Goal: Task Accomplishment & Management: Complete application form

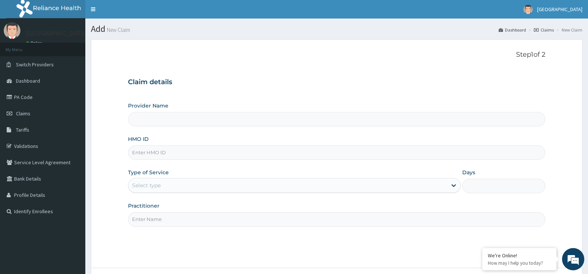
type input "[GEOGRAPHIC_DATA]"
click at [150, 151] on input "HMO ID" at bounding box center [336, 152] width 417 height 14
type input "B"
type input "NBC/10600/D"
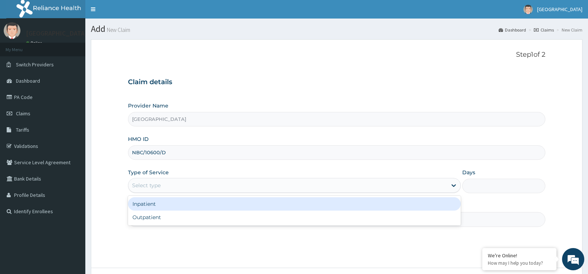
click at [152, 187] on div "Select type" at bounding box center [146, 185] width 29 height 7
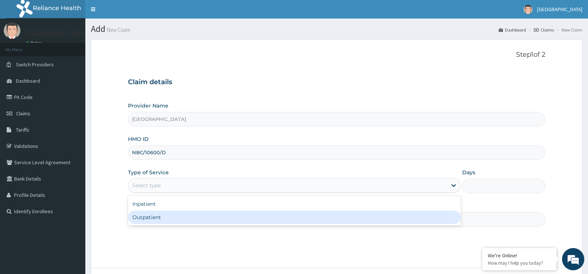
drag, startPoint x: 146, startPoint y: 216, endPoint x: 152, endPoint y: 218, distance: 6.1
click at [148, 218] on div "Outpatient" at bounding box center [294, 217] width 332 height 13
type input "1"
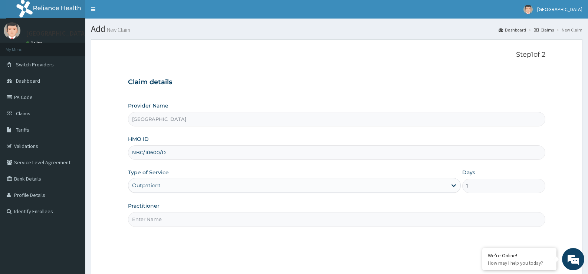
click at [140, 218] on input "Practitioner" at bounding box center [336, 219] width 417 height 14
type input "Dr Iyke"
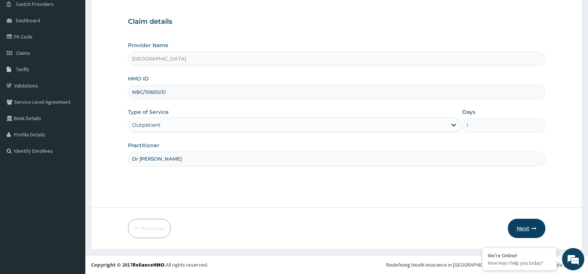
click at [534, 231] on button "Next" at bounding box center [525, 228] width 37 height 19
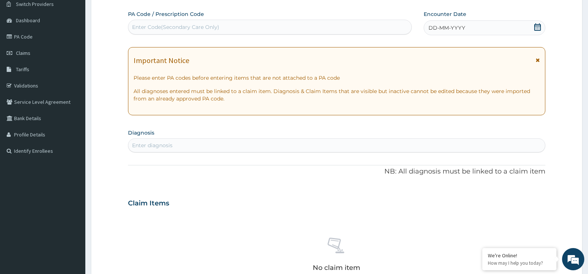
click at [540, 27] on icon at bounding box center [536, 26] width 7 height 7
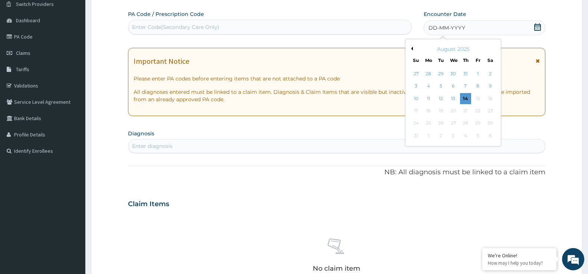
click at [441, 96] on div "12" at bounding box center [440, 98] width 11 height 11
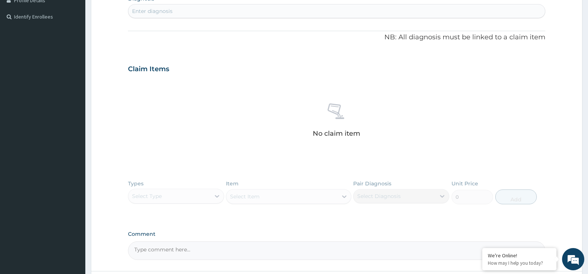
scroll to position [172, 0]
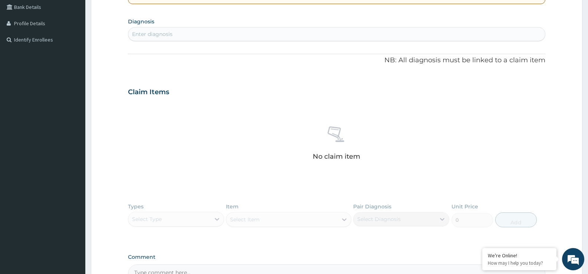
click at [136, 33] on div "Enter diagnosis" at bounding box center [152, 33] width 40 height 7
type input "ABDO"
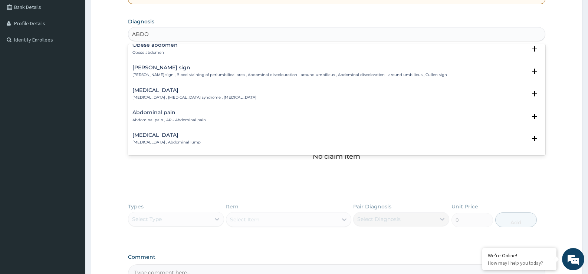
scroll to position [74, 0]
click at [180, 113] on h4 "Abdominal pain" at bounding box center [168, 112] width 73 height 6
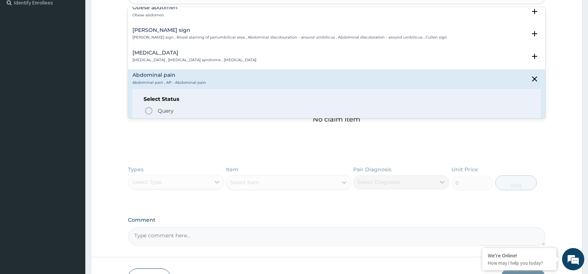
scroll to position [89, 0]
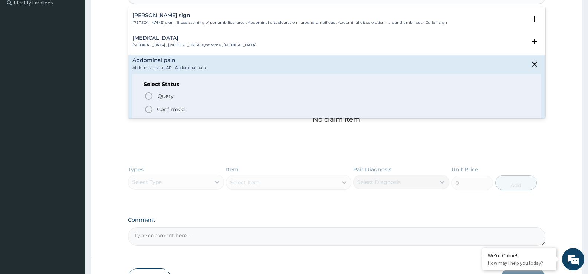
click at [152, 111] on icon "status option filled" at bounding box center [148, 109] width 9 height 9
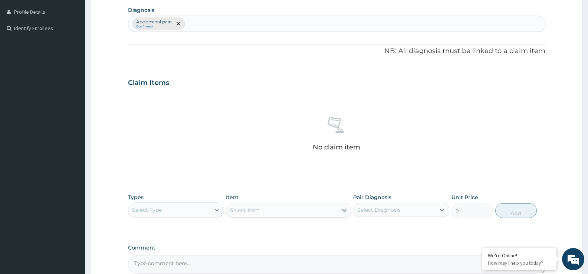
scroll to position [172, 0]
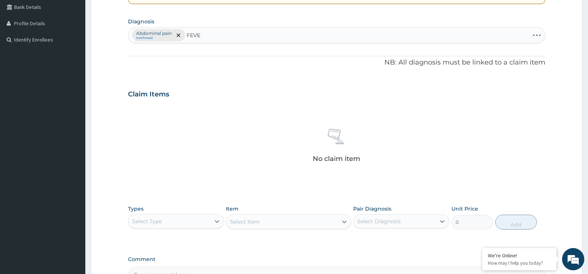
type input "FEVER"
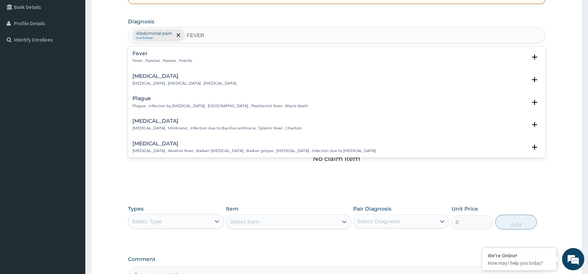
click at [149, 60] on p "Fever , Pyrexial , Pyrexia , Febrile" at bounding box center [162, 60] width 60 height 5
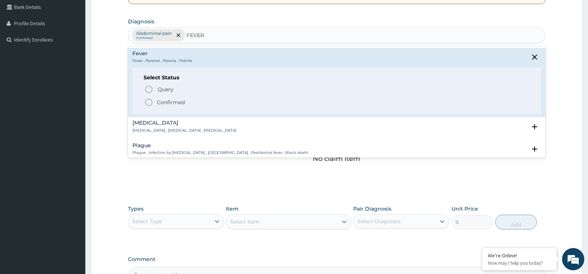
click at [149, 102] on icon "status option filled" at bounding box center [148, 102] width 9 height 9
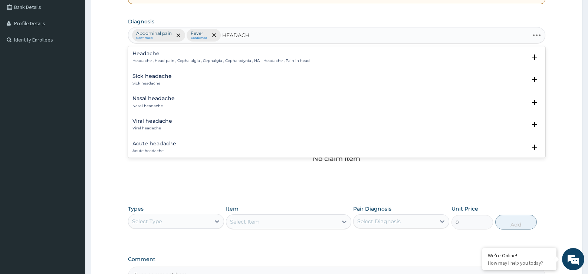
type input "HEADACHE"
click at [156, 55] on h4 "Headache" at bounding box center [220, 54] width 177 height 6
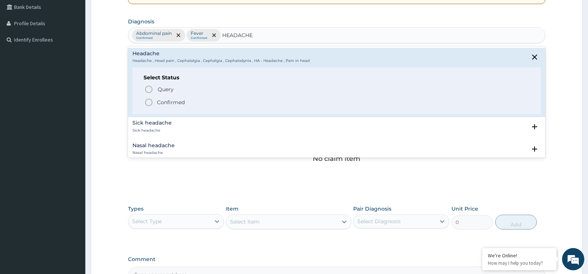
click at [147, 101] on icon "status option filled" at bounding box center [148, 102] width 9 height 9
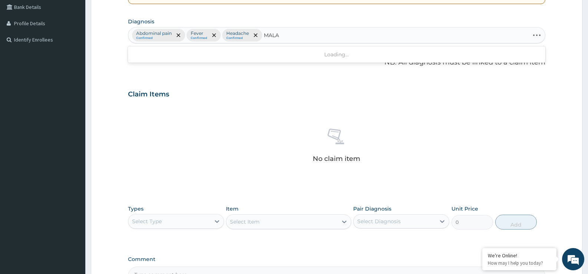
type input "MALAR"
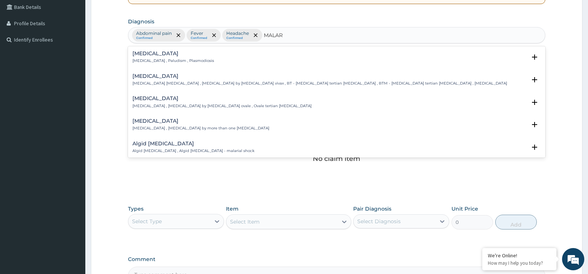
click at [166, 60] on p "Malaria , Paludism , Plasmodiosis" at bounding box center [173, 60] width 82 height 5
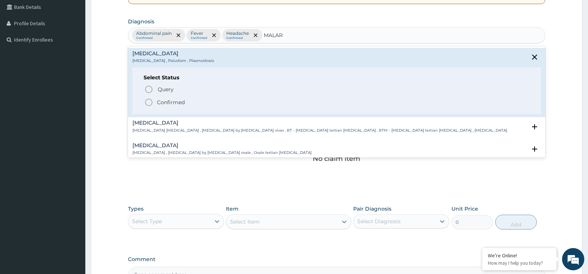
click at [150, 100] on icon "status option filled" at bounding box center [148, 102] width 9 height 9
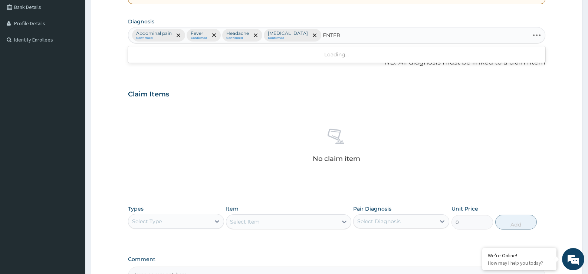
type input "ENTERO"
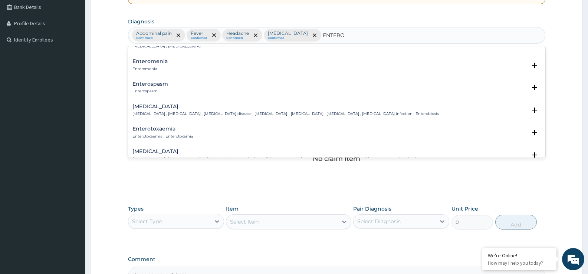
scroll to position [74, 0]
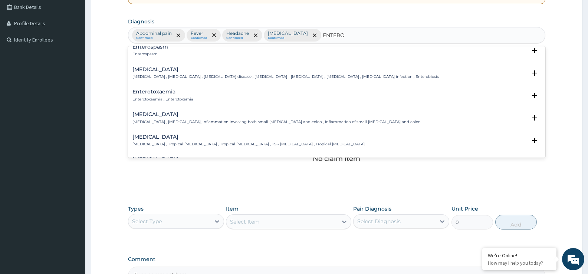
click at [166, 116] on h4 "Enterocolitis" at bounding box center [276, 115] width 288 height 6
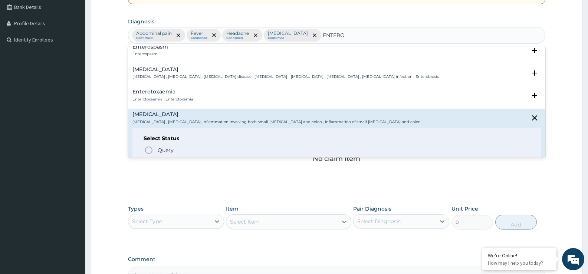
scroll to position [89, 0]
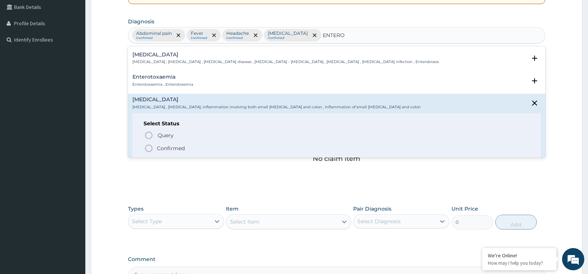
click at [148, 148] on icon "status option filled" at bounding box center [148, 148] width 9 height 9
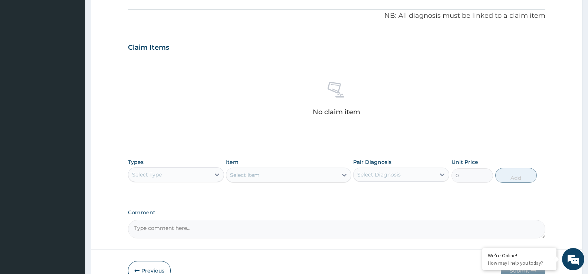
scroll to position [246, 0]
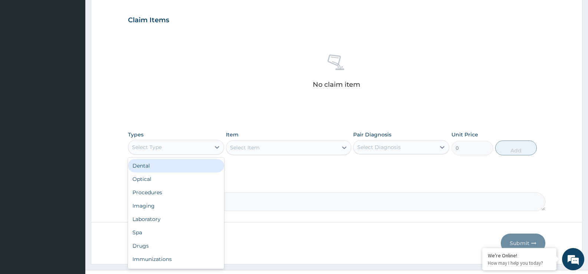
click at [139, 146] on div "Select Type" at bounding box center [147, 146] width 30 height 7
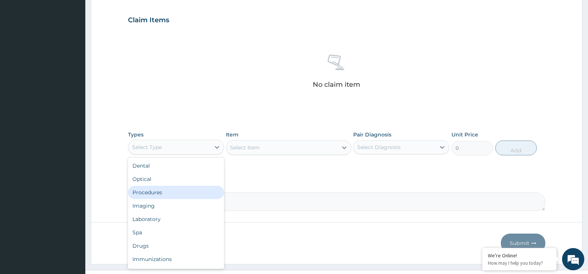
click at [157, 196] on div "Procedures" at bounding box center [176, 192] width 96 height 13
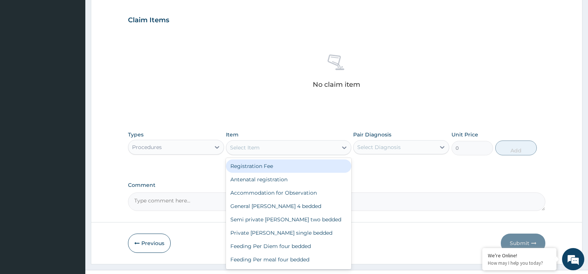
click at [244, 149] on div "Select Item" at bounding box center [245, 147] width 30 height 7
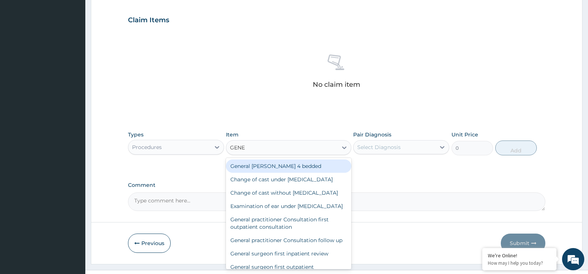
type input "GENER"
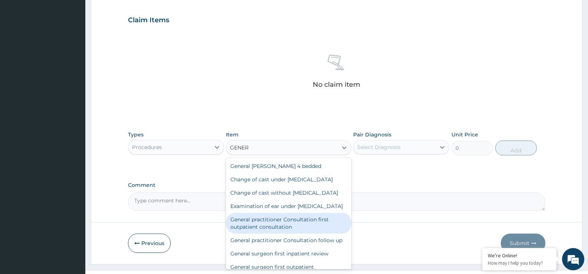
click at [293, 234] on div "General practitioner Consultation first outpatient consultation" at bounding box center [288, 223] width 125 height 21
type input "3547.5"
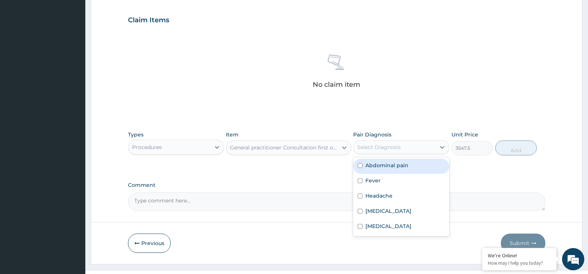
click at [417, 151] on div "Select Diagnosis" at bounding box center [394, 147] width 82 height 12
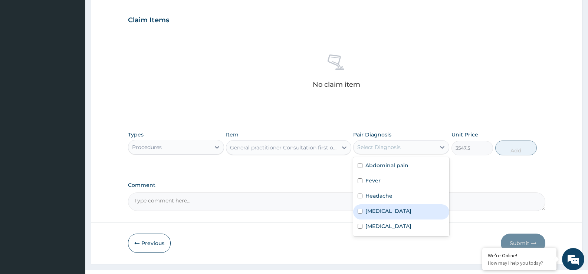
click at [397, 209] on div "Malaria" at bounding box center [401, 211] width 96 height 15
checkbox input "true"
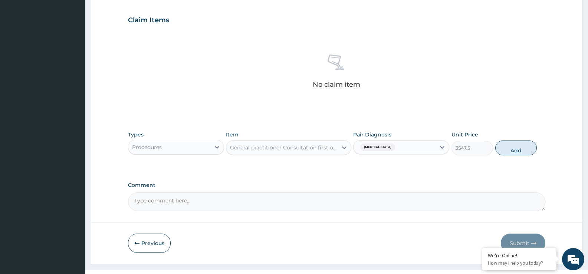
click at [522, 150] on button "Add" at bounding box center [516, 147] width 42 height 15
type input "0"
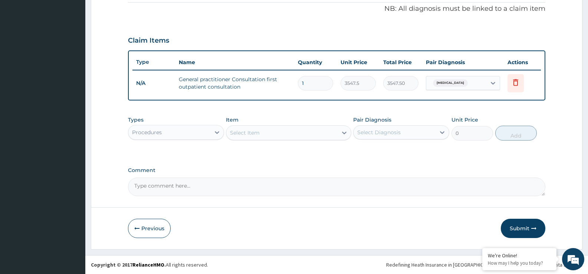
scroll to position [225, 0]
click at [175, 133] on div "Procedures" at bounding box center [169, 132] width 82 height 12
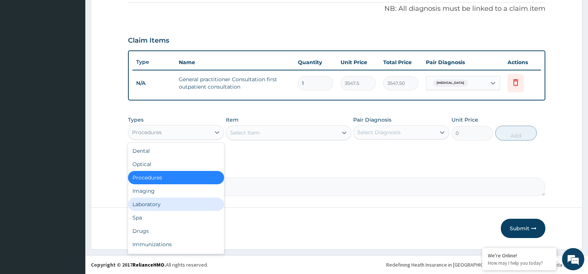
click at [169, 202] on div "Laboratory" at bounding box center [176, 204] width 96 height 13
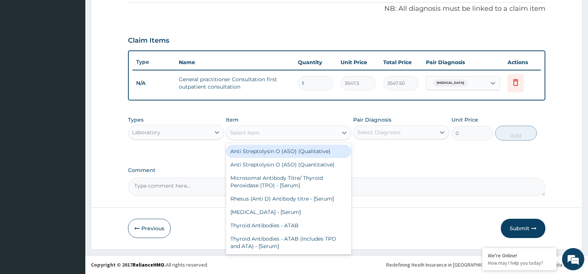
click at [261, 137] on div "Select Item" at bounding box center [281, 133] width 111 height 12
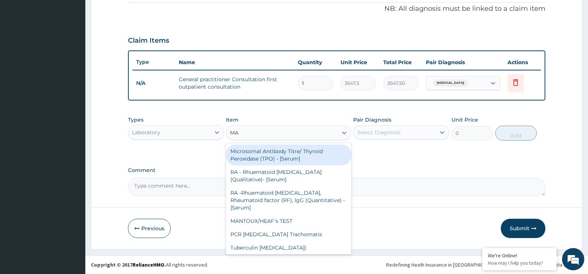
type input "MAL"
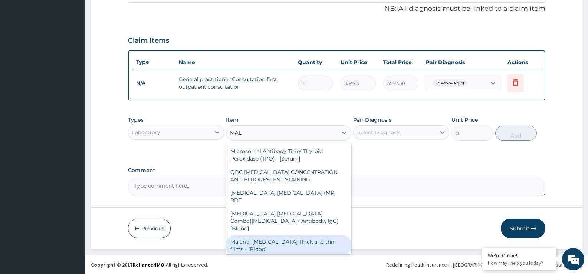
drag, startPoint x: 293, startPoint y: 232, endPoint x: 304, endPoint y: 216, distance: 18.7
click at [294, 235] on div "Malarial Parasite Thick and thin films - [Blood]" at bounding box center [288, 245] width 125 height 21
type input "1612.5"
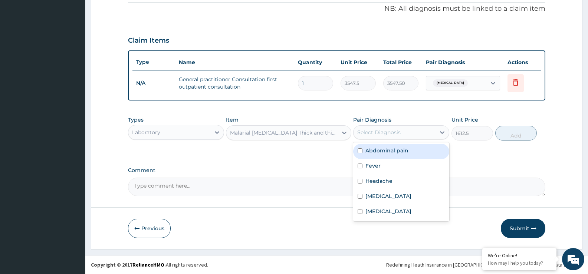
click at [363, 136] on div "Select Diagnosis" at bounding box center [378, 132] width 43 height 7
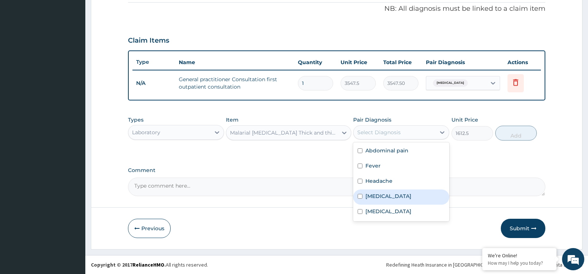
click at [376, 196] on label "Malaria" at bounding box center [388, 195] width 46 height 7
checkbox input "true"
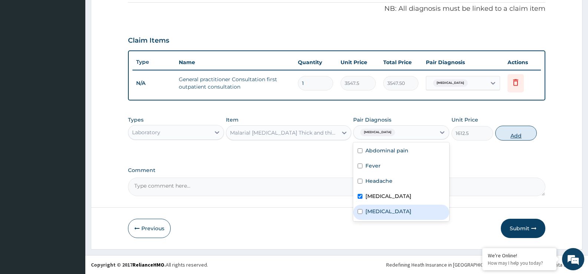
click at [510, 132] on button "Add" at bounding box center [516, 133] width 42 height 15
type input "0"
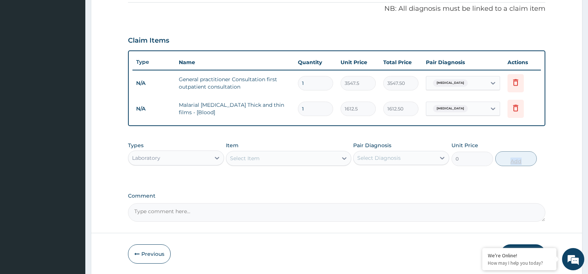
click at [510, 132] on div "PA Code / Prescription Code Enter Code(Secondary Care Only) Encounter Date 12-0…" at bounding box center [336, 33] width 417 height 376
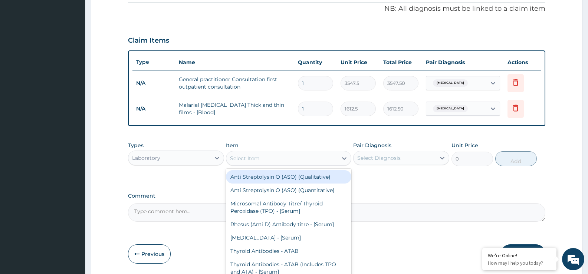
click at [253, 155] on div "Select Item" at bounding box center [245, 158] width 30 height 7
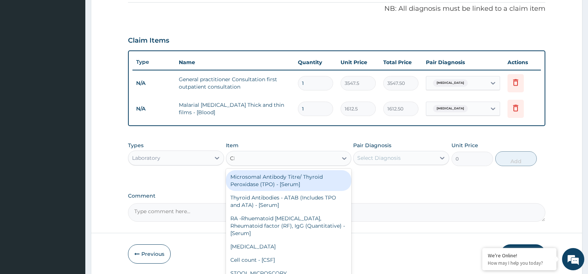
type input "CBC"
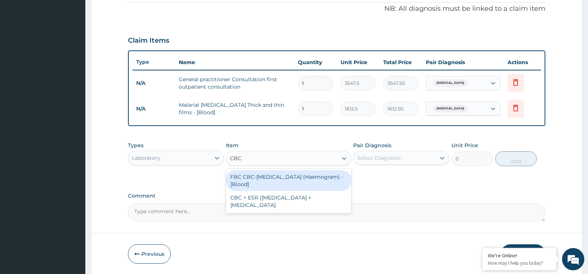
click at [261, 176] on div "FBC CBC-Complete Blood Count (Haemogram) - [Blood]" at bounding box center [288, 180] width 125 height 21
type input "4300"
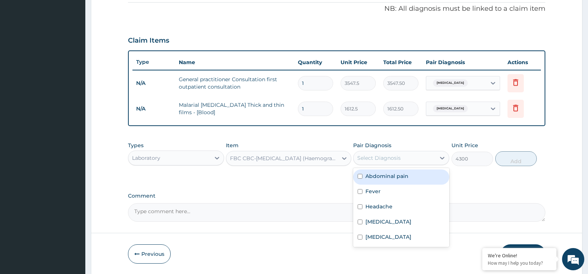
click at [398, 156] on div "Select Diagnosis" at bounding box center [378, 157] width 43 height 7
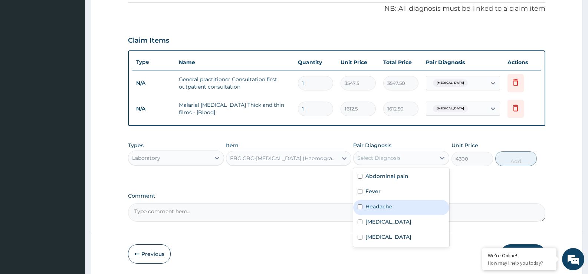
drag, startPoint x: 394, startPoint y: 205, endPoint x: 420, endPoint y: 196, distance: 27.0
click at [395, 206] on div "Headache" at bounding box center [401, 207] width 96 height 15
checkbox input "true"
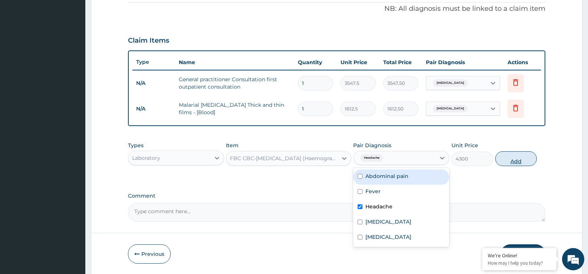
click at [514, 159] on button "Add" at bounding box center [516, 158] width 42 height 15
type input "0"
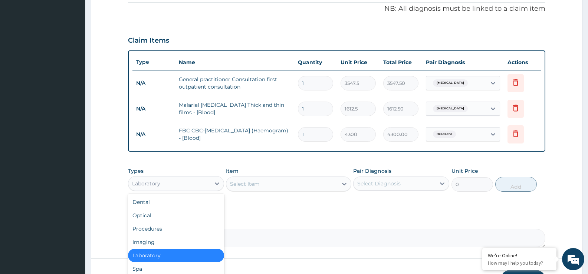
click at [173, 186] on div "Laboratory" at bounding box center [169, 184] width 82 height 12
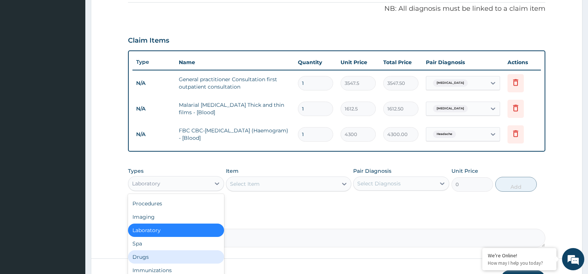
click at [144, 258] on div "Drugs" at bounding box center [176, 256] width 96 height 13
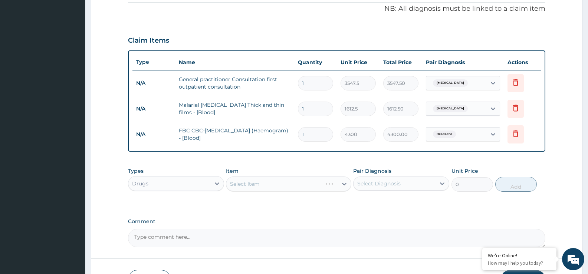
click at [251, 183] on div "Select Item" at bounding box center [245, 183] width 30 height 7
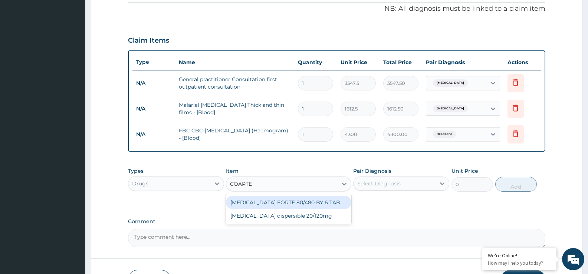
type input "COARTEM"
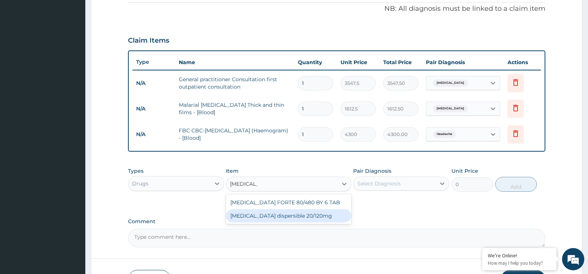
click at [273, 218] on div "[MEDICAL_DATA] dispersible 20/120mg" at bounding box center [288, 215] width 125 height 13
type input "102.125"
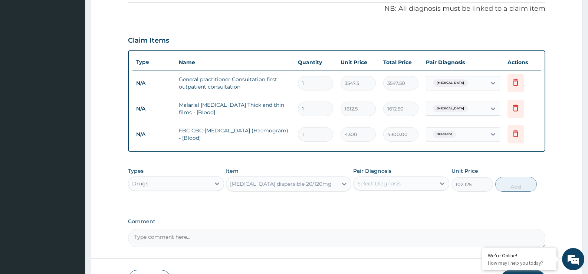
click at [424, 192] on div "Types Drugs Item Coartem dispersible 20/120mg Pair Diagnosis Select Diagnosis U…" at bounding box center [336, 179] width 417 height 32
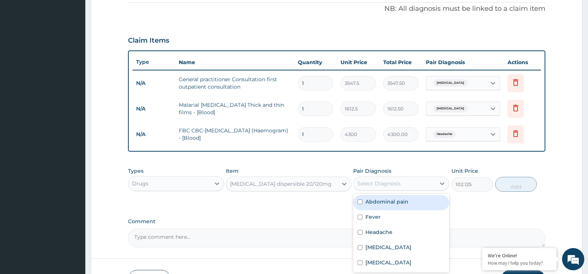
click at [422, 183] on div "Select Diagnosis" at bounding box center [394, 184] width 82 height 12
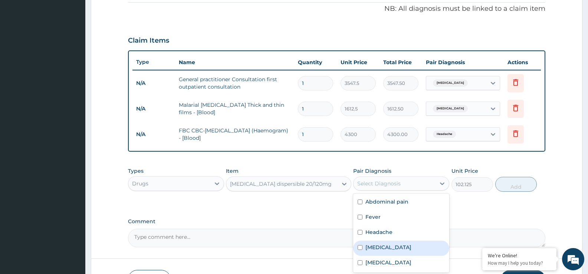
click at [398, 250] on div "Malaria" at bounding box center [401, 248] width 96 height 15
checkbox input "true"
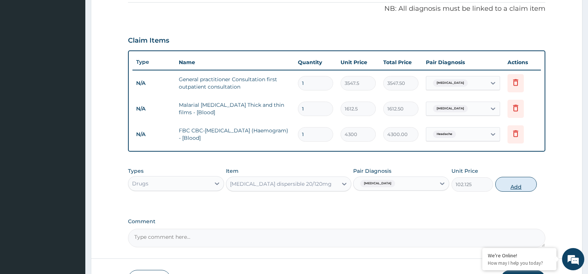
click at [519, 186] on button "Add" at bounding box center [516, 184] width 42 height 15
type input "0"
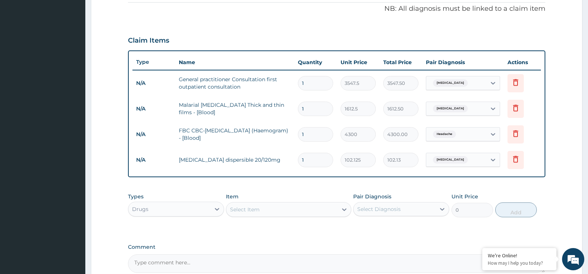
click at [247, 212] on div "Select Item" at bounding box center [245, 209] width 30 height 7
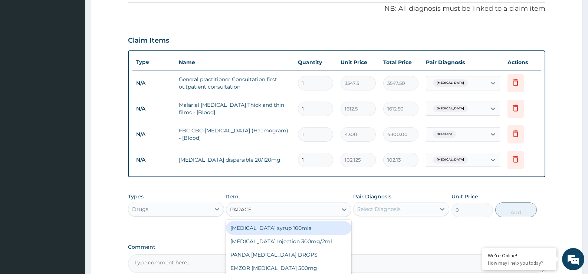
type input "PARACET"
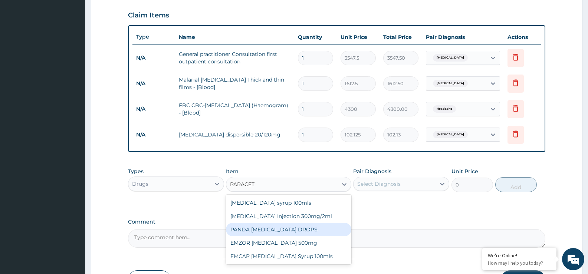
scroll to position [262, 0]
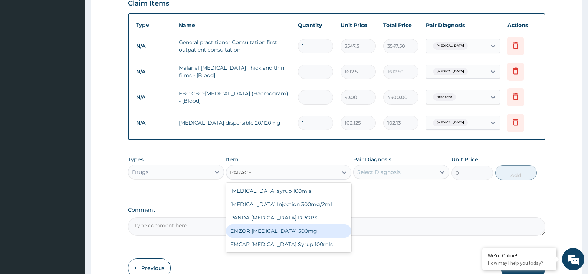
click at [291, 229] on div "EMZOR [MEDICAL_DATA] 500mg" at bounding box center [288, 230] width 125 height 13
type input "21.5"
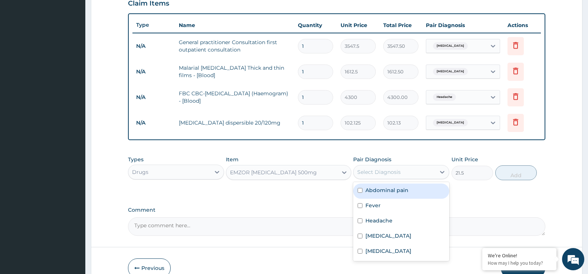
click at [390, 171] on div "Select Diagnosis" at bounding box center [378, 171] width 43 height 7
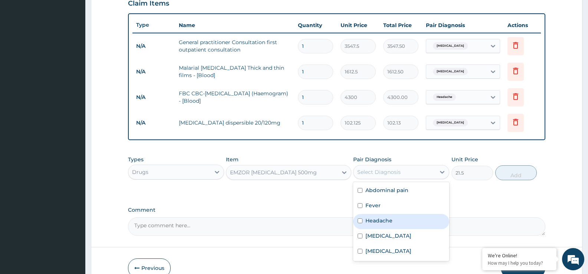
click at [385, 223] on label "Headache" at bounding box center [378, 220] width 27 height 7
checkbox input "true"
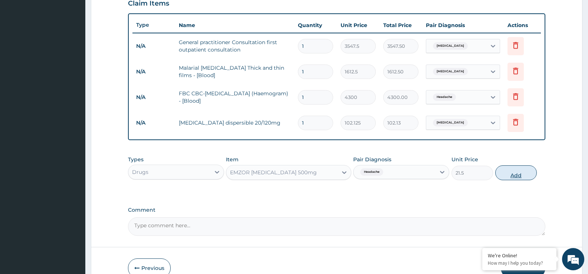
click at [500, 169] on button "Add" at bounding box center [516, 172] width 42 height 15
type input "0"
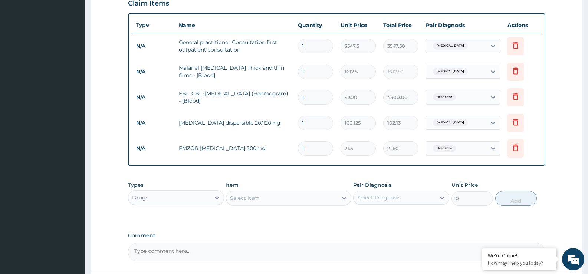
click at [242, 196] on div "Select Item" at bounding box center [245, 197] width 30 height 7
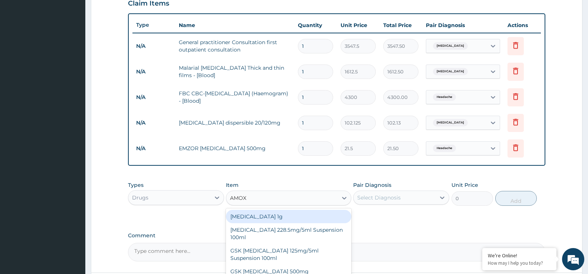
type input "AMOXI"
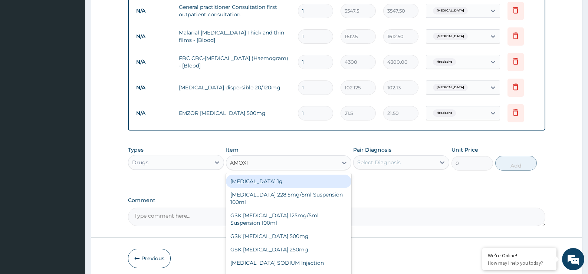
scroll to position [300, 0]
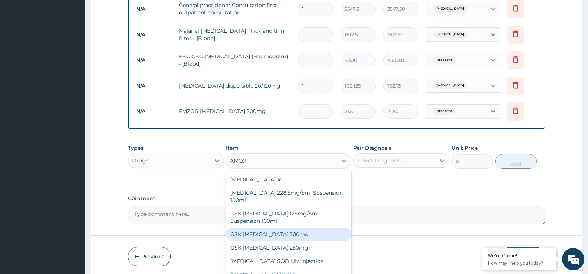
click at [295, 237] on div "GSK [MEDICAL_DATA] 500mg" at bounding box center [288, 234] width 125 height 13
type input "53.75"
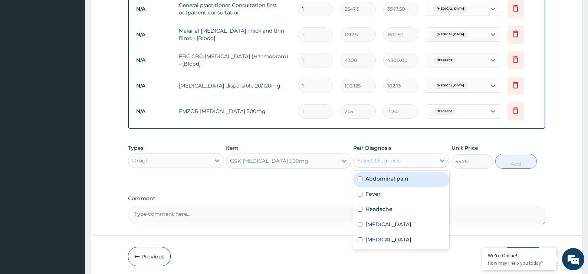
click at [366, 162] on div "Select Diagnosis" at bounding box center [378, 160] width 43 height 7
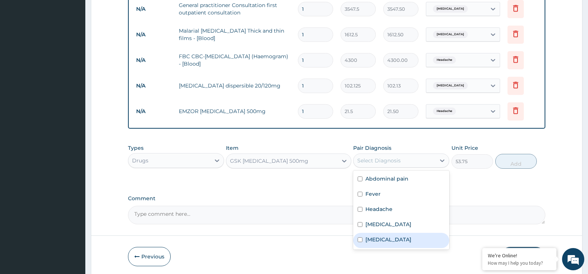
click at [412, 241] on div "[MEDICAL_DATA]" at bounding box center [401, 240] width 96 height 15
checkbox input "true"
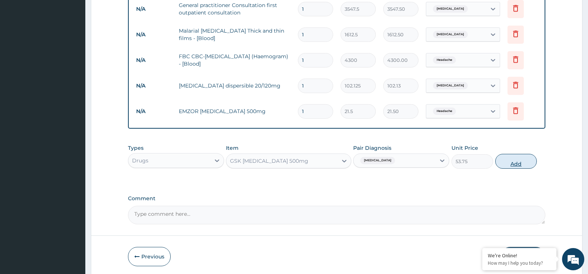
click at [517, 165] on button "Add" at bounding box center [516, 161] width 42 height 15
type input "0"
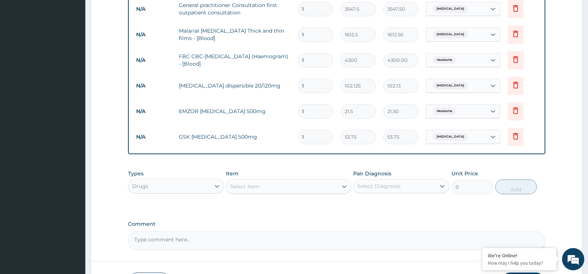
click at [274, 186] on div "Select Item" at bounding box center [281, 187] width 111 height 12
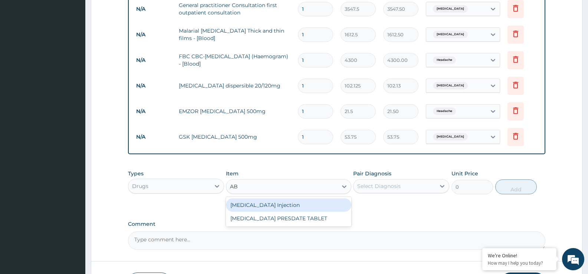
type input "A"
type input "ZOLAT"
click at [279, 205] on div "Zolat 400mg" at bounding box center [288, 204] width 125 height 13
type input "376.25"
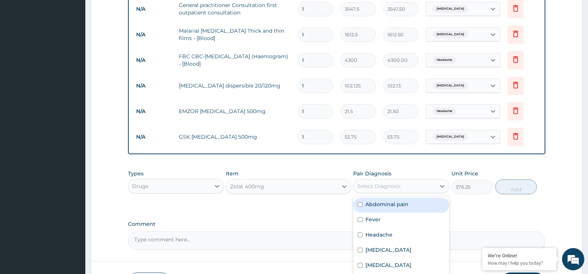
click at [414, 188] on div "Select Diagnosis" at bounding box center [394, 186] width 82 height 12
click at [407, 206] on label "Abdominal pain" at bounding box center [386, 204] width 43 height 7
checkbox input "true"
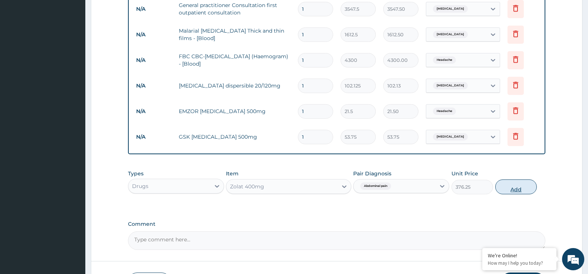
click at [519, 189] on button "Add" at bounding box center [516, 186] width 42 height 15
type input "0"
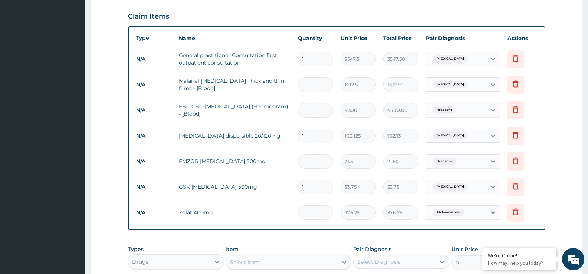
scroll to position [262, 0]
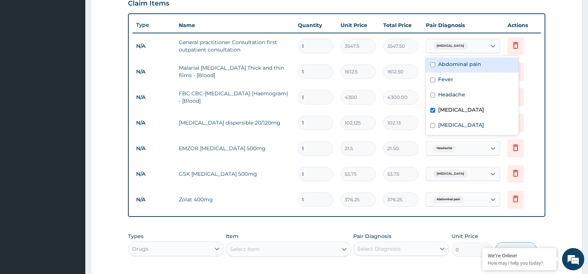
click at [450, 45] on span "Malaria" at bounding box center [450, 45] width 35 height 7
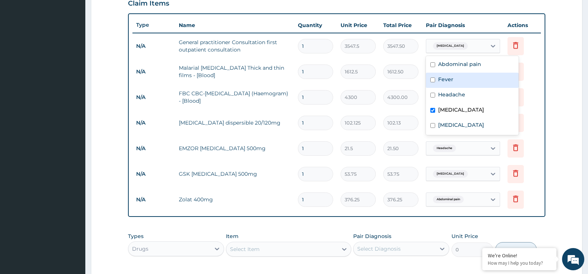
click at [447, 83] on label "Fever" at bounding box center [445, 79] width 15 height 7
checkbox input "true"
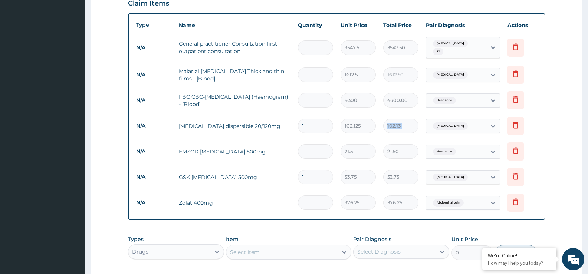
click at [422, 113] on tr "N/A Coartem dispersible 20/120mg 1 102.125 102.13 Malaria Delete" at bounding box center [336, 126] width 408 height 26
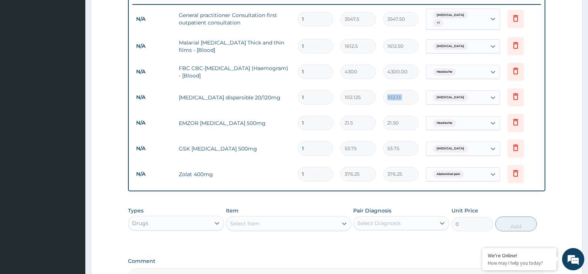
scroll to position [300, 0]
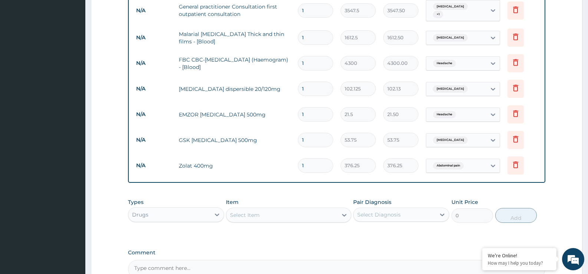
click at [304, 109] on input "1" at bounding box center [315, 114] width 35 height 14
type input "0.00"
type input "6"
type input "129.00"
type input "6"
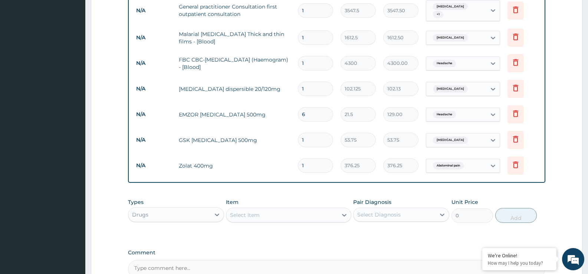
click at [308, 135] on input "1" at bounding box center [315, 140] width 35 height 14
type input "10"
type input "537.50"
type input "11"
type input "591.25"
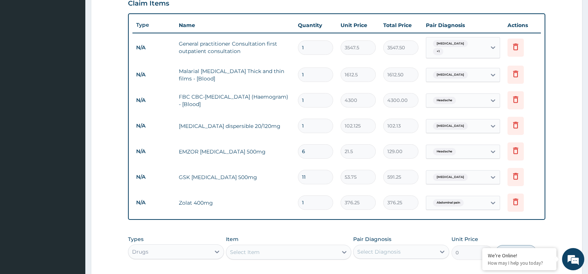
scroll to position [225, 0]
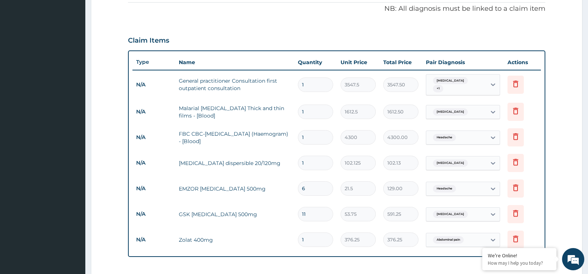
type input "11"
click at [304, 163] on input "1" at bounding box center [315, 163] width 35 height 14
type input "0.00"
type input "1"
type input "102.13"
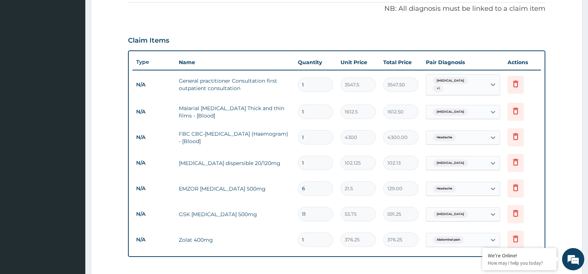
type input "12"
type input "1225.50"
type input "11"
type input "1123.38"
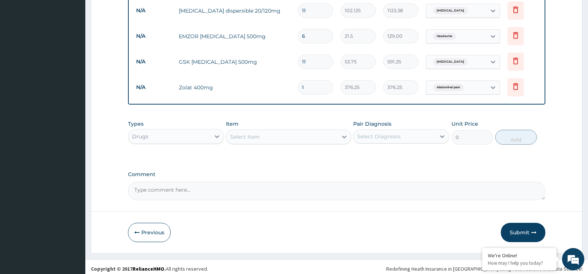
scroll to position [379, 0]
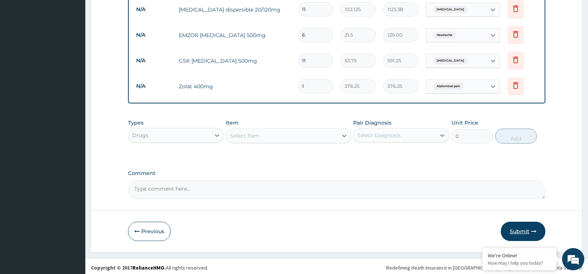
type input "11"
click at [519, 226] on button "Submit" at bounding box center [522, 231] width 44 height 19
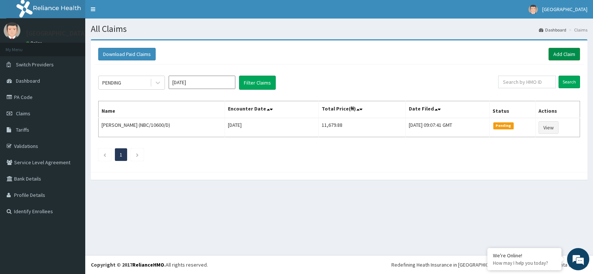
click at [571, 55] on link "Add Claim" at bounding box center [565, 54] width 32 height 13
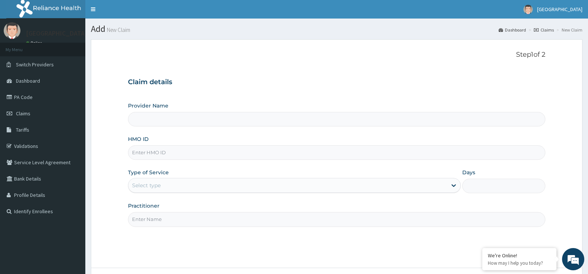
type input "[GEOGRAPHIC_DATA]"
click at [147, 152] on input "HMO ID" at bounding box center [336, 152] width 417 height 14
type input "TIP/1004/E"
click at [148, 185] on div "Select type" at bounding box center [146, 185] width 29 height 7
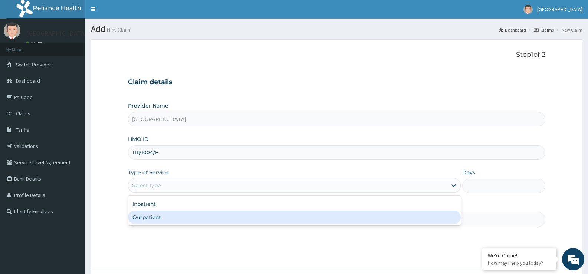
click at [145, 214] on div "Outpatient" at bounding box center [294, 217] width 332 height 13
type input "1"
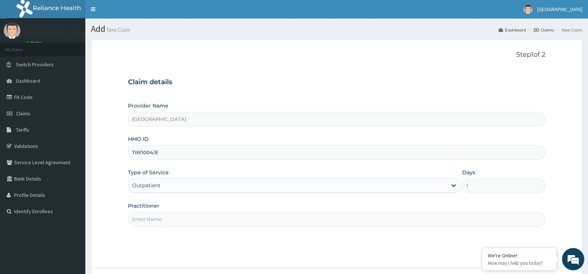
click at [142, 218] on input "Practitioner" at bounding box center [336, 219] width 417 height 14
type input "Dr [PERSON_NAME]"
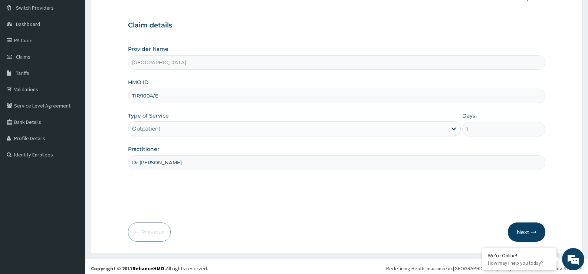
scroll to position [60, 0]
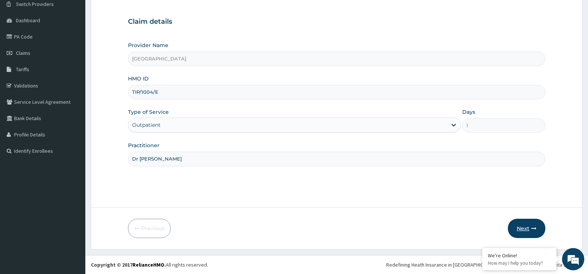
click at [527, 229] on button "Next" at bounding box center [525, 228] width 37 height 19
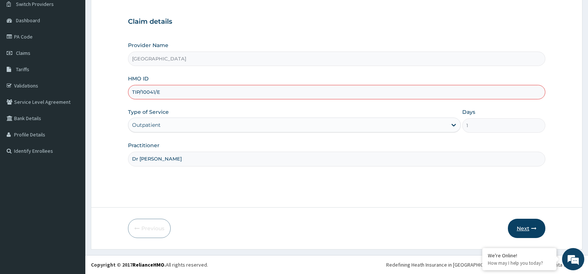
type input "TIP/10041/E"
click at [526, 224] on button "Next" at bounding box center [525, 228] width 37 height 19
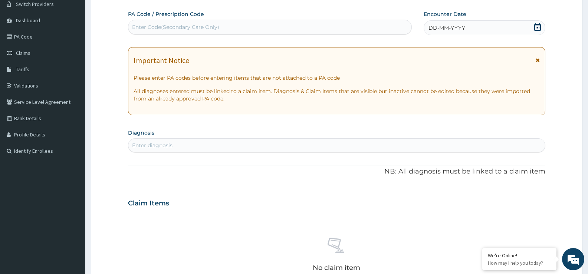
click at [146, 145] on div "Enter diagnosis" at bounding box center [152, 145] width 40 height 7
type input "MALA"
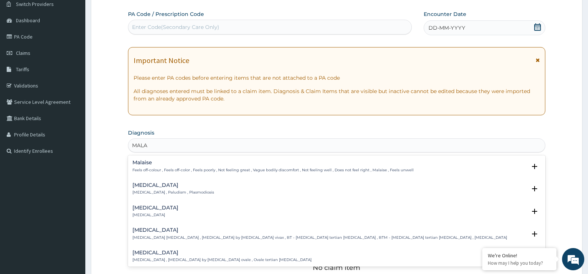
click at [156, 191] on p "Malaria , Paludism , Plasmodiosis" at bounding box center [173, 192] width 82 height 5
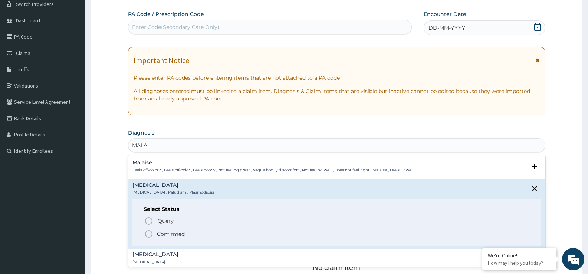
click at [149, 235] on icon "status option filled" at bounding box center [148, 233] width 9 height 9
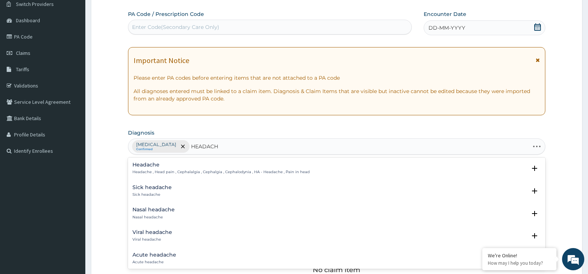
type input "HEADACHE"
click at [177, 174] on p "Headache , Head pain , Cephalalgia , Cephalgia , Cephalodynia , HA - Headache ,…" at bounding box center [220, 171] width 177 height 5
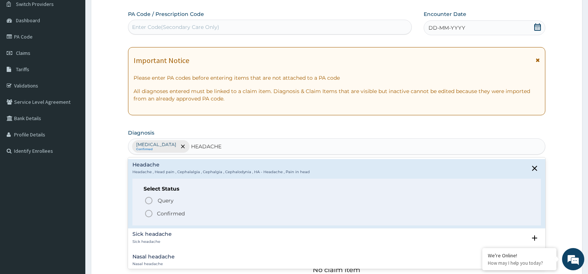
click at [149, 214] on icon "status option filled" at bounding box center [148, 213] width 9 height 9
click at [149, 214] on div "Claim Items No claim item" at bounding box center [336, 247] width 417 height 106
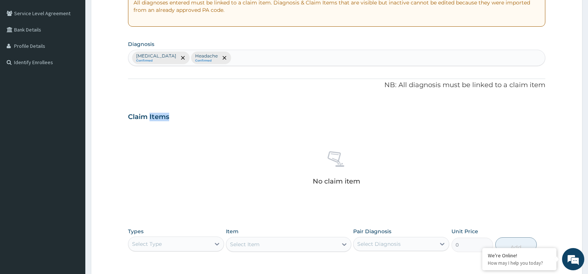
scroll to position [112, 0]
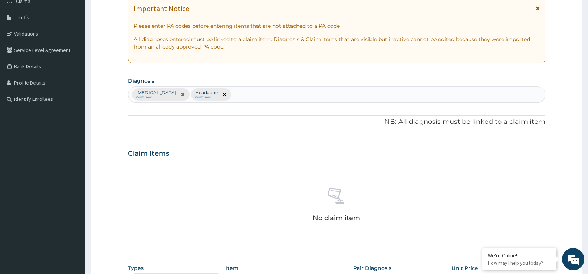
click at [212, 91] on div "Malaria Confirmed Headache Confirmed" at bounding box center [336, 95] width 416 height 16
type input "LOSS"
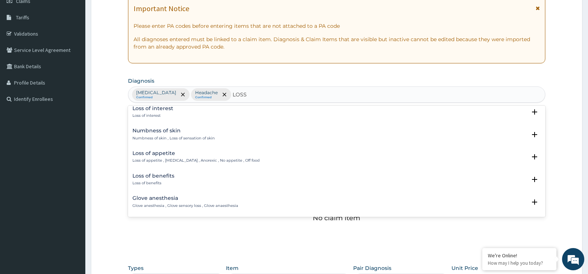
scroll to position [890, 0]
click at [158, 151] on h4 "Loss of appetite" at bounding box center [195, 151] width 127 height 6
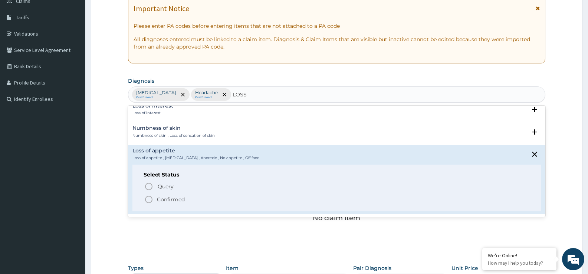
click at [148, 198] on icon "status option filled" at bounding box center [148, 199] width 9 height 9
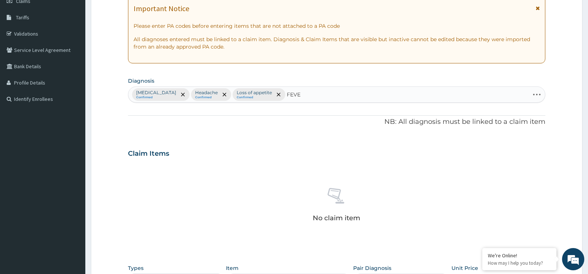
type input "FEVER"
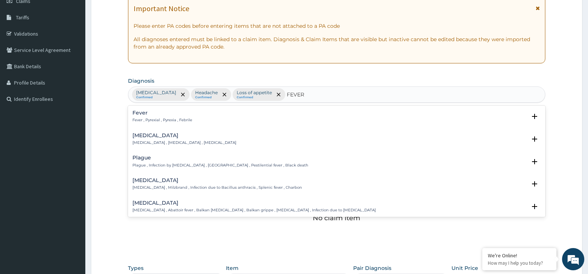
click at [175, 122] on p "Fever , Pyrexial , Pyrexia , Febrile" at bounding box center [162, 120] width 60 height 5
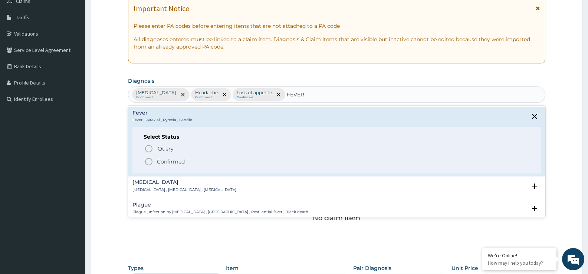
click at [147, 163] on icon "status option filled" at bounding box center [148, 161] width 9 height 9
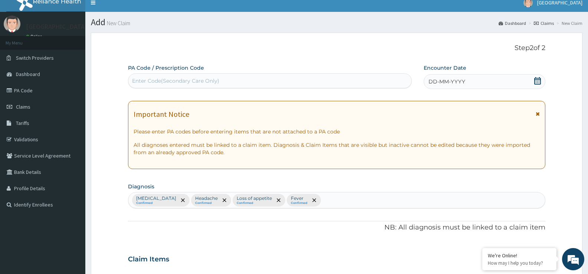
scroll to position [1, 0]
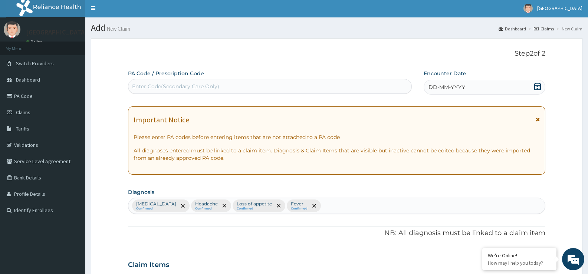
click at [538, 87] on icon at bounding box center [536, 86] width 7 height 7
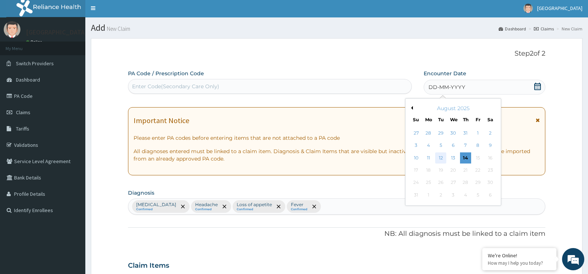
click at [441, 156] on div "12" at bounding box center [440, 157] width 11 height 11
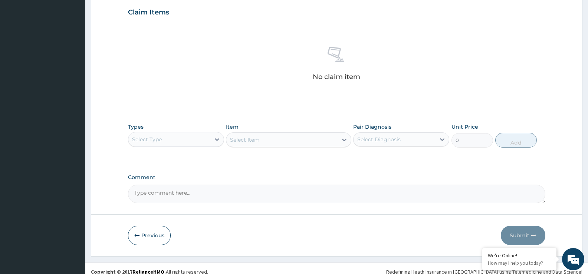
scroll to position [261, 0]
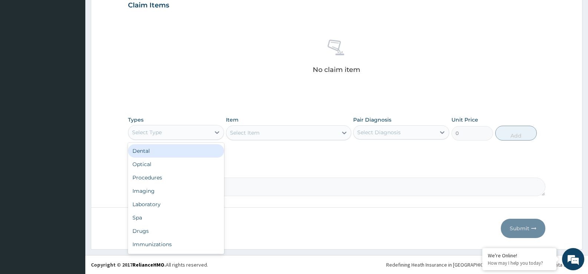
click at [198, 133] on div "Select Type" at bounding box center [169, 132] width 82 height 12
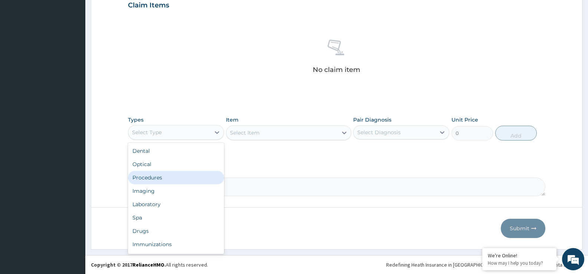
click at [183, 180] on div "Procedures" at bounding box center [176, 177] width 96 height 13
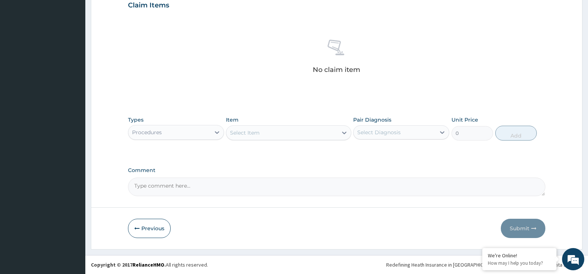
click at [244, 135] on div "Select Item" at bounding box center [245, 132] width 30 height 7
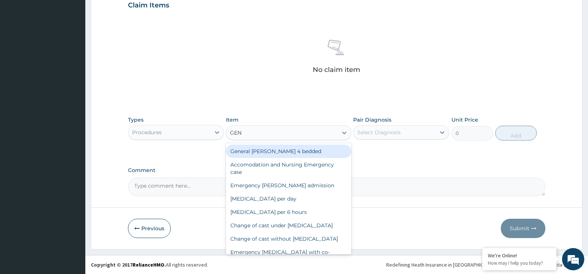
type input "GENE"
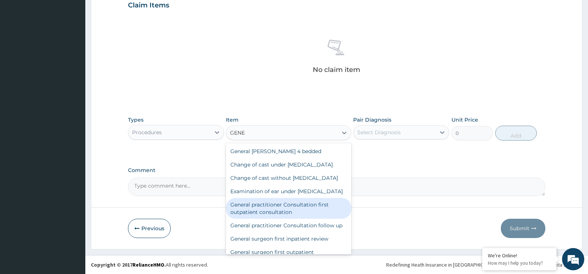
click at [284, 219] on div "General practitioner Consultation first outpatient consultation" at bounding box center [288, 208] width 125 height 21
type input "3547.5"
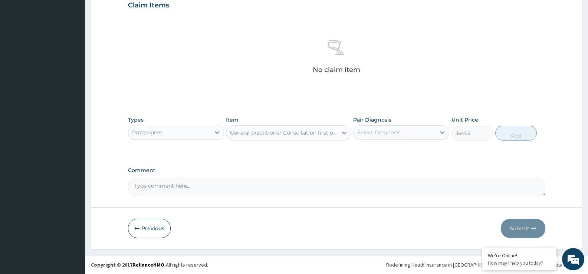
click at [362, 131] on div "Select Diagnosis" at bounding box center [378, 132] width 43 height 7
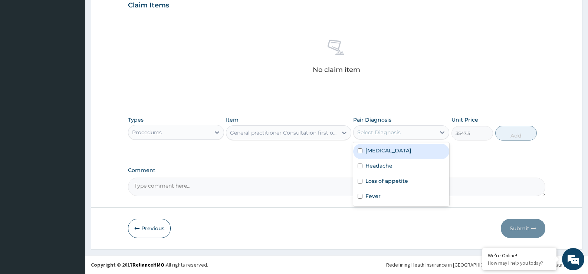
click at [367, 158] on div "Malaria" at bounding box center [401, 151] width 96 height 15
checkbox input "true"
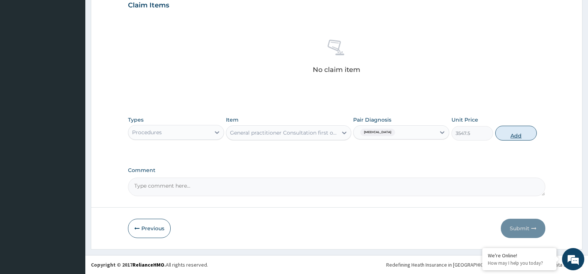
click at [516, 138] on button "Add" at bounding box center [516, 133] width 42 height 15
type input "0"
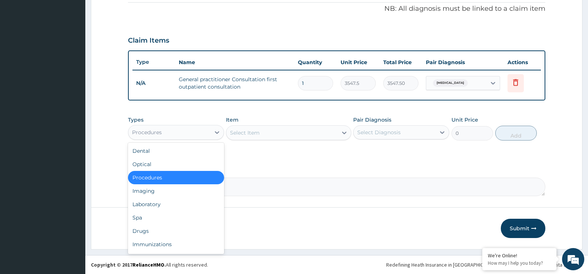
click at [200, 132] on div "Procedures" at bounding box center [169, 132] width 82 height 12
click at [166, 204] on div "Laboratory" at bounding box center [176, 204] width 96 height 13
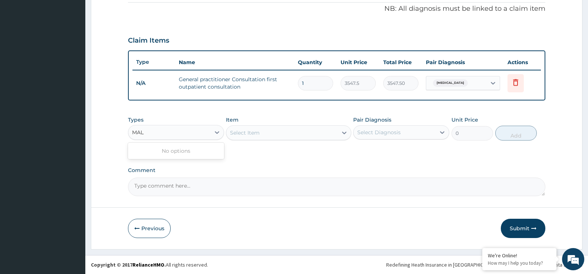
type input "MALA"
click at [191, 130] on div "Laboratory" at bounding box center [169, 132] width 82 height 12
click at [237, 133] on div "Select Item" at bounding box center [245, 132] width 30 height 7
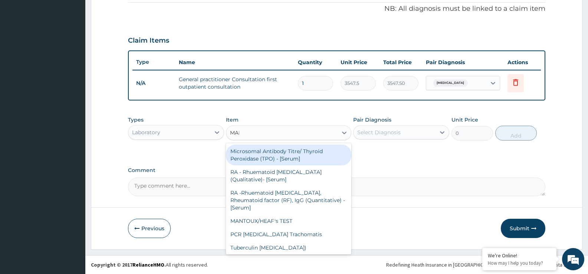
type input "MALA"
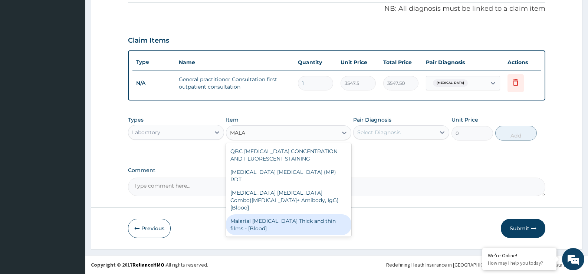
click at [306, 214] on div "Malarial Parasite Thick and thin films - [Blood]" at bounding box center [288, 224] width 125 height 21
type input "1612.5"
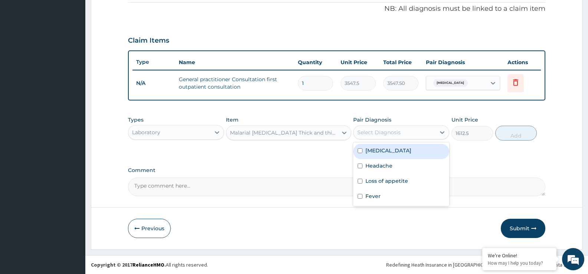
click at [397, 133] on div "Select Diagnosis" at bounding box center [378, 132] width 43 height 7
click at [391, 156] on div "Malaria" at bounding box center [401, 151] width 96 height 15
checkbox input "true"
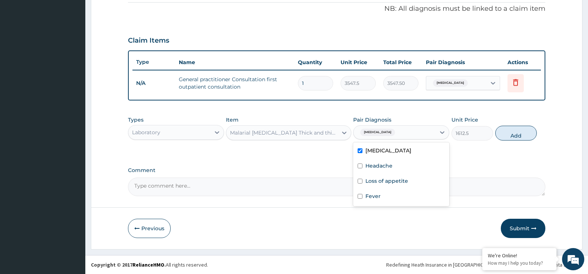
click at [525, 134] on button "Add" at bounding box center [516, 133] width 42 height 15
type input "0"
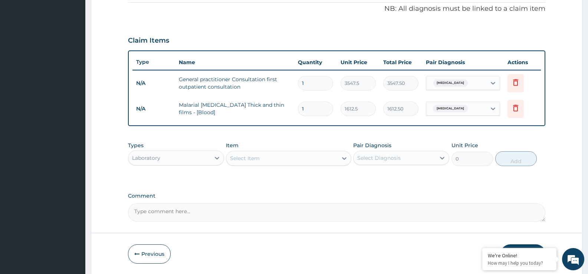
click at [242, 158] on div "Select Item" at bounding box center [245, 158] width 30 height 7
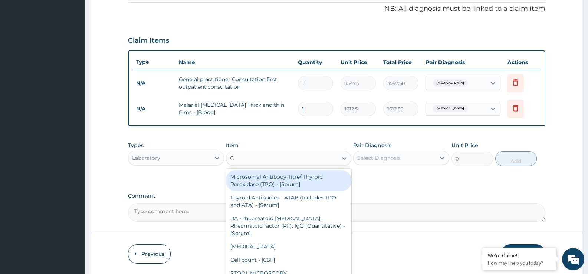
type input "CBC"
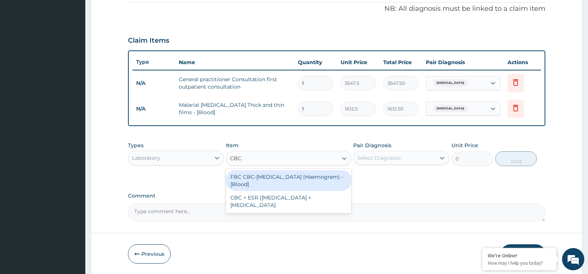
click at [272, 181] on div "FBC CBC-Complete Blood Count (Haemogram) - [Blood]" at bounding box center [288, 180] width 125 height 21
type input "4300"
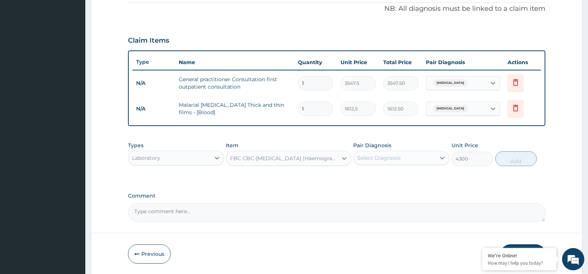
click at [389, 159] on div "Select Diagnosis" at bounding box center [378, 157] width 43 height 7
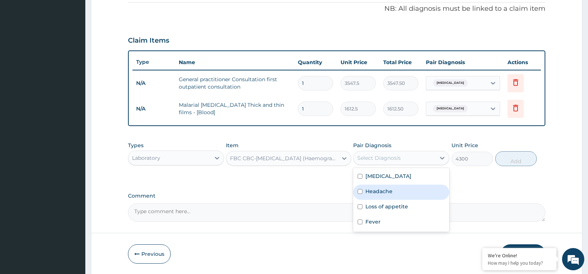
click at [383, 195] on label "Headache" at bounding box center [378, 191] width 27 height 7
checkbox input "true"
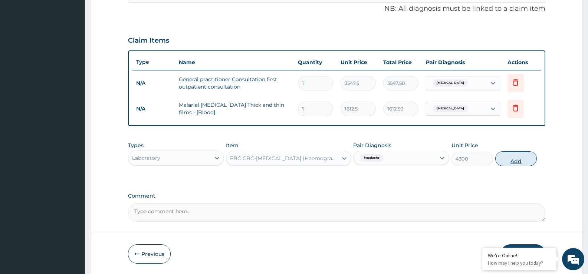
click at [509, 156] on button "Add" at bounding box center [516, 158] width 42 height 15
type input "0"
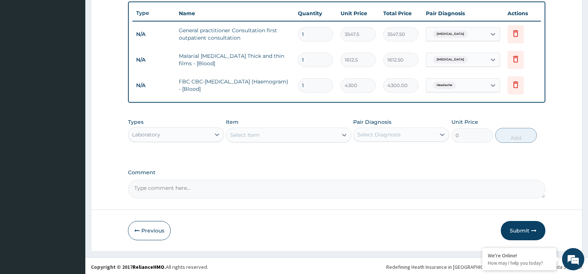
scroll to position [277, 0]
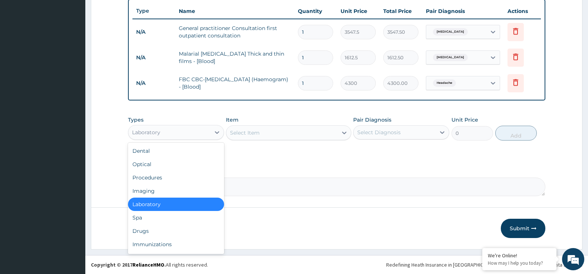
click at [201, 130] on div "Laboratory" at bounding box center [169, 132] width 82 height 12
click at [160, 226] on div "Drugs" at bounding box center [176, 230] width 96 height 13
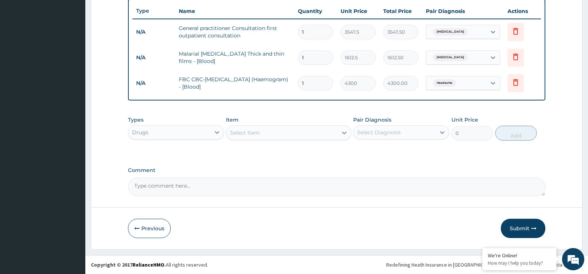
click at [245, 133] on div "Select Item" at bounding box center [245, 132] width 30 height 7
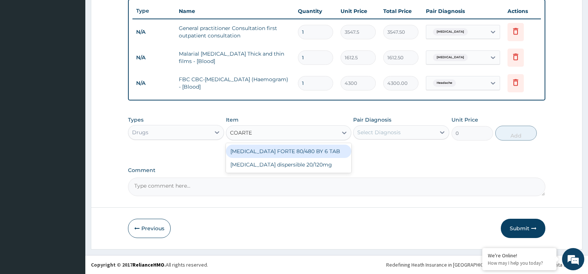
type input "COARTEM"
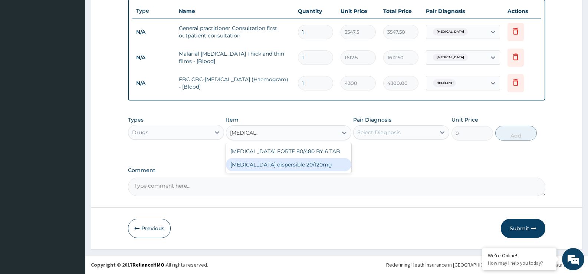
click at [277, 160] on div "Coartem dispersible 20/120mg" at bounding box center [288, 164] width 125 height 13
type input "102.125"
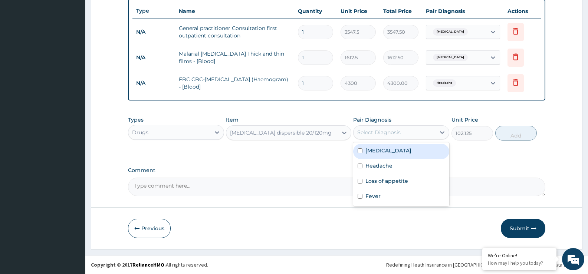
click at [367, 133] on div "Select Diagnosis" at bounding box center [378, 132] width 43 height 7
click at [375, 150] on label "Malaria" at bounding box center [388, 150] width 46 height 7
checkbox input "true"
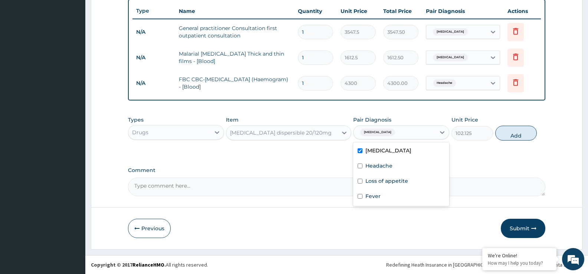
click at [522, 136] on button "Add" at bounding box center [516, 133] width 42 height 15
type input "0"
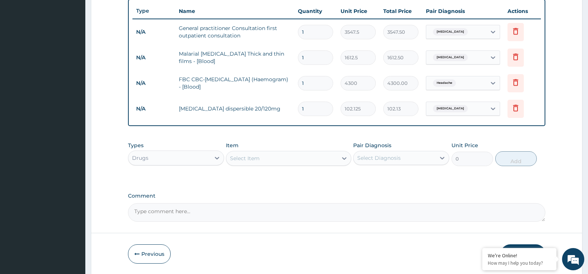
click at [268, 162] on div "Select Item" at bounding box center [281, 158] width 111 height 12
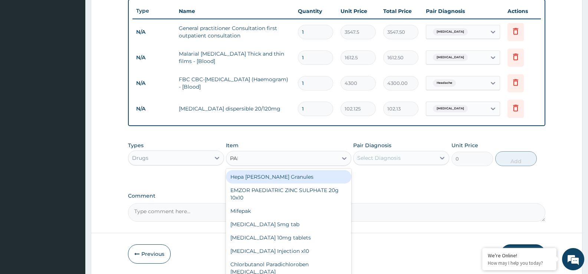
type input "PARA"
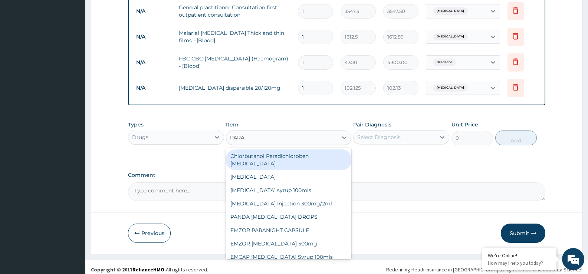
scroll to position [302, 0]
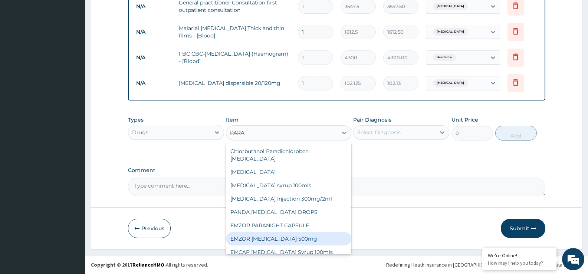
click at [285, 232] on div "EMZOR PARACETAMOL 500mg" at bounding box center [288, 238] width 125 height 13
type input "21.5"
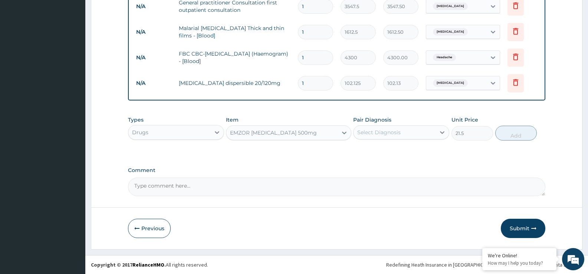
click at [405, 135] on div "Select Diagnosis" at bounding box center [394, 132] width 82 height 12
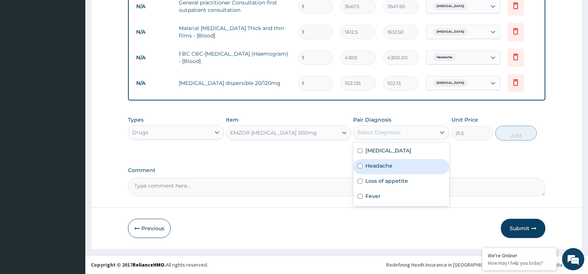
click at [396, 171] on div "Headache" at bounding box center [401, 166] width 96 height 15
checkbox input "false"
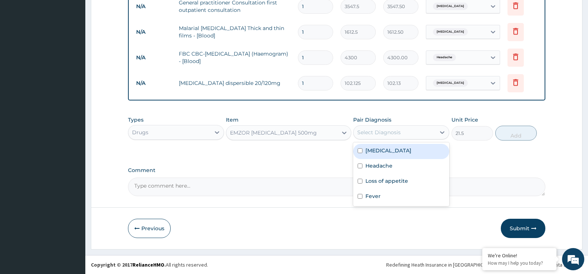
click at [374, 132] on div "Select Diagnosis" at bounding box center [378, 132] width 43 height 7
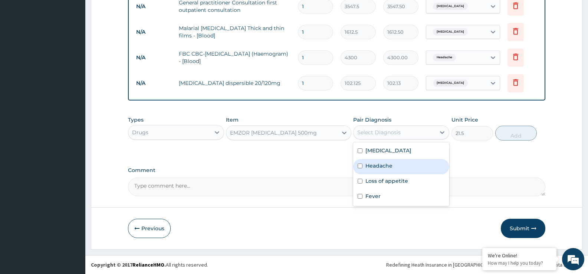
click at [386, 166] on label "Headache" at bounding box center [378, 165] width 27 height 7
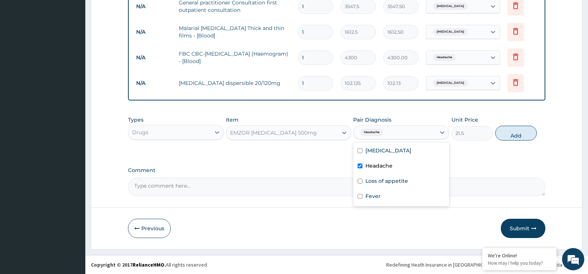
checkbox input "true"
click at [503, 136] on button "Add" at bounding box center [516, 133] width 42 height 15
type input "0"
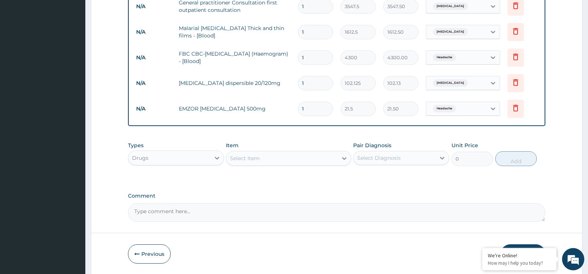
click at [255, 163] on div "Select Item" at bounding box center [281, 158] width 111 height 12
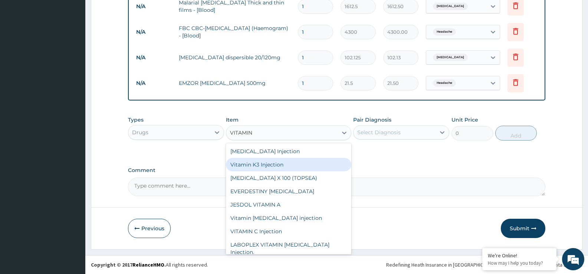
scroll to position [33, 0]
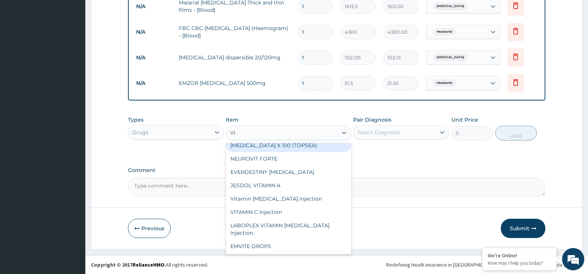
type input "V"
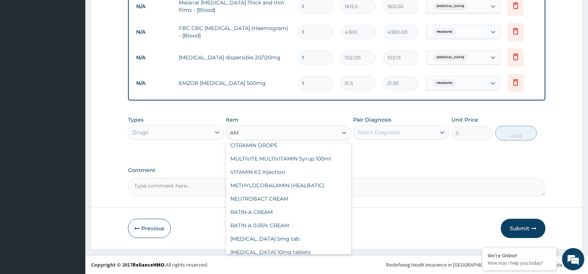
scroll to position [46, 0]
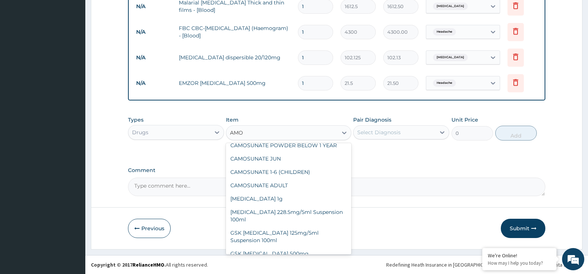
type input "AMOX"
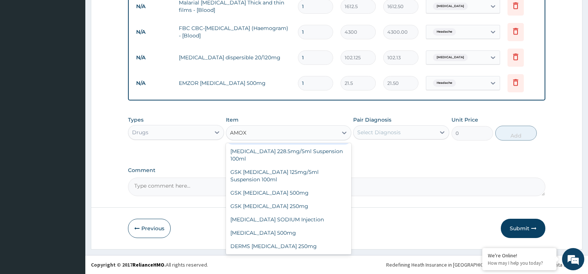
scroll to position [0, 0]
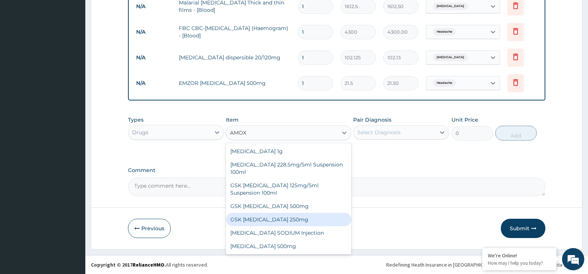
click at [278, 216] on div "GSK AMOXIL 250mg" at bounding box center [288, 219] width 125 height 13
type input "26.875"
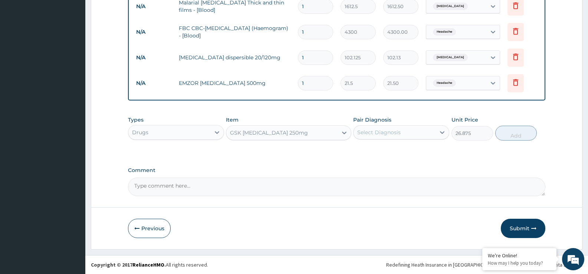
click at [382, 135] on div "Select Diagnosis" at bounding box center [378, 132] width 43 height 7
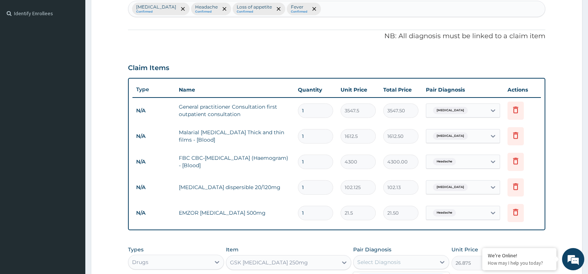
scroll to position [142, 0]
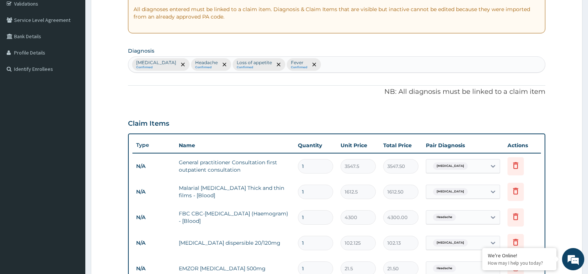
click at [300, 66] on div "Malaria Confirmed Headache Confirmed Loss of appetite Confirmed Fever Confirmed" at bounding box center [336, 65] width 416 height 16
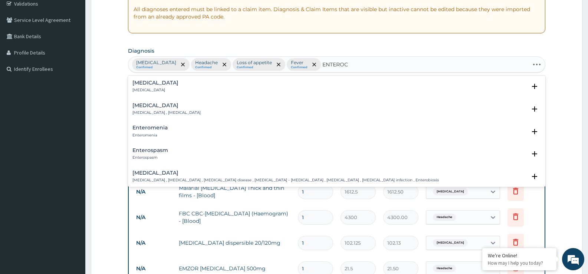
type input "ENTEROCO"
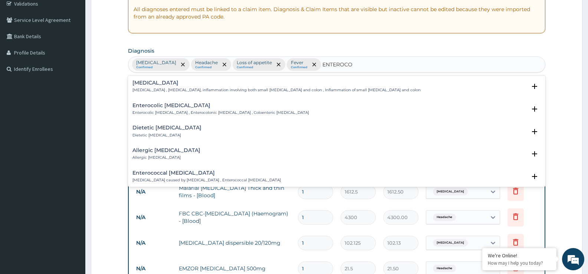
click at [152, 89] on p "Enterocolitis , Enterocolitis, inflammation involving both small intestine and …" at bounding box center [276, 89] width 288 height 5
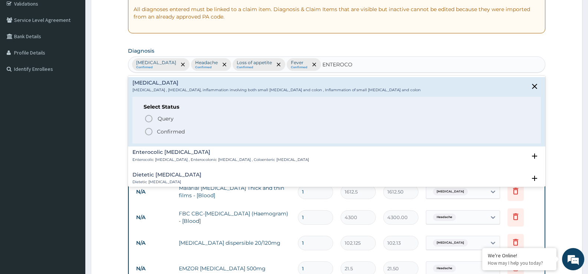
click at [150, 131] on icon "status option filled" at bounding box center [148, 131] width 9 height 9
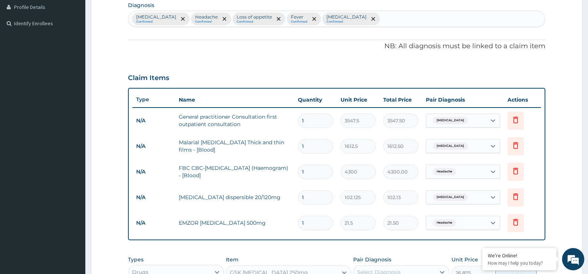
scroll to position [291, 0]
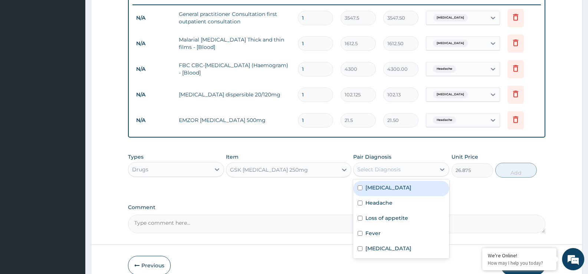
click at [371, 169] on div "Select Diagnosis" at bounding box center [378, 169] width 43 height 7
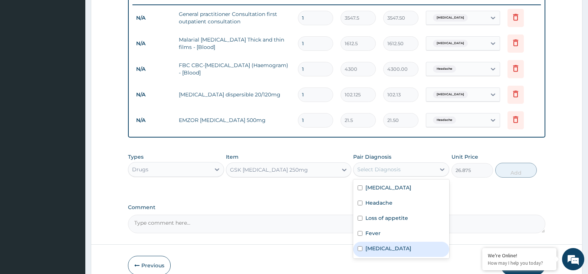
click at [383, 251] on label "Enterocolitis" at bounding box center [388, 248] width 46 height 7
checkbox input "true"
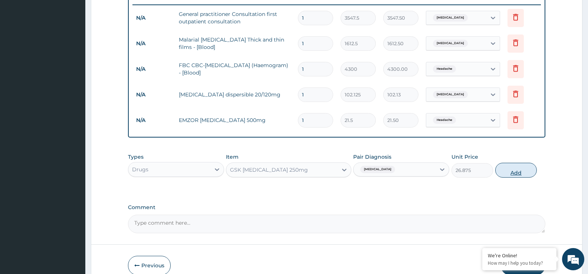
click at [506, 170] on button "Add" at bounding box center [516, 170] width 42 height 15
type input "0"
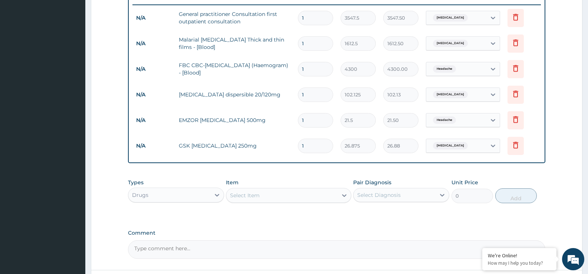
click at [252, 198] on div "Select Item" at bounding box center [245, 195] width 30 height 7
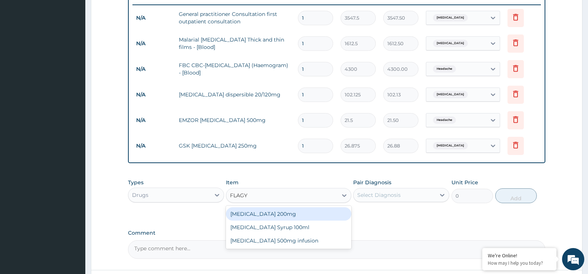
type input "FLAGYL"
click at [268, 216] on div "Flagyl 200mg" at bounding box center [288, 213] width 125 height 13
type input "43"
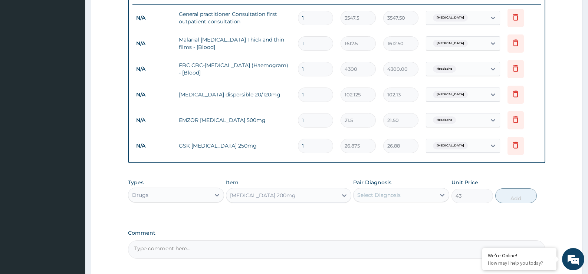
click at [378, 198] on div "Select Diagnosis" at bounding box center [378, 194] width 43 height 7
click at [403, 273] on div "Enterocolitis" at bounding box center [401, 274] width 96 height 15
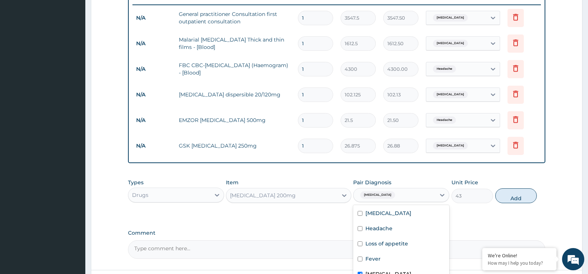
click at [404, 273] on div "Enterocolitis" at bounding box center [401, 274] width 96 height 15
click at [410, 274] on div "Enterocolitis" at bounding box center [401, 274] width 96 height 15
checkbox input "true"
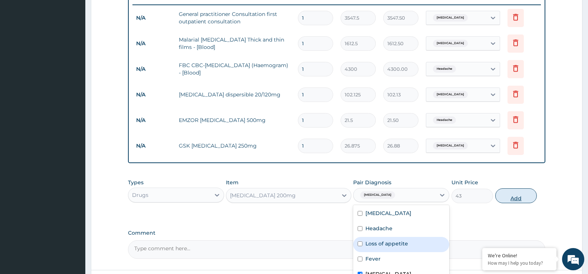
click at [510, 196] on button "Add" at bounding box center [516, 195] width 42 height 15
type input "0"
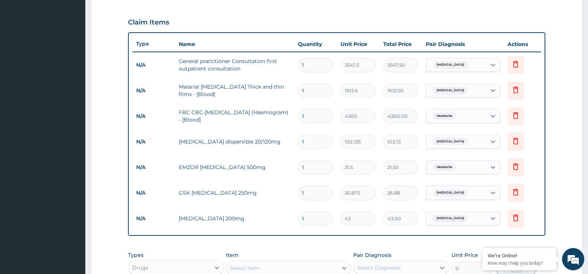
scroll to position [231, 0]
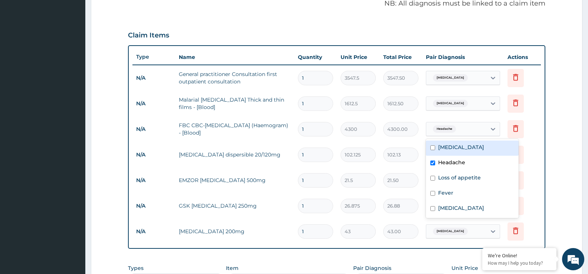
click at [480, 133] on div "Headache" at bounding box center [456, 129] width 60 height 13
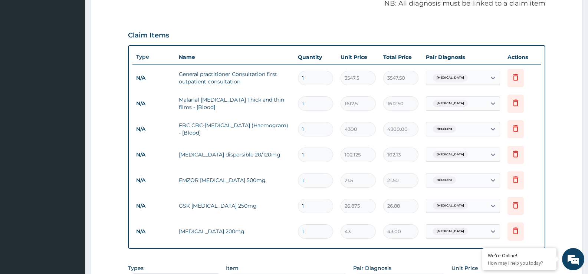
click at [479, 133] on div "Headache" at bounding box center [456, 129] width 60 height 13
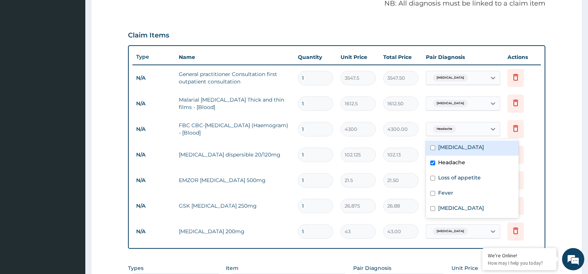
click at [479, 133] on div "Headache" at bounding box center [456, 129] width 60 height 13
click at [433, 148] on input "checkbox" at bounding box center [432, 147] width 5 height 5
checkbox input "true"
click at [431, 165] on input "checkbox" at bounding box center [432, 163] width 5 height 5
checkbox input "false"
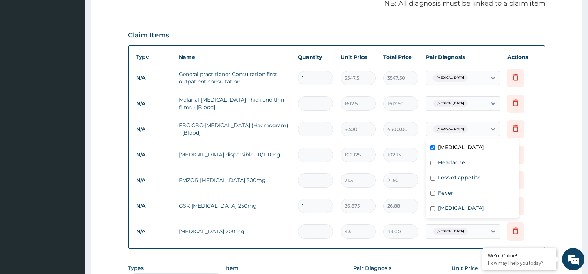
click at [538, 150] on td "Delete" at bounding box center [521, 155] width 37 height 26
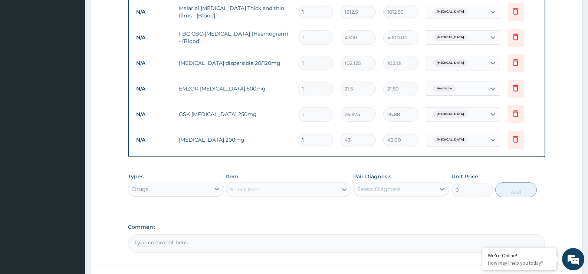
scroll to position [334, 0]
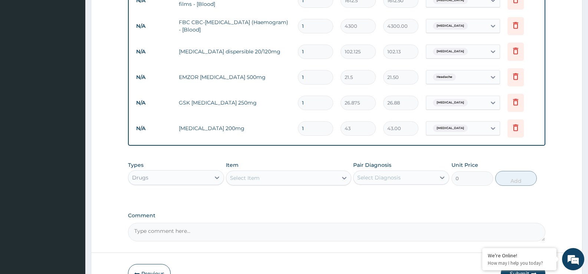
click at [326, 177] on div "Select Item" at bounding box center [281, 178] width 111 height 12
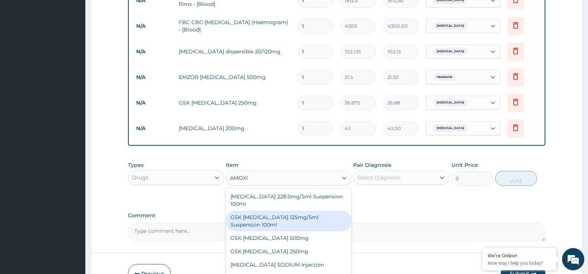
scroll to position [0, 0]
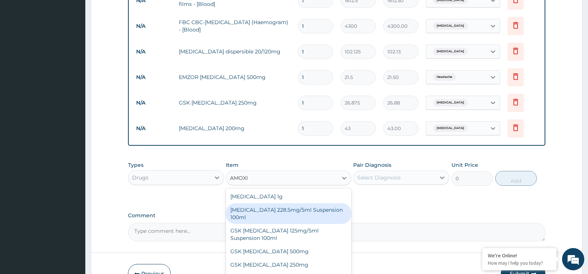
type input "AMOXI"
click at [463, 219] on div "Comment" at bounding box center [336, 226] width 417 height 29
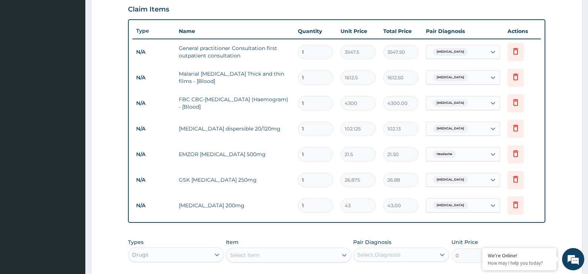
scroll to position [259, 0]
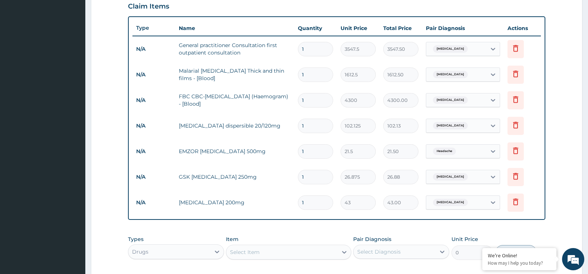
click at [317, 178] on input "1" at bounding box center [315, 177] width 35 height 14
type input "10"
type input "268.75"
type input "10"
click at [317, 198] on input "1" at bounding box center [315, 202] width 35 height 14
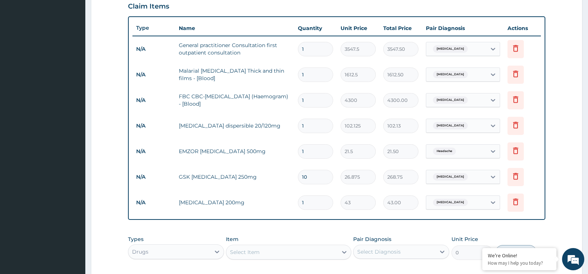
type input "10"
type input "430.00"
type input "10"
click at [314, 154] on input "1" at bounding box center [315, 151] width 35 height 14
type input "2"
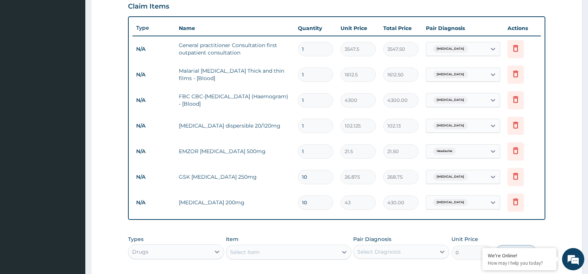
type input "43.00"
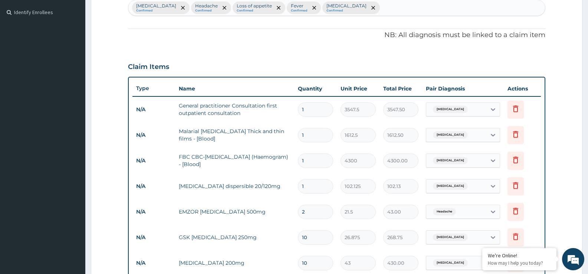
scroll to position [222, 0]
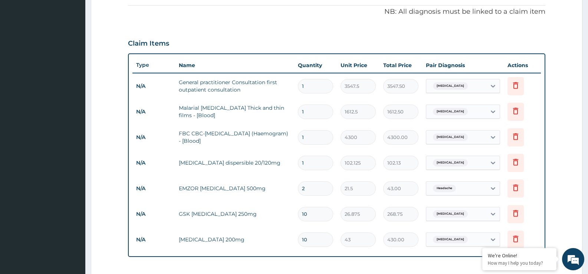
type input "2"
click at [317, 162] on input "1" at bounding box center [315, 163] width 35 height 14
type input "0.00"
type input "1"
type input "102.13"
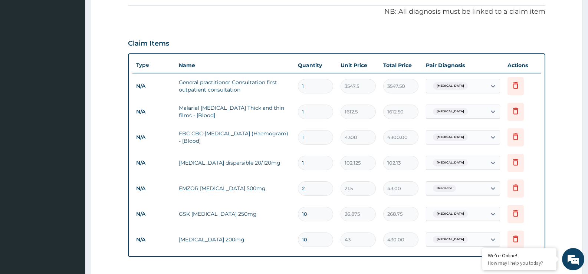
type input "12"
type input "1225.50"
type input "12"
click at [318, 183] on input "2" at bounding box center [315, 188] width 35 height 14
type input "0.00"
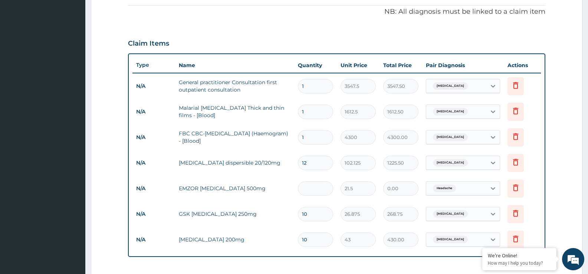
type input "1"
type input "21.50"
type input "12"
type input "258.00"
type input "1"
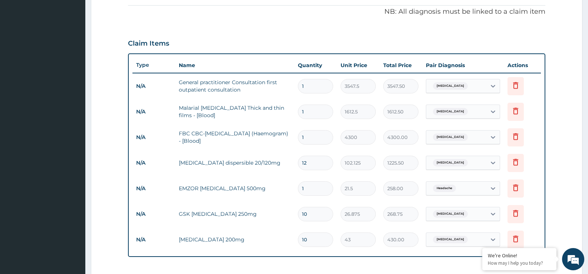
type input "21.50"
type input "0.00"
type input "3"
type input "64.50"
type input "3"
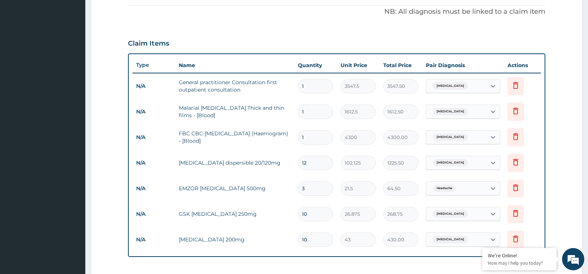
click at [338, 178] on td "21.5" at bounding box center [358, 189] width 43 height 22
click at [332, 176] on tr "N/A EMZOR PARACETAMOL 500mg 3 21.5 64.50 Headache Delete" at bounding box center [336, 189] width 408 height 26
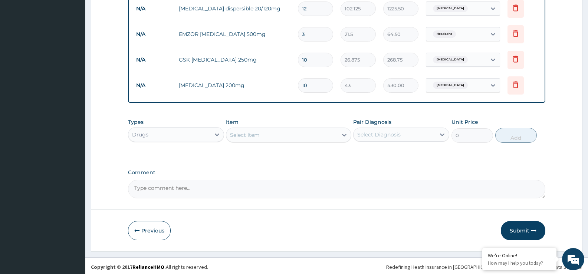
scroll to position [379, 0]
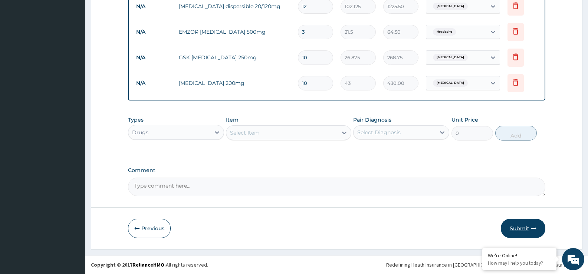
click at [525, 228] on button "Submit" at bounding box center [522, 228] width 44 height 19
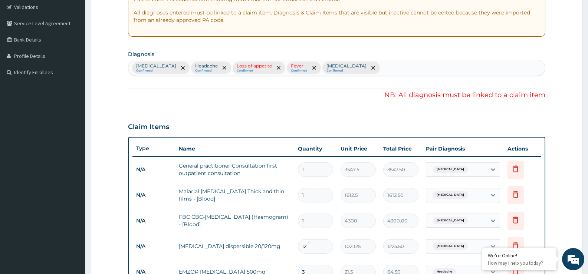
scroll to position [82, 0]
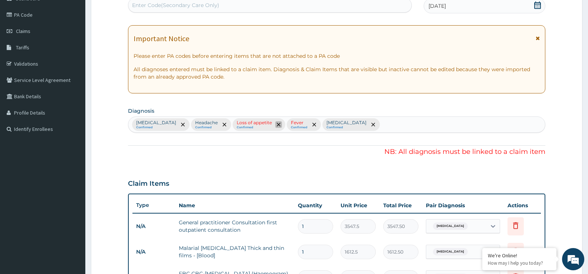
click at [277, 125] on icon "remove selection option" at bounding box center [279, 125] width 4 height 4
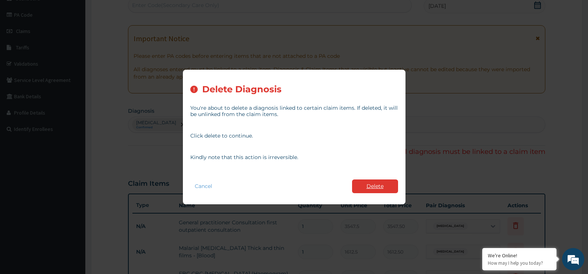
click at [368, 182] on button "Delete" at bounding box center [375, 186] width 46 height 14
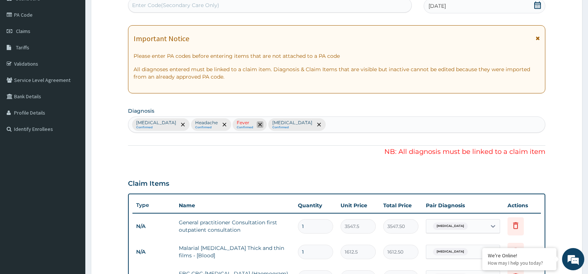
click at [258, 124] on icon "remove selection option" at bounding box center [260, 125] width 4 height 4
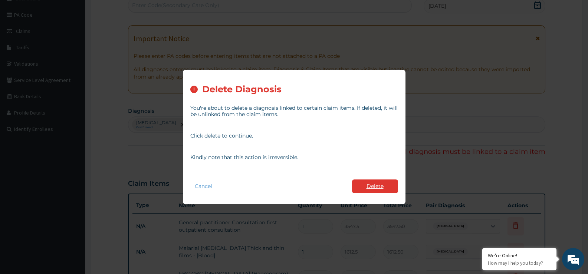
click at [386, 187] on button "Delete" at bounding box center [375, 186] width 46 height 14
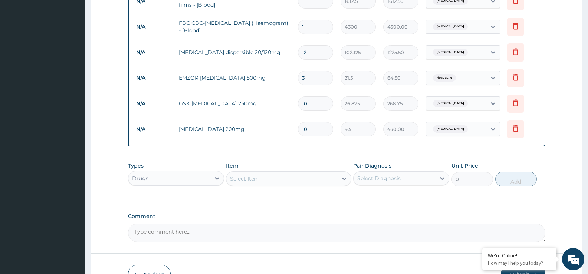
scroll to position [379, 0]
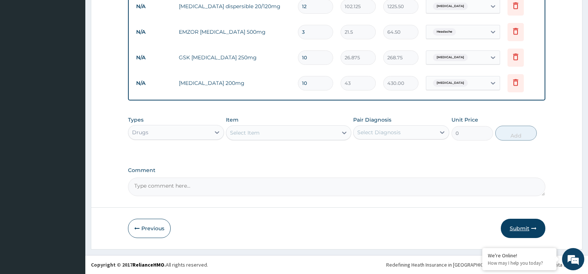
click at [528, 228] on button "Submit" at bounding box center [522, 228] width 44 height 19
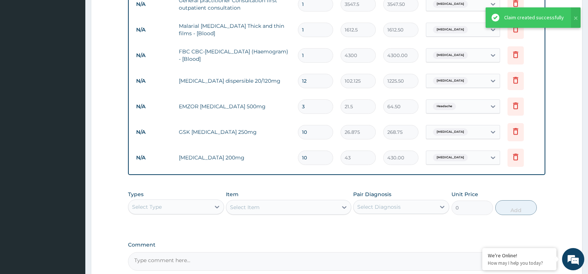
scroll to position [207, 0]
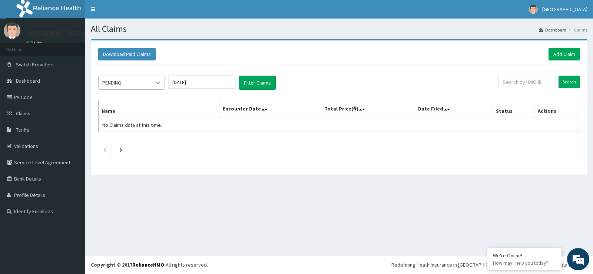
click at [155, 84] on icon at bounding box center [157, 82] width 7 height 7
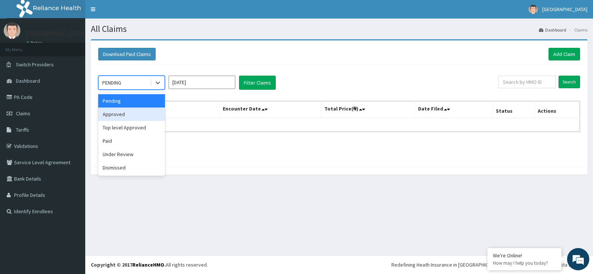
click at [130, 109] on div "Approved" at bounding box center [131, 113] width 67 height 13
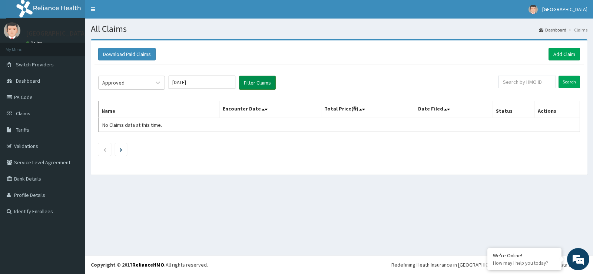
click at [255, 81] on button "Filter Claims" at bounding box center [257, 83] width 37 height 14
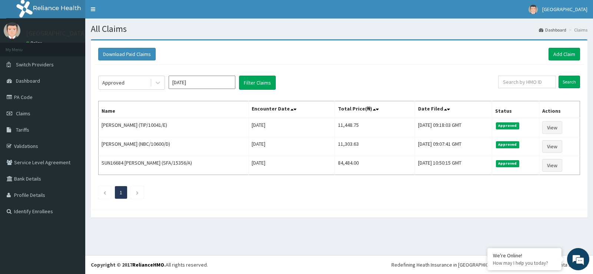
drag, startPoint x: 411, startPoint y: 22, endPoint x: 377, endPoint y: 87, distance: 72.6
click at [377, 87] on div "Approved Aug 2025 Filter Claims" at bounding box center [298, 83] width 400 height 14
click at [568, 52] on link "Add Claim" at bounding box center [565, 54] width 32 height 13
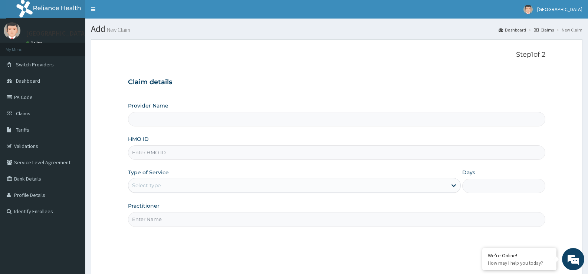
click at [139, 149] on input "HMO ID" at bounding box center [336, 152] width 417 height 14
type input "[GEOGRAPHIC_DATA]"
type input "TIP/10041/B"
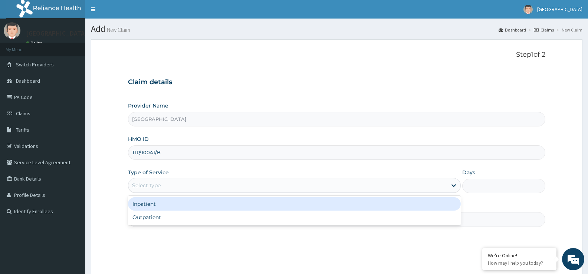
click at [159, 185] on div "Select type" at bounding box center [146, 185] width 29 height 7
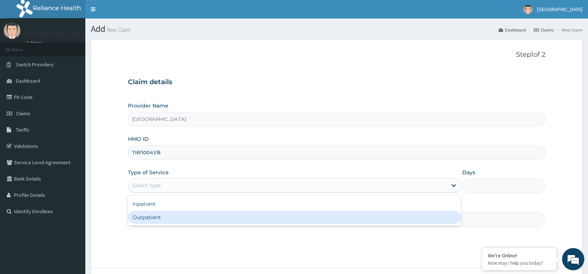
click at [159, 215] on div "Outpatient" at bounding box center [294, 217] width 332 height 13
type input "1"
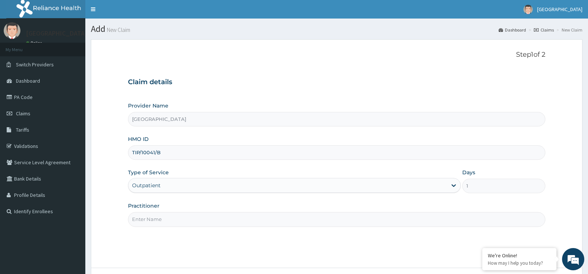
click at [153, 220] on input "Practitioner" at bounding box center [336, 219] width 417 height 14
type input "Dr [PERSON_NAME]"
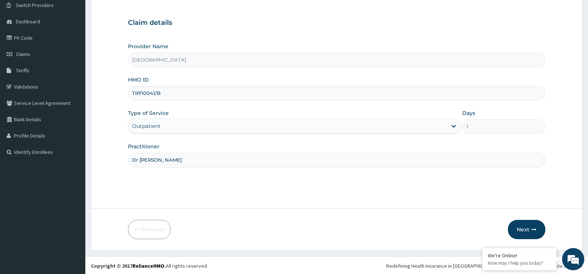
scroll to position [60, 0]
click at [528, 228] on button "Next" at bounding box center [525, 228] width 37 height 19
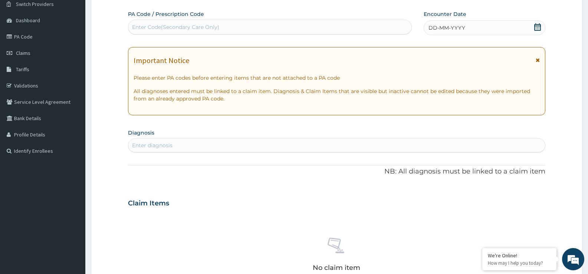
click at [145, 144] on div "Enter diagnosis" at bounding box center [152, 145] width 40 height 7
click at [534, 25] on icon at bounding box center [537, 26] width 7 height 7
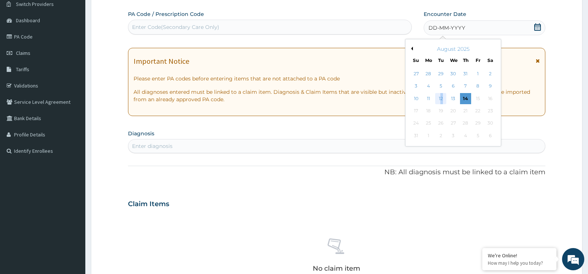
click at [442, 98] on div "12" at bounding box center [440, 98] width 11 height 11
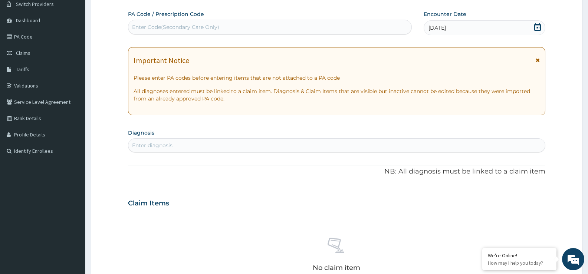
click at [141, 144] on div "Enter diagnosis" at bounding box center [152, 145] width 40 height 7
type input "FEVER"
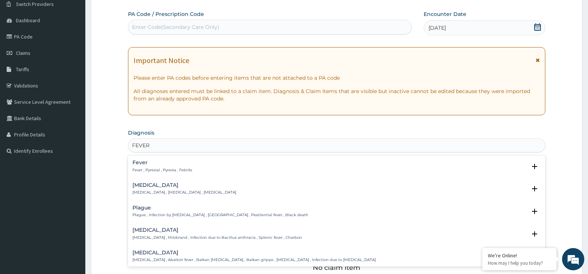
click at [159, 164] on h4 "Fever" at bounding box center [162, 163] width 60 height 6
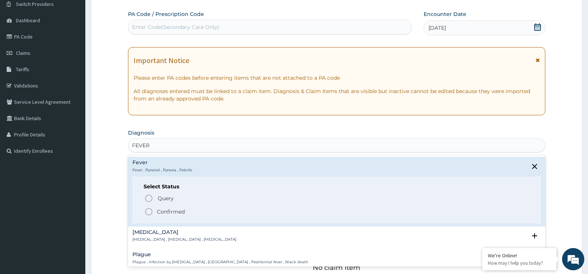
click at [152, 211] on icon "status option filled" at bounding box center [148, 211] width 9 height 9
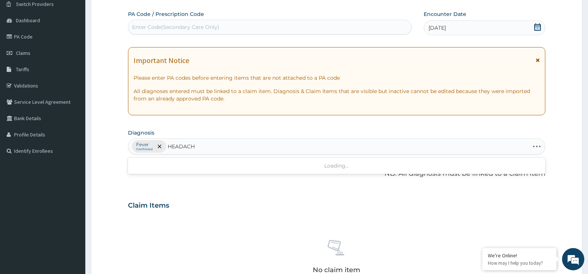
type input "HEADACHE"
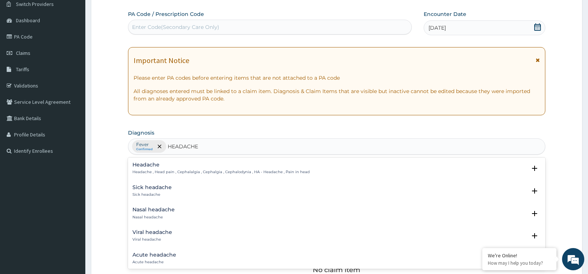
click at [146, 167] on h4 "Headache" at bounding box center [220, 165] width 177 height 6
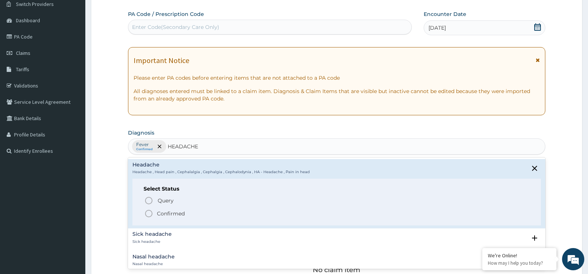
click at [151, 211] on icon "status option filled" at bounding box center [148, 213] width 9 height 9
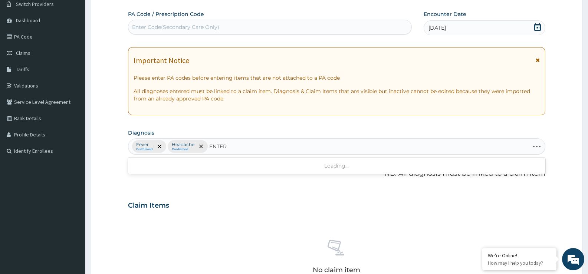
type input "ENTERO"
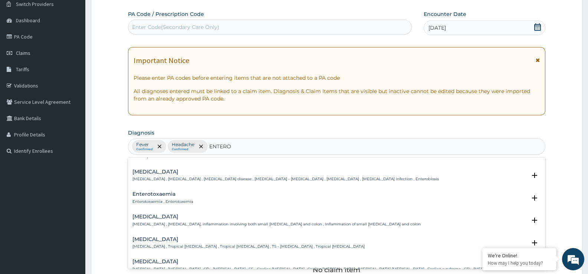
scroll to position [111, 0]
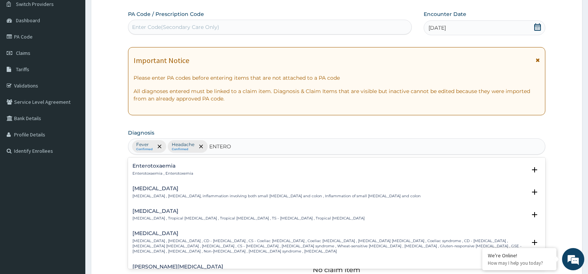
click at [172, 190] on h4 "Enterocolitis" at bounding box center [276, 189] width 288 height 6
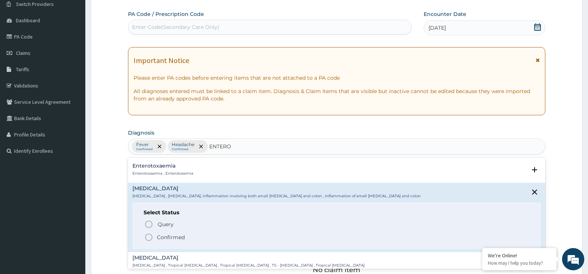
click at [146, 239] on circle "status option filled" at bounding box center [148, 237] width 7 height 7
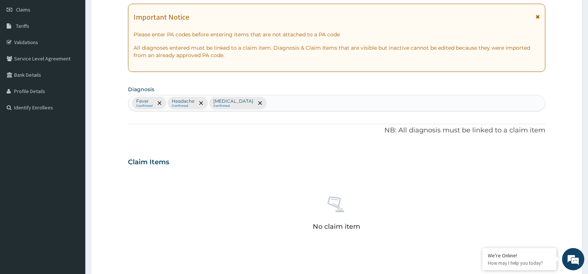
scroll to position [209, 0]
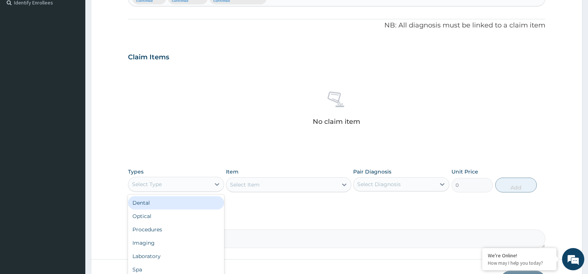
click at [185, 182] on div "Select Type" at bounding box center [169, 184] width 82 height 12
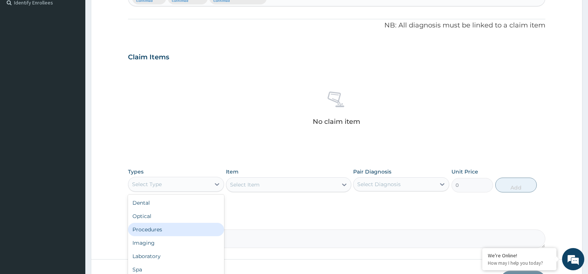
click at [186, 224] on div "Procedures" at bounding box center [176, 229] width 96 height 13
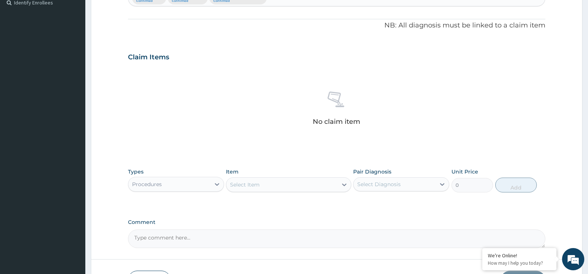
click at [262, 189] on div "Select Item" at bounding box center [281, 185] width 111 height 12
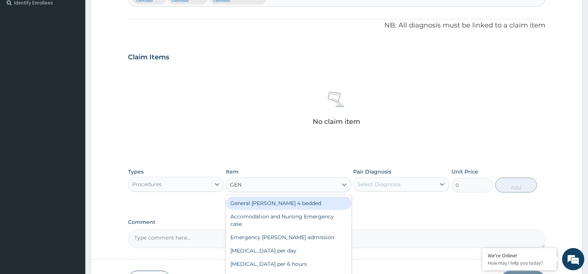
type input "GENE"
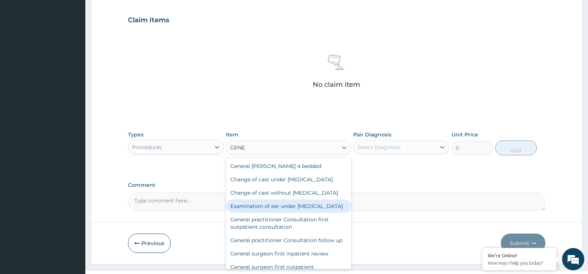
scroll to position [37, 0]
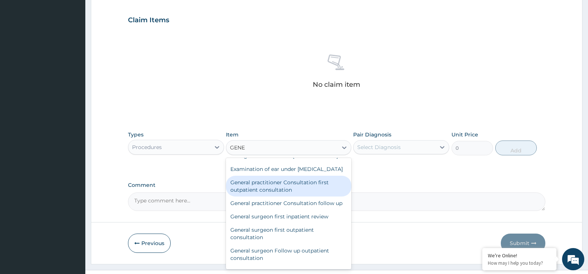
click at [272, 196] on div "General practitioner Consultation first outpatient consultation" at bounding box center [288, 186] width 125 height 21
type input "3547.5"
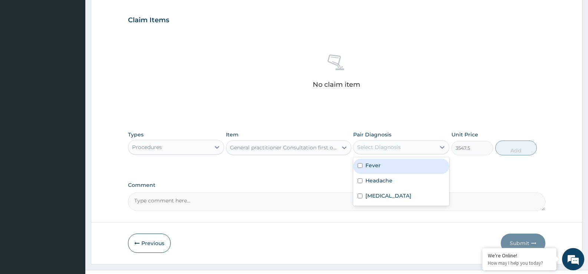
click at [397, 149] on div "Select Diagnosis" at bounding box center [378, 146] width 43 height 7
click at [393, 185] on div "Headache" at bounding box center [401, 181] width 96 height 15
checkbox input "true"
click at [502, 152] on button "Add" at bounding box center [516, 147] width 42 height 15
type input "0"
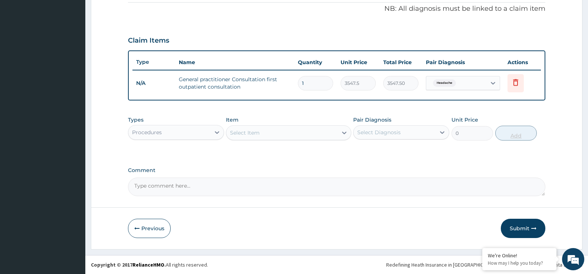
scroll to position [225, 0]
click at [201, 131] on div "Procedures" at bounding box center [169, 132] width 82 height 12
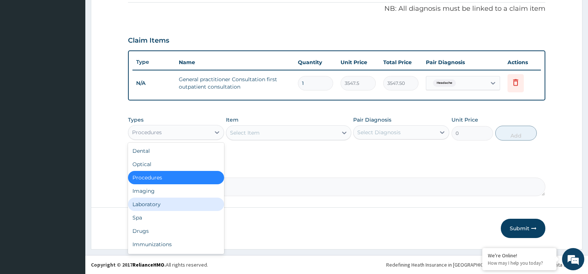
click at [178, 210] on div "Laboratory" at bounding box center [176, 204] width 96 height 13
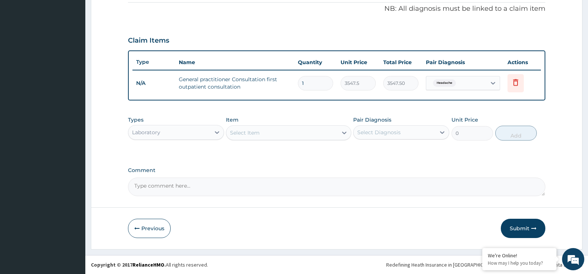
click at [256, 137] on div "Select Item" at bounding box center [281, 133] width 111 height 12
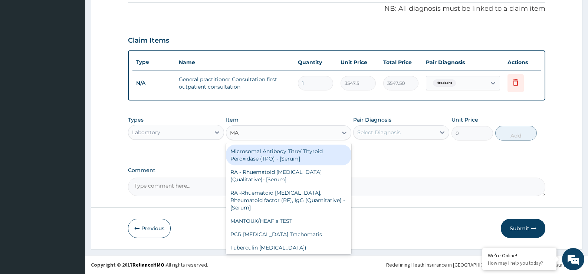
type input "MALA"
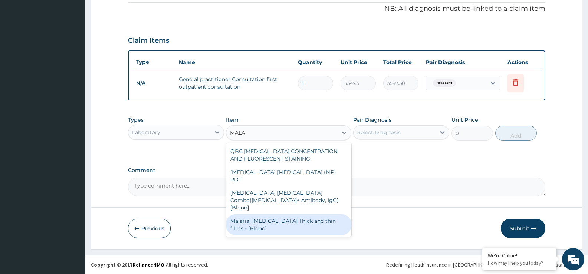
click at [285, 214] on div "Malarial [MEDICAL_DATA] Thick and thin films - [Blood]" at bounding box center [288, 224] width 125 height 21
type input "1612.5"
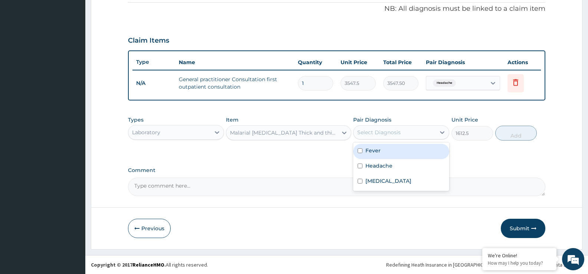
click at [380, 132] on div "Select Diagnosis" at bounding box center [378, 132] width 43 height 7
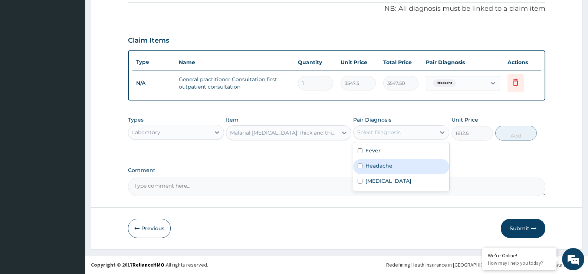
click at [385, 169] on label "Headache" at bounding box center [378, 165] width 27 height 7
checkbox input "true"
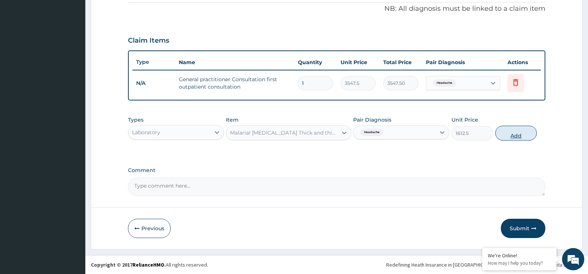
click at [505, 132] on button "Add" at bounding box center [516, 133] width 42 height 15
type input "0"
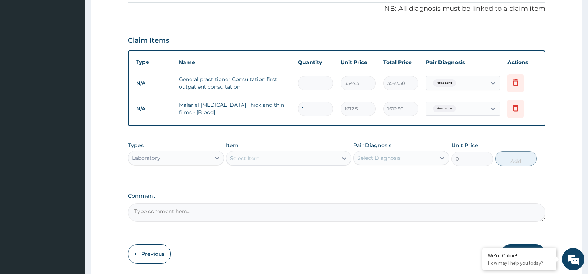
click at [251, 158] on div "Select Item" at bounding box center [245, 158] width 30 height 7
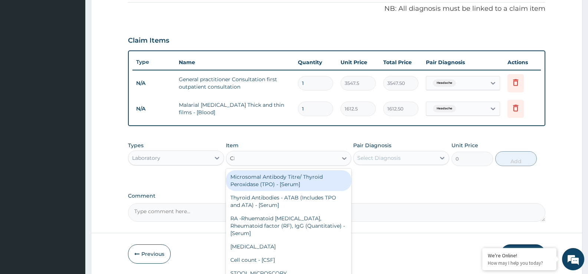
type input "CBC"
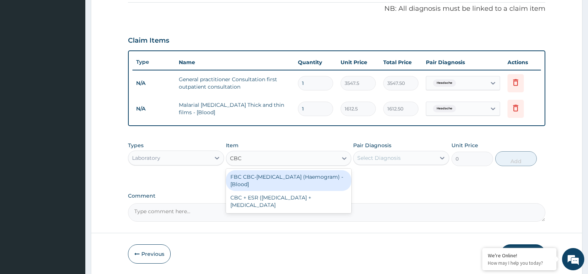
click at [282, 182] on div "FBC CBC-Complete Blood Count (Haemogram) - [Blood]" at bounding box center [288, 180] width 125 height 21
type input "4300"
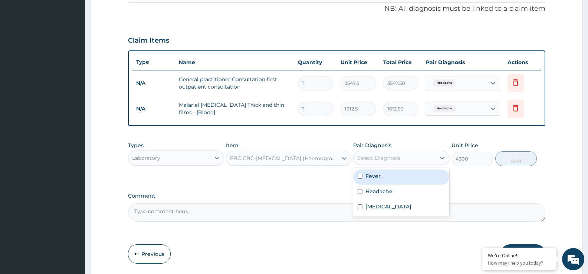
click at [420, 162] on div "Select Diagnosis" at bounding box center [394, 158] width 82 height 12
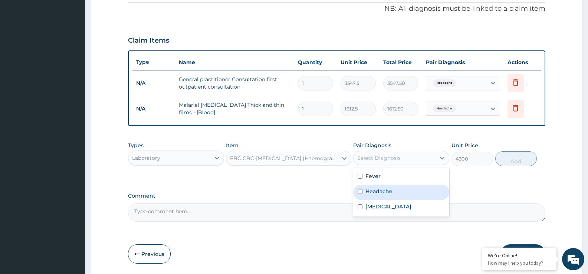
click at [408, 191] on div "Headache" at bounding box center [401, 192] width 96 height 15
checkbox input "true"
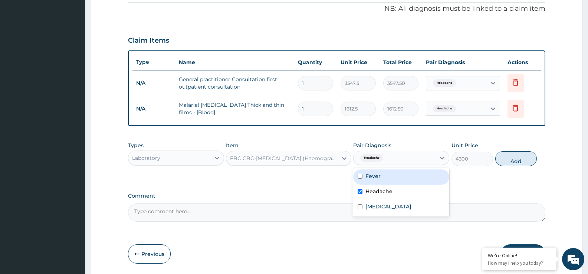
click at [386, 182] on div "Fever" at bounding box center [401, 176] width 96 height 15
checkbox input "false"
click at [368, 175] on label "Fever" at bounding box center [372, 175] width 15 height 7
checkbox input "true"
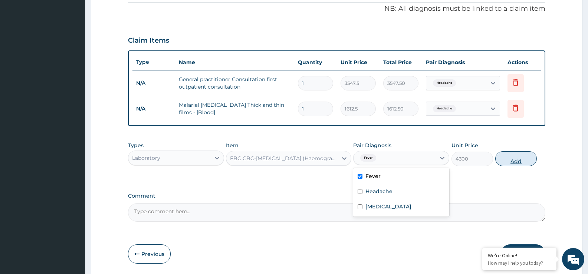
click at [518, 163] on button "Add" at bounding box center [516, 158] width 42 height 15
type input "0"
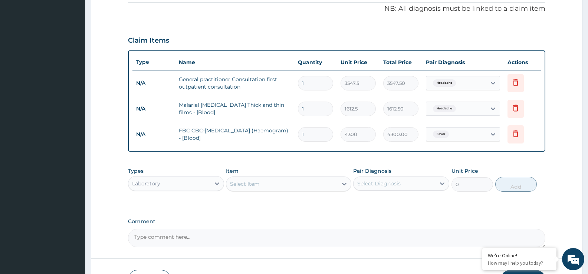
click at [166, 187] on div "Laboratory" at bounding box center [169, 184] width 82 height 12
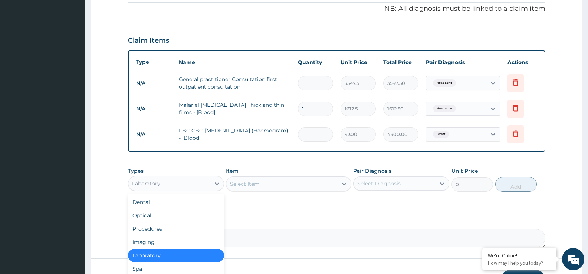
scroll to position [25, 0]
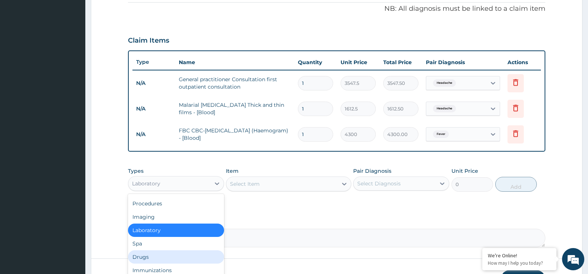
click at [188, 257] on div "Drugs" at bounding box center [176, 256] width 96 height 13
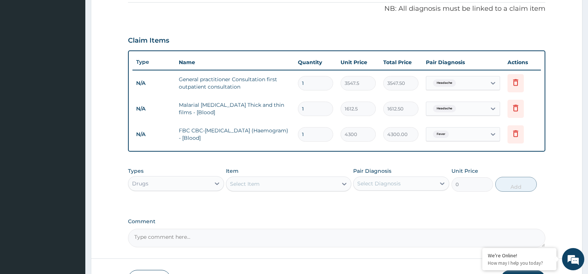
click at [293, 188] on div "Select Item" at bounding box center [281, 184] width 111 height 12
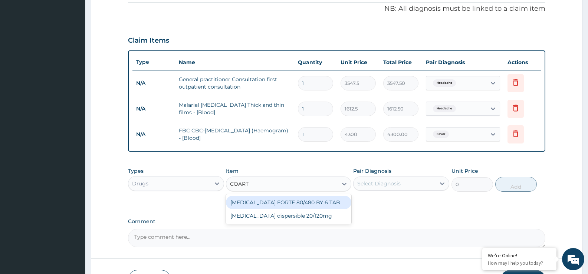
type input "COARTEM"
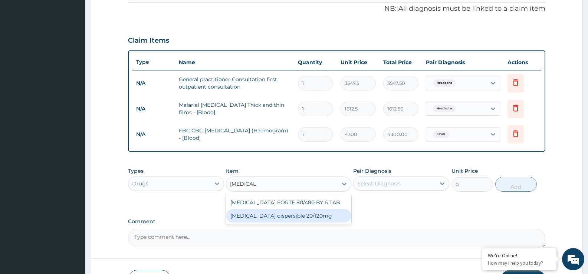
click at [280, 216] on div "Coartem dispersible 20/120mg" at bounding box center [288, 215] width 125 height 13
type input "102.125"
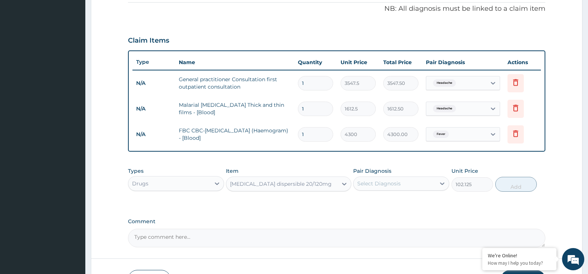
click at [301, 185] on div "Coartem dispersible 20/120mg" at bounding box center [281, 183] width 102 height 7
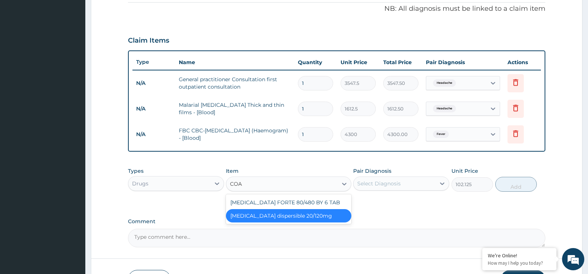
scroll to position [0, 0]
type input "COARTE"
click at [295, 198] on div "COARTEM FORTE 80/480 BY 6 TAB" at bounding box center [288, 202] width 125 height 13
type input "408.5"
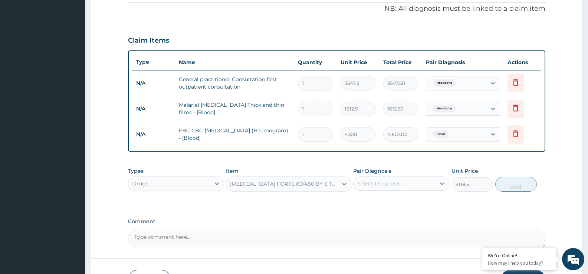
click at [396, 184] on div "Select Diagnosis" at bounding box center [378, 183] width 43 height 7
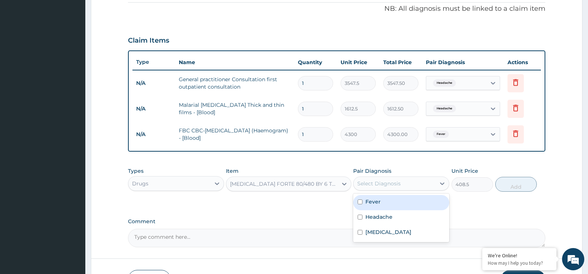
click at [388, 201] on div "Fever" at bounding box center [401, 202] width 96 height 15
checkbox input "true"
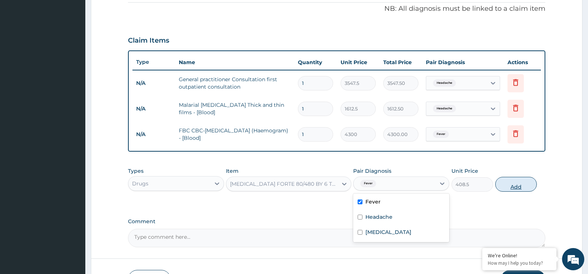
click at [516, 187] on button "Add" at bounding box center [516, 184] width 42 height 15
type input "0"
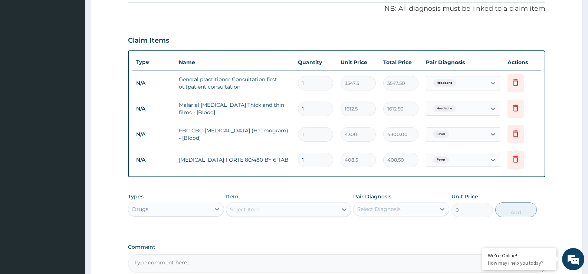
click at [268, 212] on div "Select Item" at bounding box center [281, 210] width 111 height 12
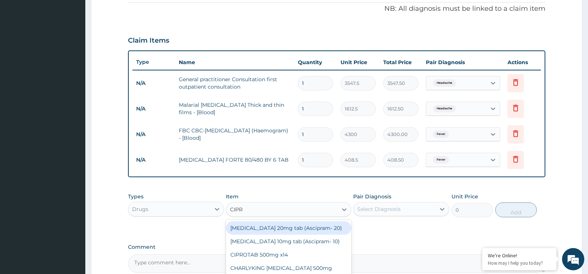
type input "CIPRO"
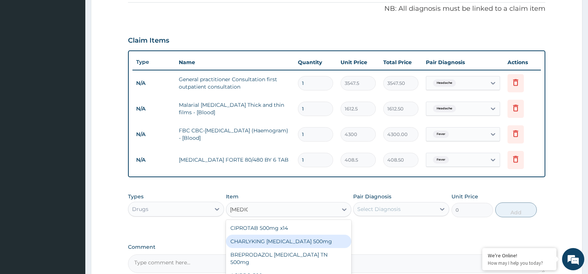
click at [278, 239] on div "CHARLYKING CIPROFLOXACIN 500mg" at bounding box center [288, 241] width 125 height 13
type input "161.25"
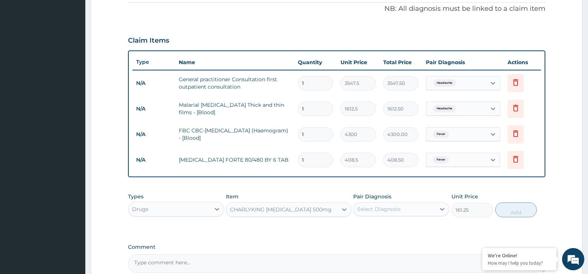
click at [284, 211] on div "CHARLYKING CIPROFLOXACIN 500mg" at bounding box center [281, 209] width 102 height 7
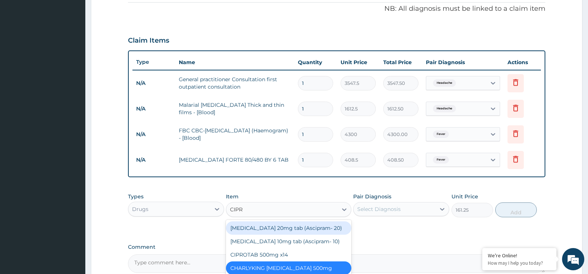
type input "CIPRO"
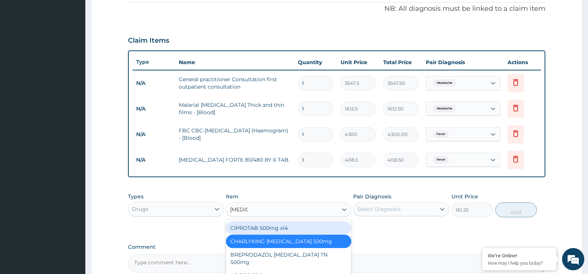
click at [282, 229] on div "CIPROTAB 500mg x14" at bounding box center [288, 227] width 125 height 13
type input "290.25"
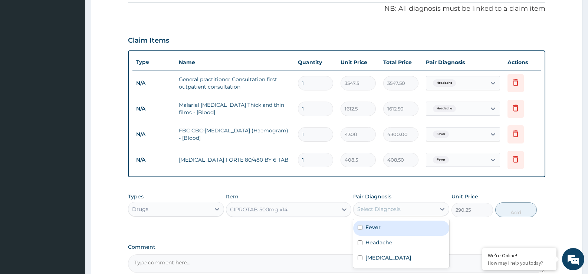
click at [374, 211] on div "Select Diagnosis" at bounding box center [378, 208] width 43 height 7
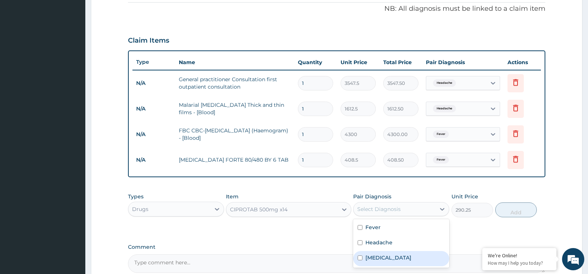
click at [382, 258] on label "Enterocolitis" at bounding box center [388, 257] width 46 height 7
checkbox input "true"
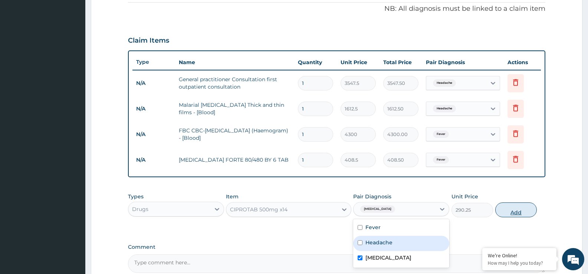
click at [510, 210] on button "Add" at bounding box center [516, 209] width 42 height 15
type input "0"
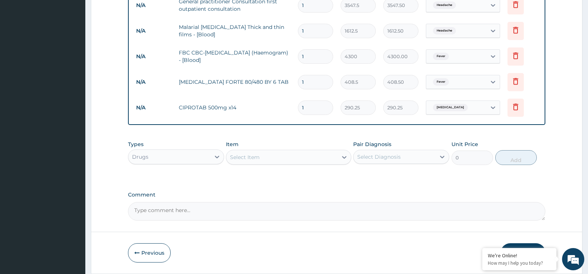
scroll to position [291, 0]
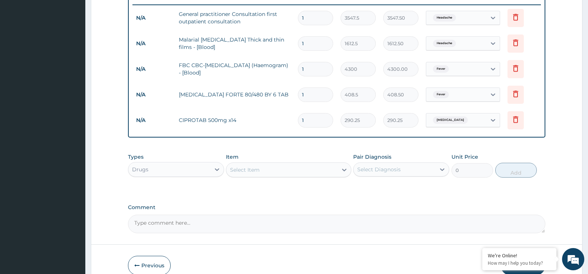
type input "10"
type input "2902.50"
type input "10"
click at [305, 95] on input "1" at bounding box center [315, 94] width 35 height 14
type input "0.00"
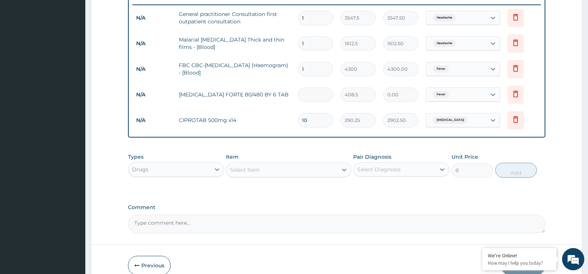
type input "6"
type input "2451.00"
type input "6"
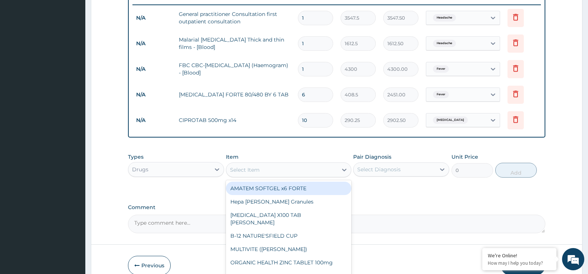
click at [244, 170] on div "Select Item" at bounding box center [245, 169] width 30 height 7
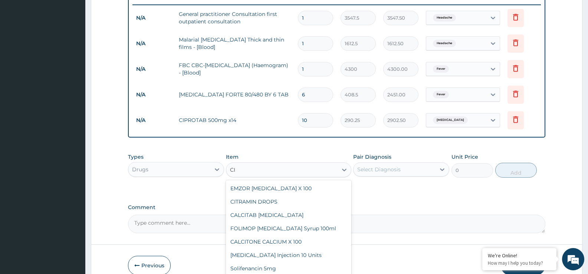
type input "C"
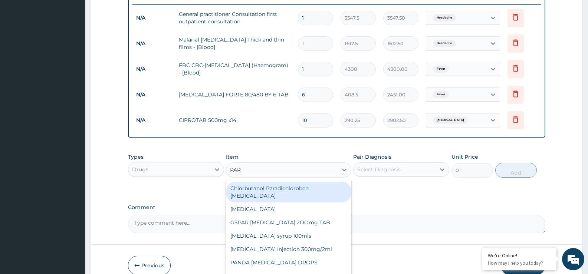
type input "PARA"
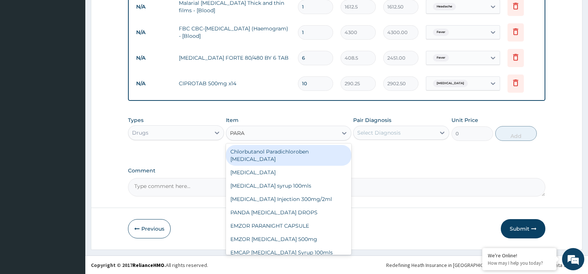
scroll to position [328, 0]
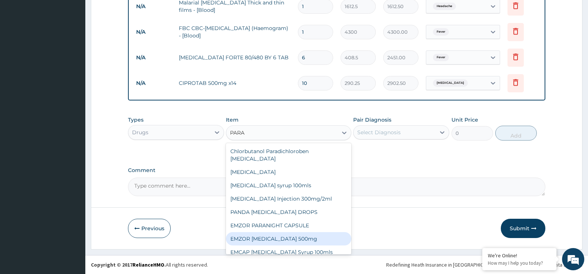
click at [284, 232] on div "EMZOR PARACETAMOL 500mg" at bounding box center [288, 238] width 125 height 13
type input "21.5"
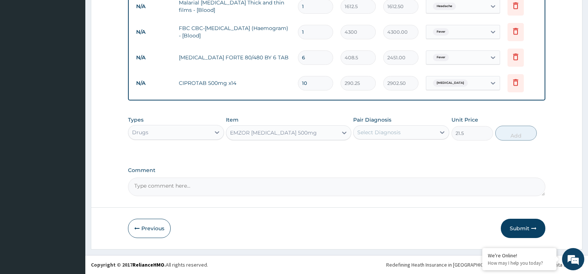
click at [401, 133] on div "Select Diagnosis" at bounding box center [394, 132] width 82 height 12
click at [393, 165] on div "Headache" at bounding box center [401, 166] width 96 height 15
checkbox input "true"
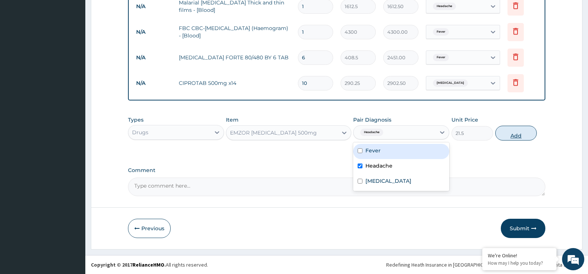
click at [520, 133] on button "Add" at bounding box center [516, 133] width 42 height 15
type input "0"
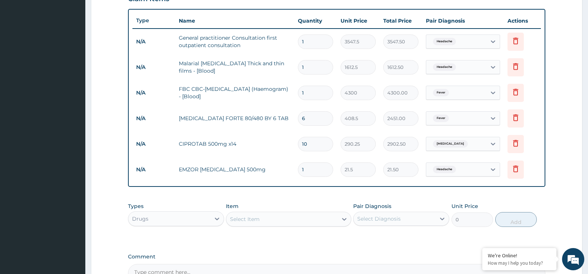
scroll to position [254, 0]
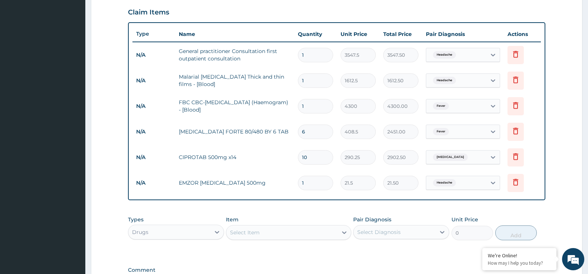
type input "0.00"
type input "6"
type input "129.00"
type input "7"
type input "150.50"
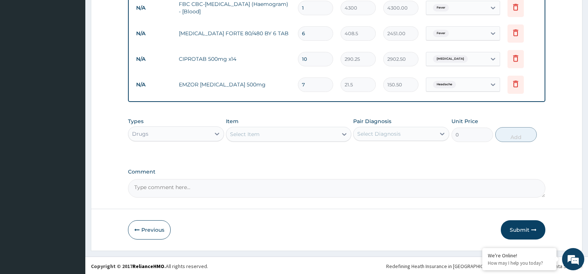
scroll to position [353, 0]
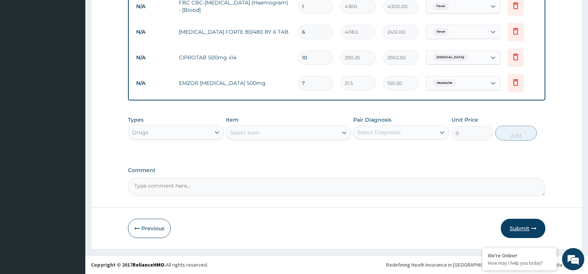
type input "7"
click at [515, 225] on button "Submit" at bounding box center [522, 228] width 44 height 19
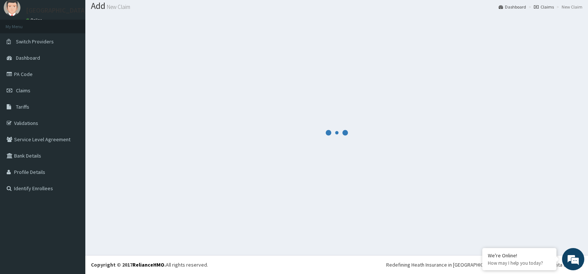
scroll to position [23, 0]
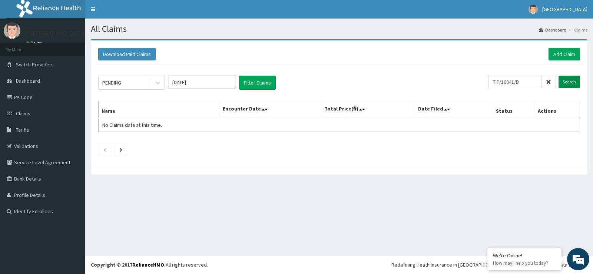
type input "TIP/10041/B"
click at [567, 82] on input "Search" at bounding box center [569, 82] width 21 height 13
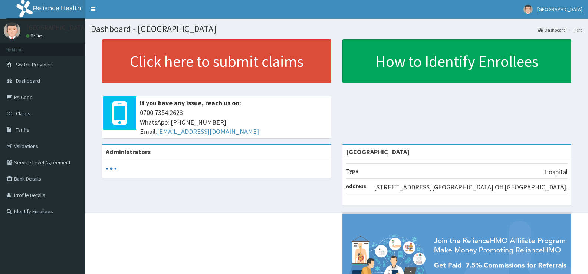
click at [237, 54] on link "Click here to submit claims" at bounding box center [216, 61] width 229 height 44
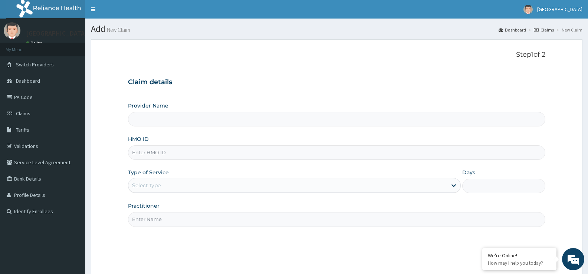
click at [157, 153] on input "HMO ID" at bounding box center [336, 152] width 417 height 14
type input "[GEOGRAPHIC_DATA]"
type input "TIP/10041/B"
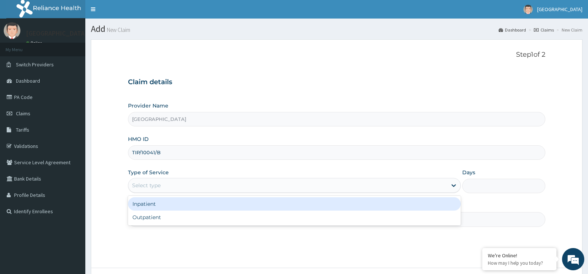
click at [138, 187] on div "Select type" at bounding box center [146, 185] width 29 height 7
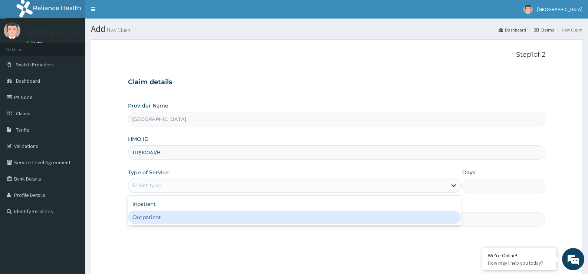
click at [142, 219] on div "Outpatient" at bounding box center [294, 217] width 332 height 13
type input "1"
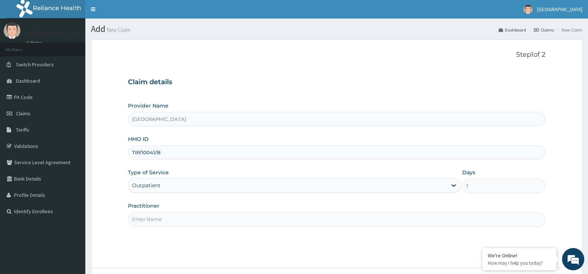
click at [142, 219] on input "Practitioner" at bounding box center [336, 219] width 417 height 14
type input "Dr [PERSON_NAME]"
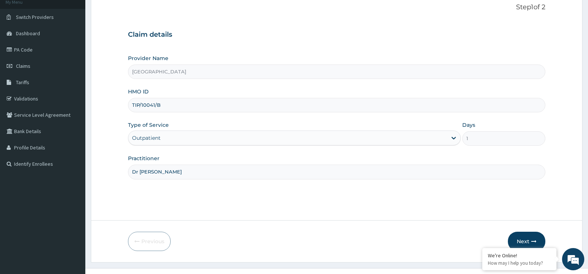
scroll to position [60, 0]
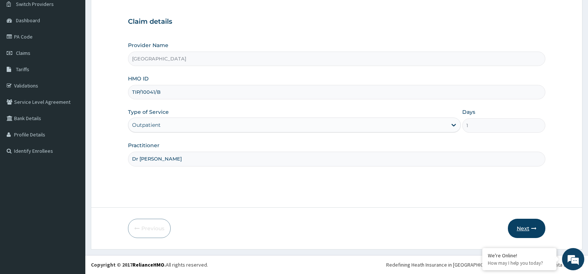
click at [526, 225] on button "Next" at bounding box center [525, 228] width 37 height 19
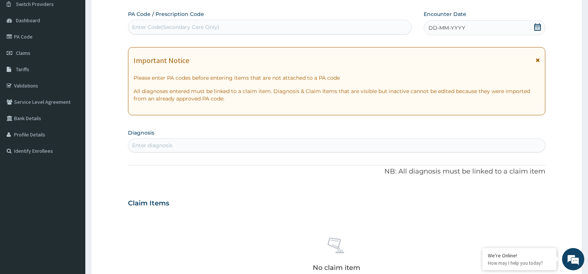
click at [539, 25] on icon at bounding box center [536, 26] width 7 height 7
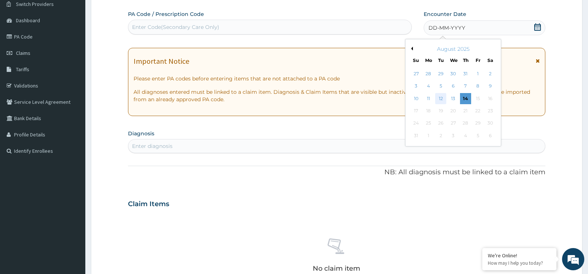
click at [442, 98] on div "12" at bounding box center [440, 98] width 11 height 11
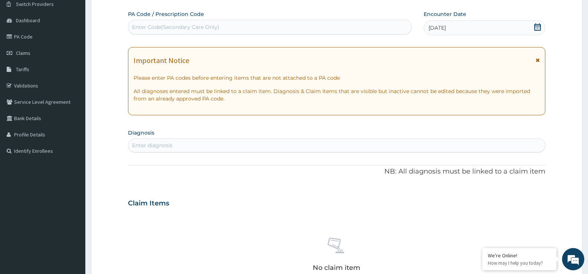
click at [141, 144] on div "Enter diagnosis" at bounding box center [152, 145] width 40 height 7
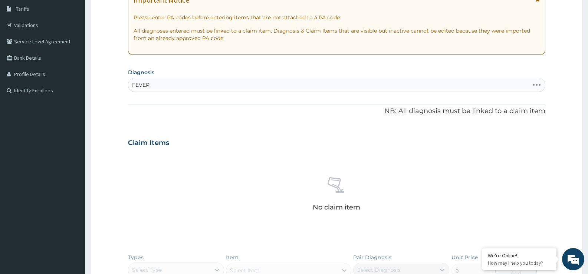
scroll to position [135, 0]
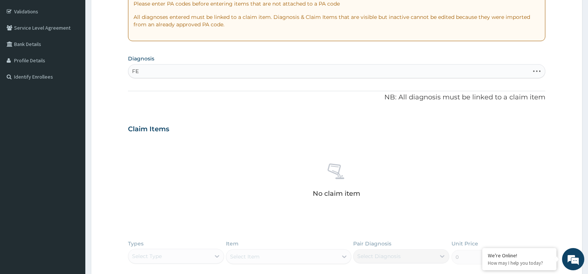
type input "F"
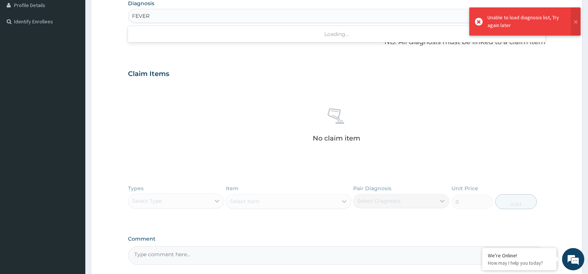
scroll to position [111, 0]
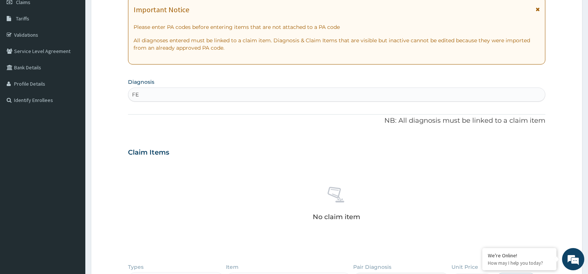
type input "F"
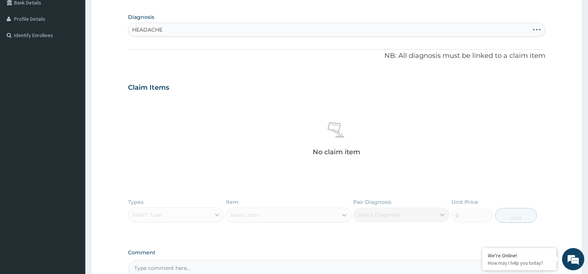
scroll to position [185, 0]
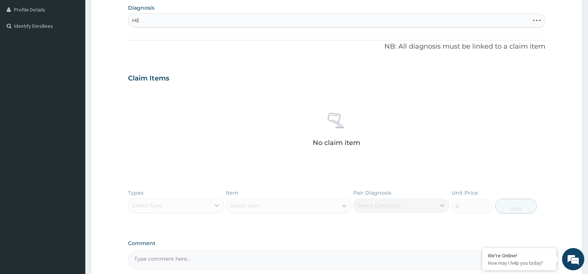
type input "H"
type input "FEVER"
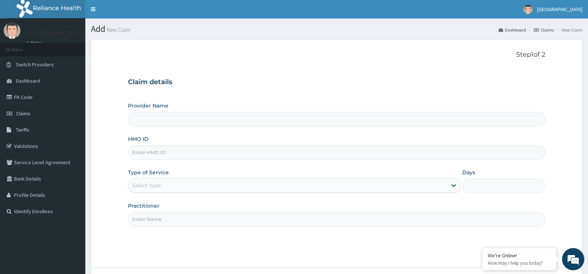
type input "[GEOGRAPHIC_DATA]"
click at [143, 149] on input "HMO ID" at bounding box center [336, 152] width 417 height 14
type input "TIP/10041/B"
click at [150, 187] on div "Select type" at bounding box center [146, 185] width 29 height 7
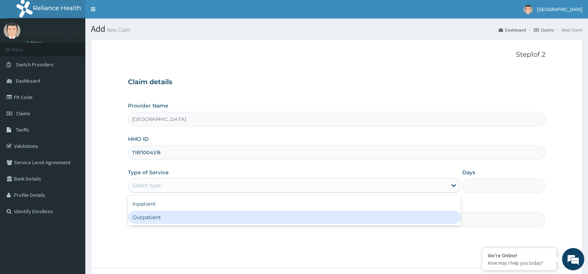
click at [135, 216] on div "Outpatient" at bounding box center [294, 217] width 332 height 13
type input "1"
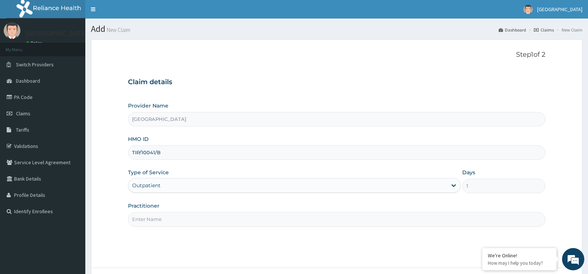
click at [135, 224] on input "Practitioner" at bounding box center [336, 219] width 417 height 14
type input "Dr [PERSON_NAME]"
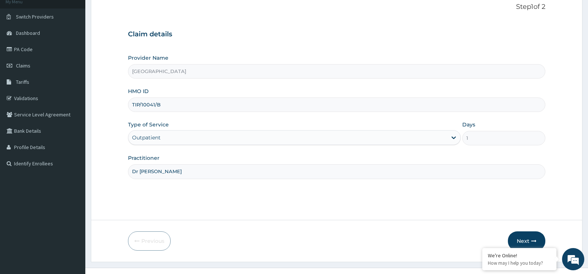
scroll to position [60, 0]
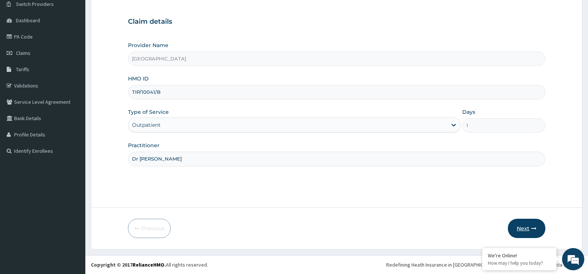
click at [521, 226] on button "Next" at bounding box center [525, 228] width 37 height 19
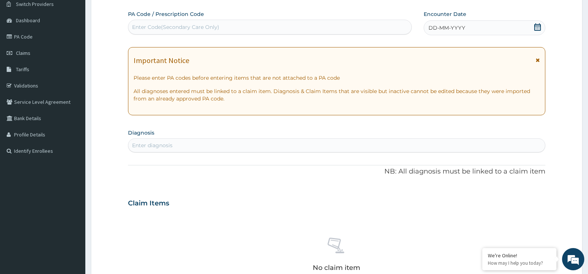
click at [171, 235] on div "No claim item" at bounding box center [336, 255] width 417 height 85
click at [534, 26] on icon at bounding box center [537, 26] width 7 height 7
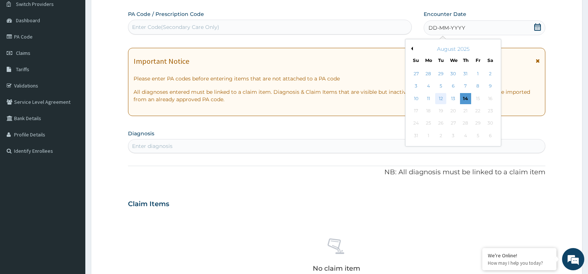
click at [443, 99] on div "12" at bounding box center [440, 98] width 11 height 11
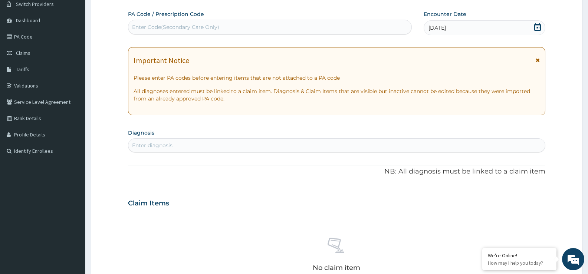
click at [150, 143] on div "Enter diagnosis" at bounding box center [152, 145] width 40 height 7
type input "FEVER"
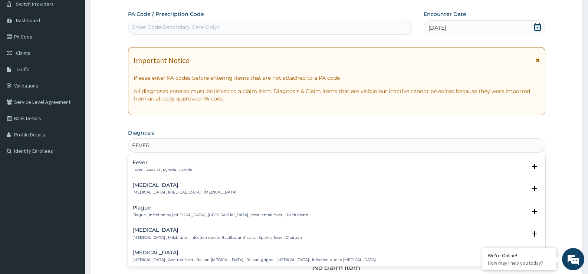
click at [146, 168] on p "Fever , Pyrexial , Pyrexia , Febrile" at bounding box center [162, 170] width 60 height 5
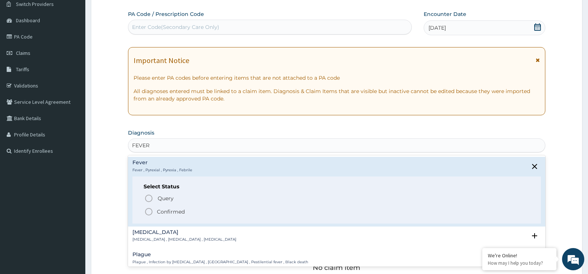
click at [150, 215] on icon "status option filled" at bounding box center [148, 211] width 9 height 9
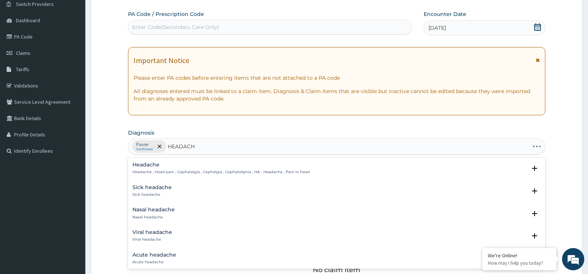
type input "HEADACHE"
click at [174, 174] on p "Headache , Head pain , Cephalalgia , Cephalgia , Cephalodynia , HA - Headache ,…" at bounding box center [220, 171] width 177 height 5
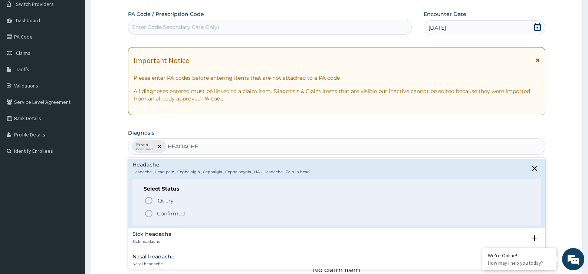
click at [150, 216] on icon "status option filled" at bounding box center [148, 213] width 9 height 9
click at [150, 216] on div "No claim item" at bounding box center [336, 257] width 417 height 85
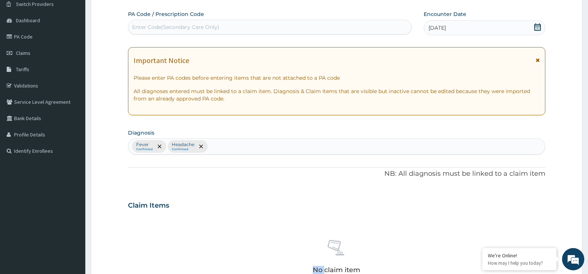
click at [214, 150] on div "Fever Confirmed Headache Confirmed" at bounding box center [336, 147] width 416 height 16
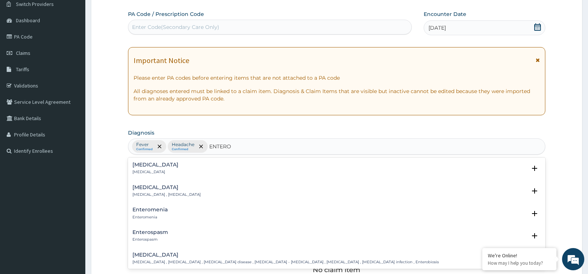
type input "ENTEROC"
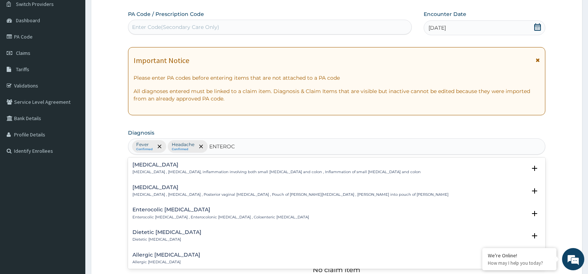
click at [159, 171] on p "Enterocolitis , Enterocolitis, inflammation involving both small intestine and …" at bounding box center [276, 171] width 288 height 5
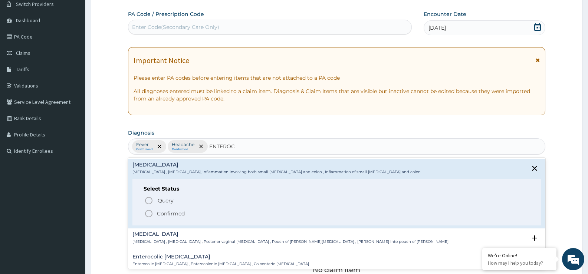
click at [159, 171] on p "Enterocolitis , Enterocolitis, inflammation involving both small intestine and …" at bounding box center [276, 171] width 288 height 5
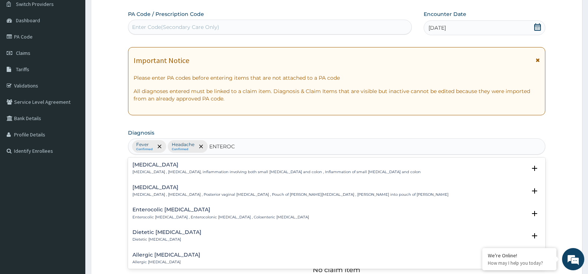
click at [159, 171] on p "Enterocolitis , Enterocolitis, inflammation involving both small intestine and …" at bounding box center [276, 171] width 288 height 5
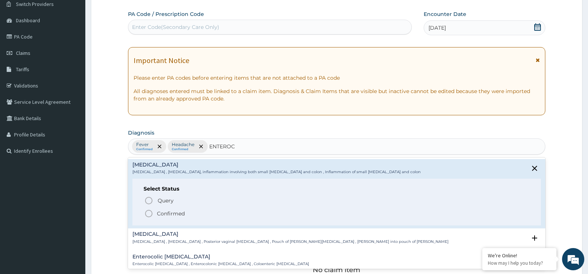
click at [147, 212] on icon "status option filled" at bounding box center [148, 213] width 9 height 9
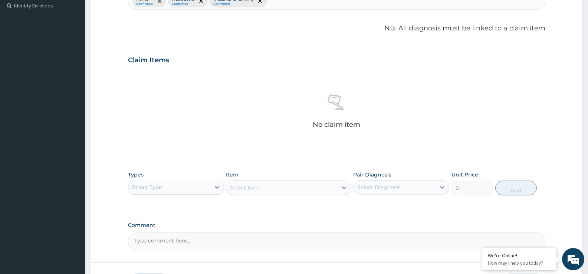
scroll to position [209, 0]
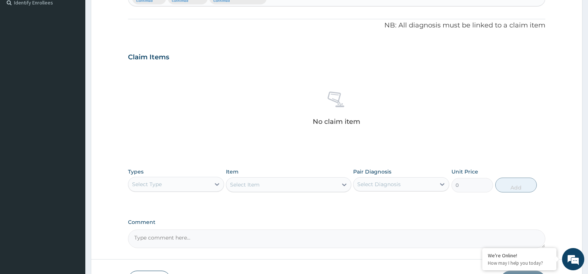
click at [166, 185] on div "Select Type" at bounding box center [169, 184] width 82 height 12
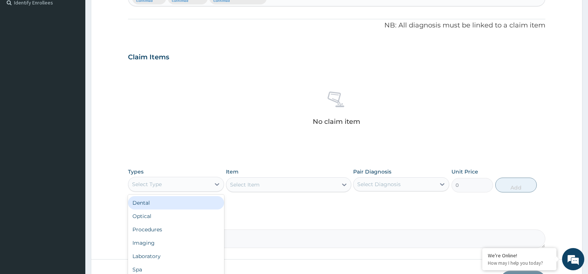
click at [174, 187] on div "Select Type" at bounding box center [169, 184] width 82 height 12
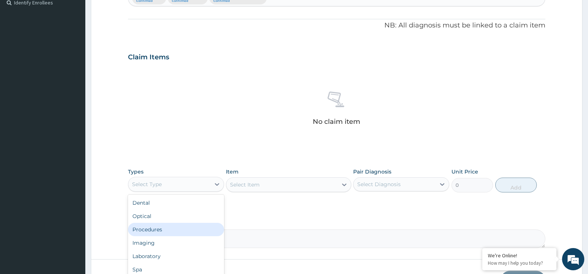
click at [166, 228] on div "Procedures" at bounding box center [176, 229] width 96 height 13
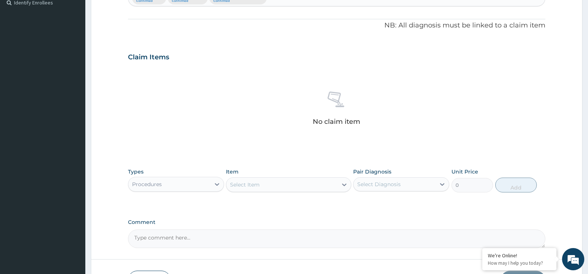
click at [244, 188] on div "Select Item" at bounding box center [245, 184] width 30 height 7
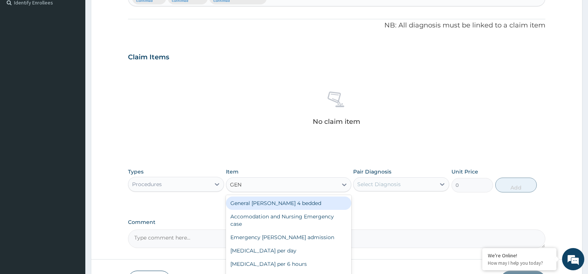
type input "GENE"
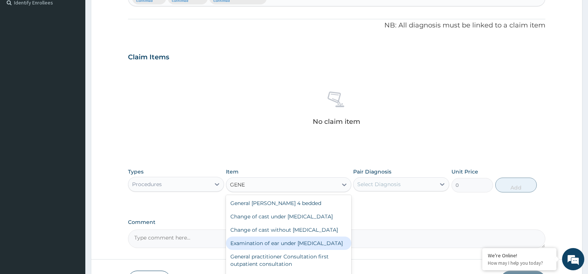
scroll to position [37, 0]
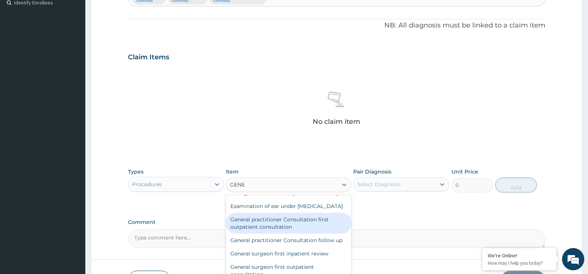
click at [265, 234] on div "General practitioner Consultation first outpatient consultation" at bounding box center [288, 223] width 125 height 21
type input "3547.5"
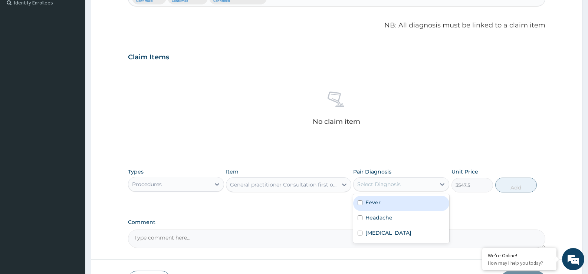
click at [415, 187] on div "Select Diagnosis" at bounding box center [394, 184] width 82 height 12
click at [405, 206] on div "Fever" at bounding box center [401, 203] width 96 height 15
checkbox input "true"
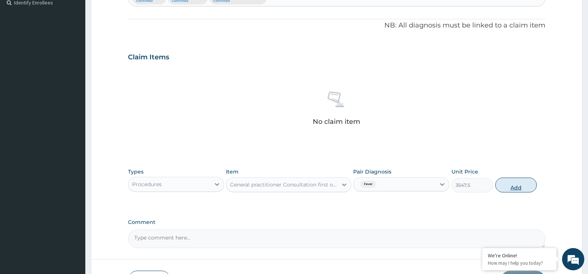
click at [526, 186] on button "Add" at bounding box center [516, 185] width 42 height 15
type input "0"
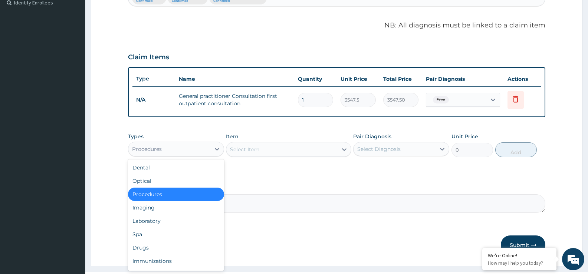
click at [178, 150] on div "Procedures" at bounding box center [169, 149] width 82 height 12
click at [165, 223] on div "Laboratory" at bounding box center [176, 220] width 96 height 13
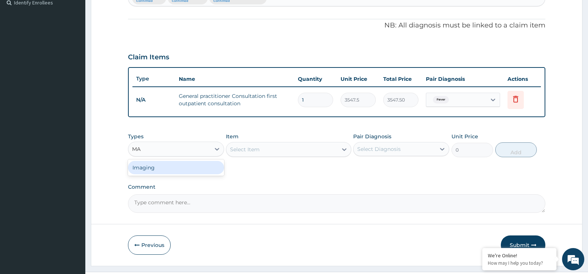
type input "M"
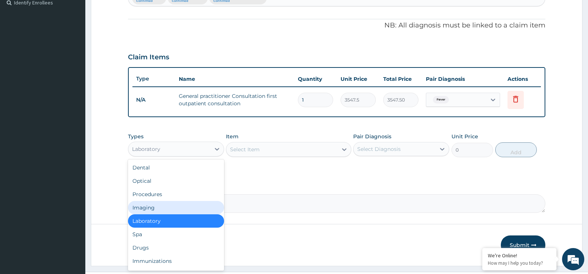
click at [251, 143] on div "Select Item" at bounding box center [281, 149] width 111 height 12
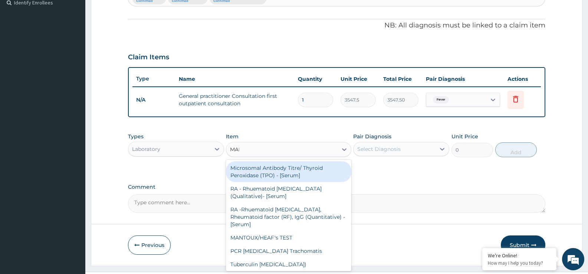
type input "MALA"
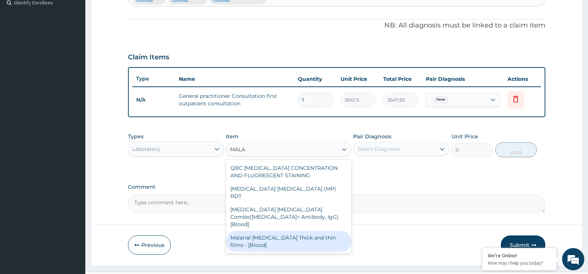
click at [269, 231] on div "Malarial [MEDICAL_DATA] Thick and thin films - [Blood]" at bounding box center [288, 241] width 125 height 21
type input "1612.5"
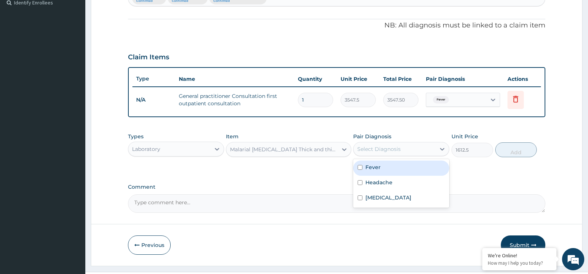
click at [409, 153] on div "Select Diagnosis" at bounding box center [394, 149] width 82 height 12
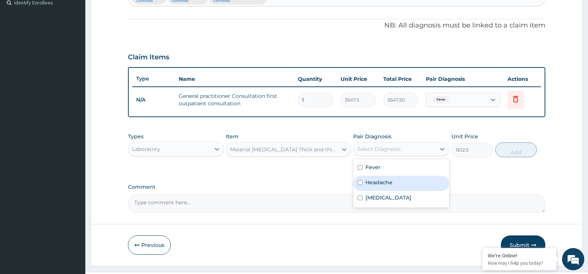
click at [397, 179] on div "Headache" at bounding box center [401, 183] width 96 height 15
checkbox input "true"
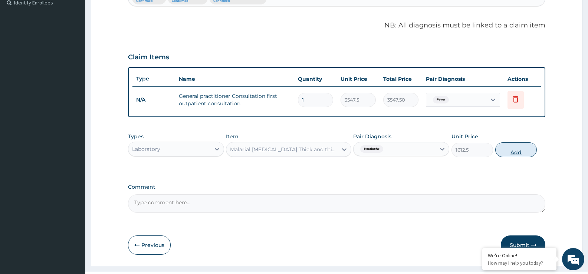
click at [510, 152] on button "Add" at bounding box center [516, 149] width 42 height 15
type input "0"
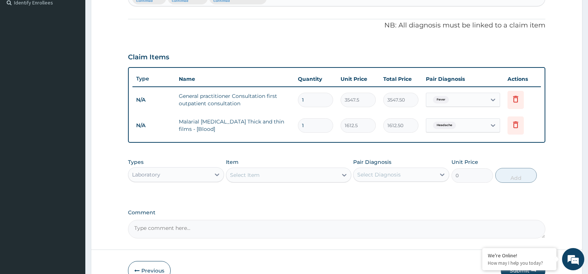
click at [238, 176] on div "Select Item" at bounding box center [245, 174] width 30 height 7
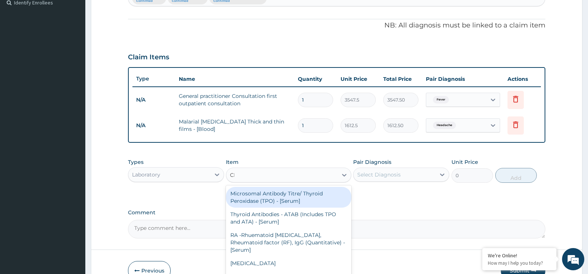
type input "CBC"
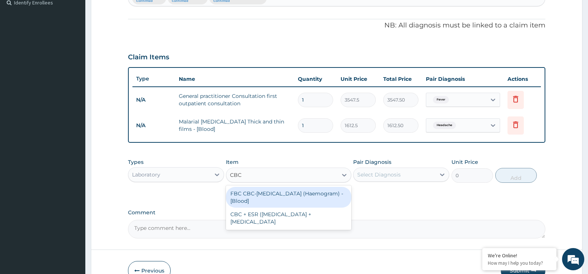
click at [250, 193] on div "FBC CBC-[MEDICAL_DATA] (Haemogram) - [Blood]" at bounding box center [288, 197] width 125 height 21
type input "4300"
click at [250, 193] on div "Types Laboratory Item option Malarial Parasite Thick and thin films - [Blood], …" at bounding box center [336, 176] width 417 height 43
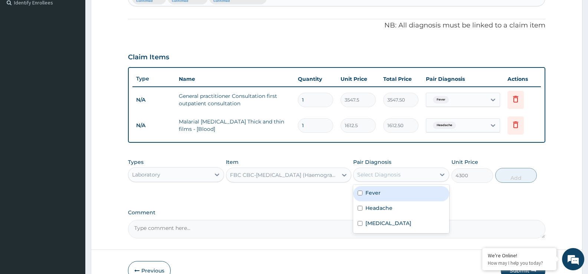
click at [364, 173] on div "Select Diagnosis" at bounding box center [378, 174] width 43 height 7
click at [378, 190] on label "Fever" at bounding box center [372, 192] width 15 height 7
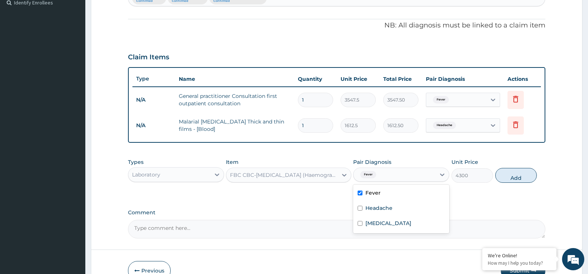
click at [378, 190] on label "Fever" at bounding box center [372, 192] width 15 height 7
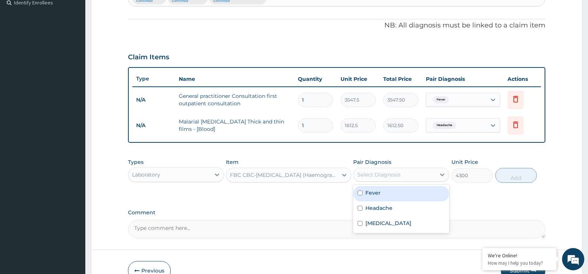
click at [405, 195] on div "Fever" at bounding box center [401, 193] width 96 height 15
checkbox input "true"
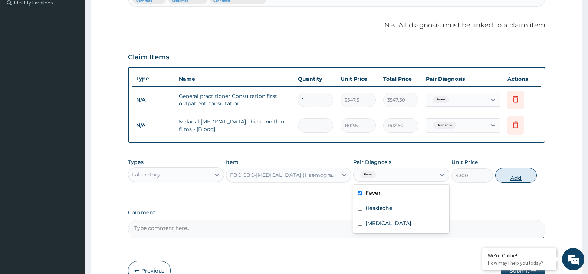
click at [506, 172] on button "Add" at bounding box center [516, 175] width 42 height 15
type input "0"
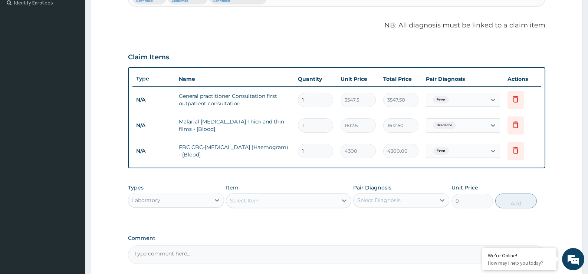
click at [200, 198] on div "Laboratory" at bounding box center [169, 200] width 82 height 12
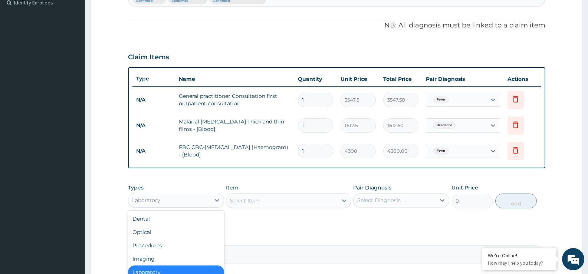
click at [200, 198] on div "Laboratory" at bounding box center [169, 200] width 82 height 12
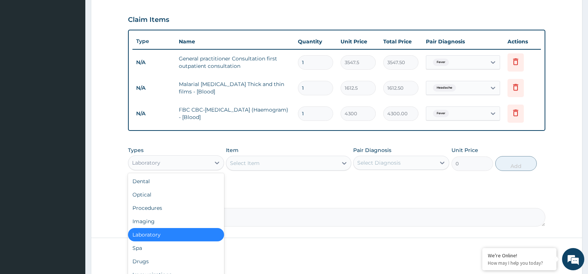
scroll to position [277, 0]
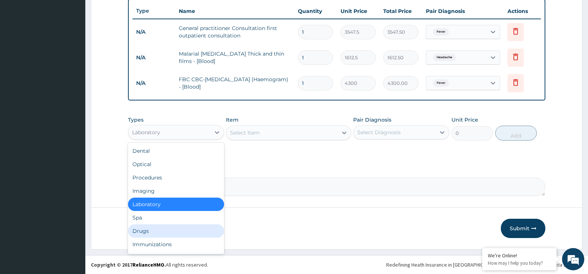
click at [183, 230] on div "Drugs" at bounding box center [176, 230] width 96 height 13
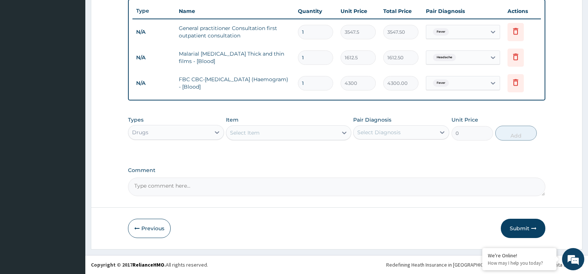
click at [239, 132] on div "Select Item" at bounding box center [245, 132] width 30 height 7
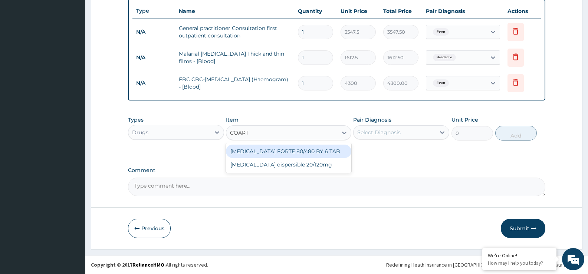
type input "COARTE"
click at [262, 154] on div "COARTEM FORTE 80/480 BY 6 TAB" at bounding box center [288, 151] width 125 height 13
type input "408.5"
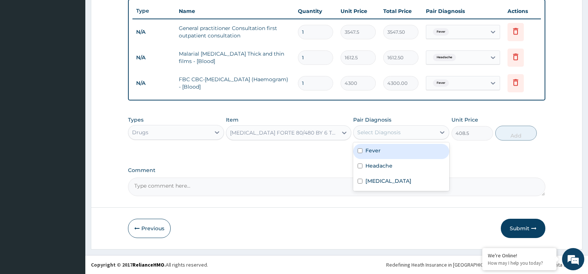
click at [407, 132] on div "Select Diagnosis" at bounding box center [394, 132] width 82 height 12
click at [397, 150] on div "Fever" at bounding box center [401, 151] width 96 height 15
checkbox input "true"
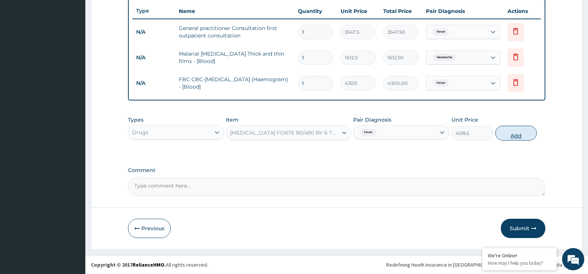
click at [519, 134] on button "Add" at bounding box center [516, 133] width 42 height 15
type input "0"
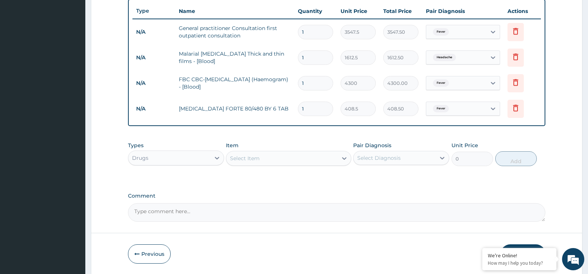
click at [234, 157] on div "Select Item" at bounding box center [245, 158] width 30 height 7
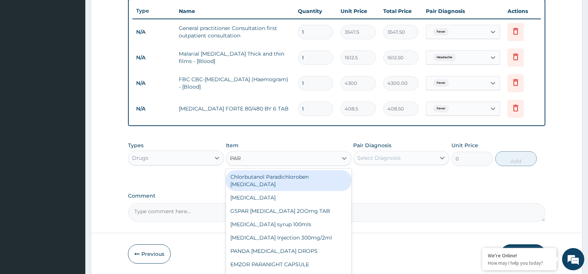
type input "PARA"
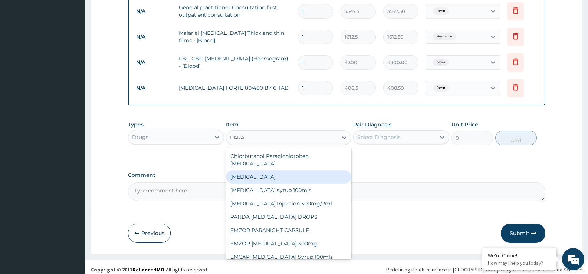
scroll to position [302, 0]
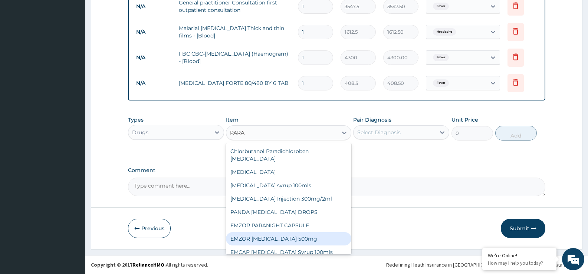
click at [296, 232] on div "EMZOR PARACETAMOL 500mg" at bounding box center [288, 238] width 125 height 13
type input "21.5"
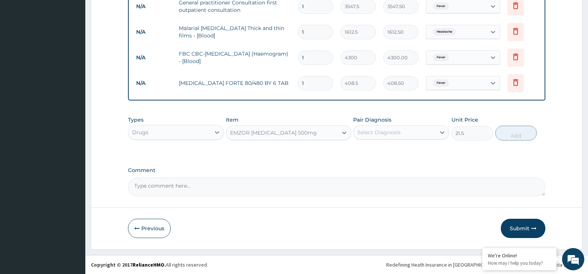
click at [396, 135] on div "Select Diagnosis" at bounding box center [378, 132] width 43 height 7
click at [389, 167] on label "Headache" at bounding box center [378, 165] width 27 height 7
checkbox input "true"
click at [509, 133] on button "Add" at bounding box center [516, 133] width 42 height 15
type input "0"
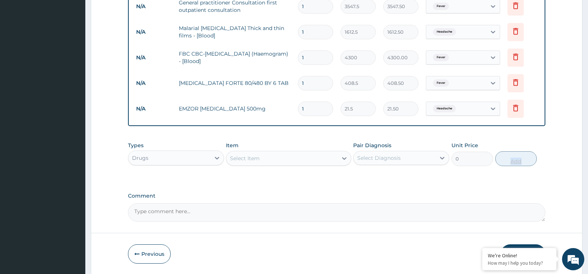
click at [239, 155] on div "Select Item" at bounding box center [245, 158] width 30 height 7
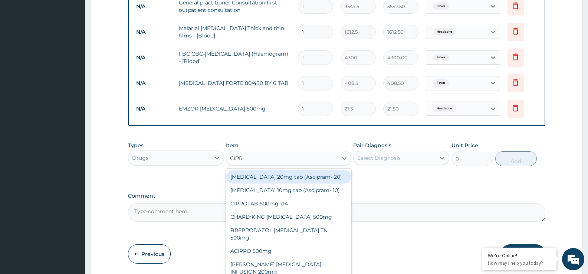
type input "CIPRO"
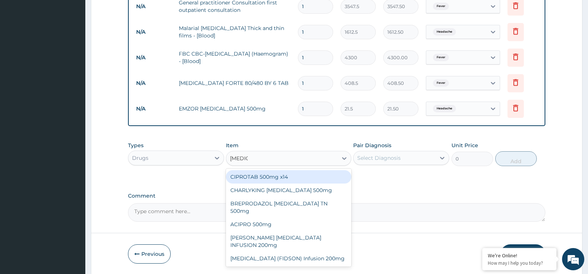
click at [252, 179] on div "CIPROTAB 500mg x14" at bounding box center [288, 176] width 125 height 13
type input "290.25"
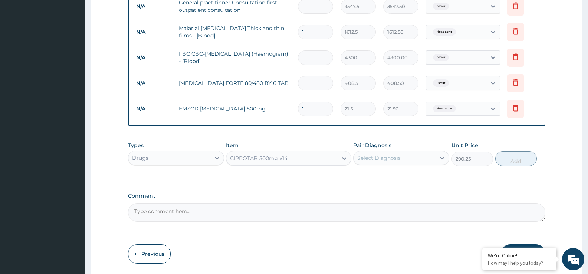
click at [408, 159] on div "Select Diagnosis" at bounding box center [394, 158] width 82 height 12
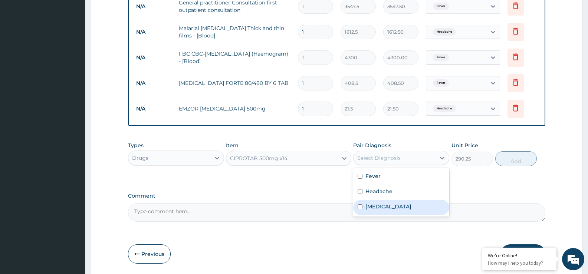
click at [395, 207] on label "Enterocolitis" at bounding box center [388, 206] width 46 height 7
checkbox input "true"
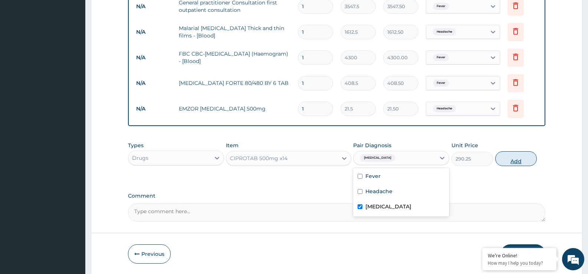
click at [513, 161] on button "Add" at bounding box center [516, 158] width 42 height 15
type input "0"
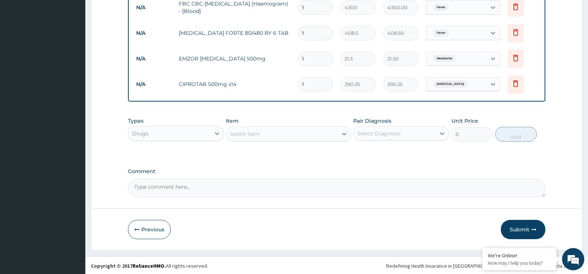
scroll to position [353, 0]
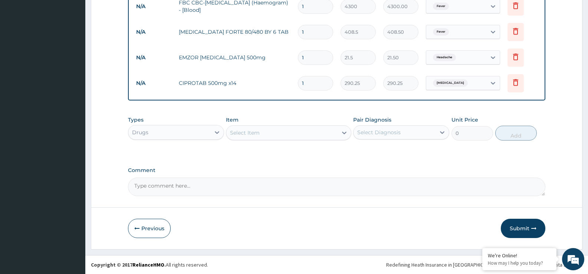
type input "10"
type input "2902.50"
type input "10"
click at [303, 57] on input "1" at bounding box center [315, 57] width 35 height 14
type input "0.00"
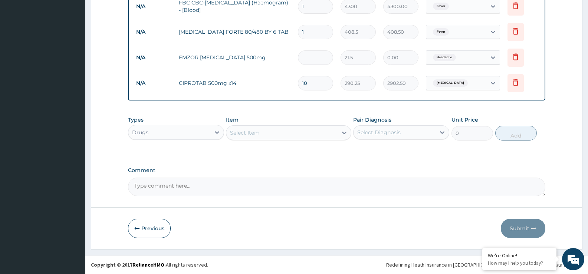
type input "6"
type input "129.00"
type input "6"
click at [303, 33] on input "1" at bounding box center [315, 32] width 35 height 14
type input "0.00"
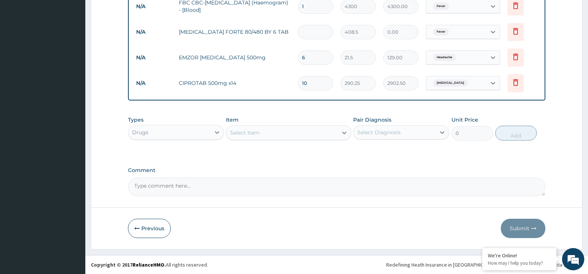
type input "6"
type input "2451.00"
type input "7"
type input "2859.50"
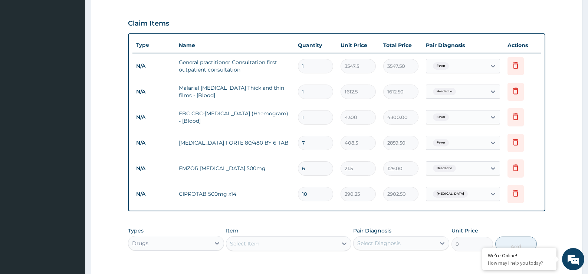
scroll to position [242, 0]
type input "0.00"
type input "6"
type input "2451.00"
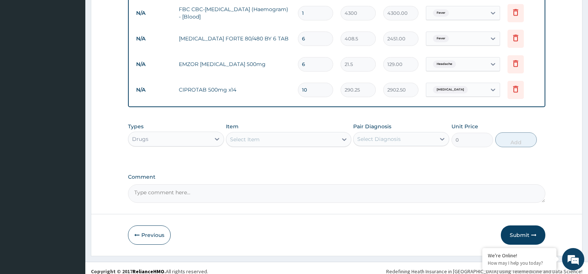
scroll to position [353, 0]
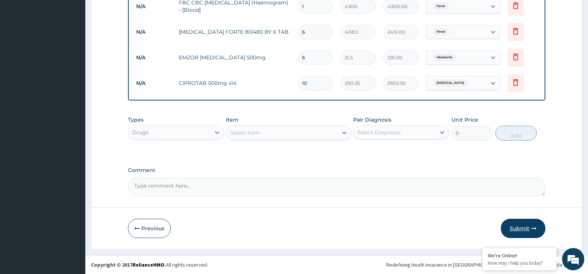
type input "6"
click at [507, 224] on button "Submit" at bounding box center [522, 228] width 44 height 19
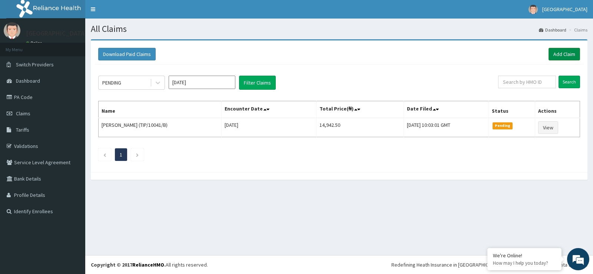
click at [567, 56] on link "Add Claim" at bounding box center [565, 54] width 32 height 13
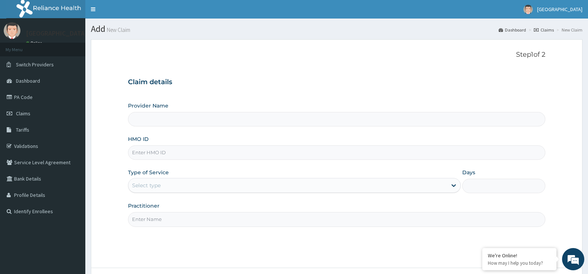
type input "[GEOGRAPHIC_DATA]"
click at [152, 153] on input "HMO ID" at bounding box center [336, 152] width 417 height 14
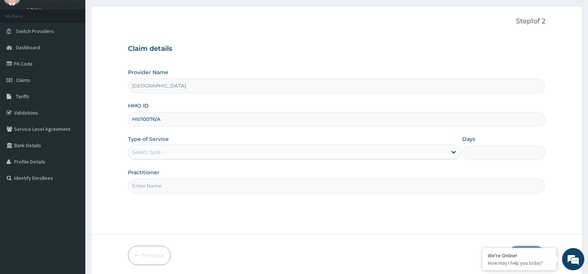
scroll to position [37, 0]
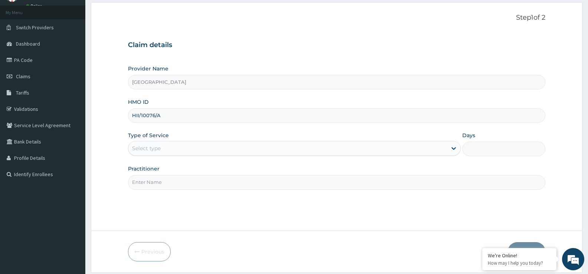
type input "HII/10076/A"
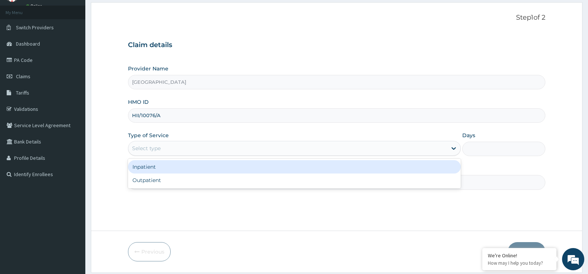
click at [133, 143] on div "Select type" at bounding box center [287, 148] width 318 height 12
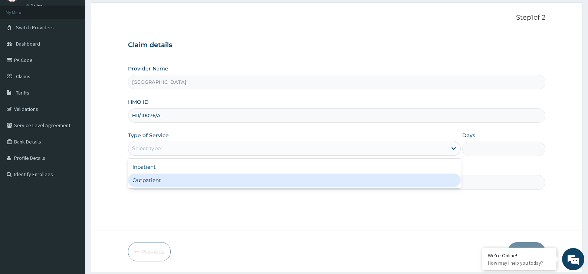
click at [133, 179] on div "Outpatient" at bounding box center [294, 179] width 332 height 13
type input "1"
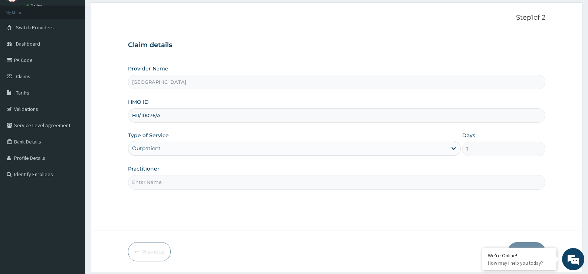
click at [133, 179] on input "Practitioner" at bounding box center [336, 182] width 417 height 14
drag, startPoint x: 138, startPoint y: 185, endPoint x: 152, endPoint y: 169, distance: 21.2
click at [147, 175] on div "Practitioner" at bounding box center [336, 177] width 417 height 24
type input "Dr [PERSON_NAME]"
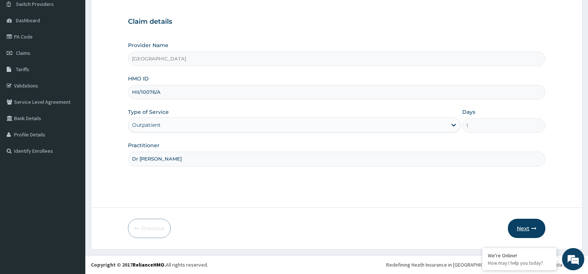
click at [532, 227] on icon "button" at bounding box center [533, 228] width 5 height 5
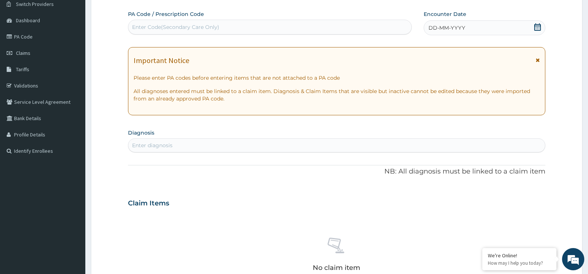
click at [161, 143] on div "Enter diagnosis" at bounding box center [152, 145] width 40 height 7
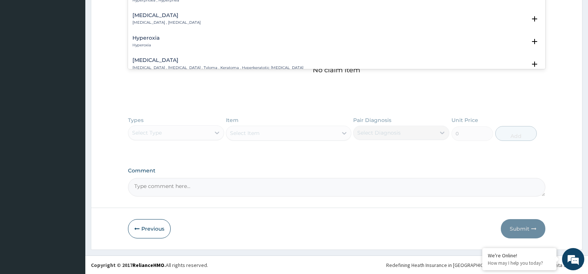
scroll to position [258, 0]
type input "HYPER"
click at [143, 229] on button "Previous" at bounding box center [149, 228] width 43 height 19
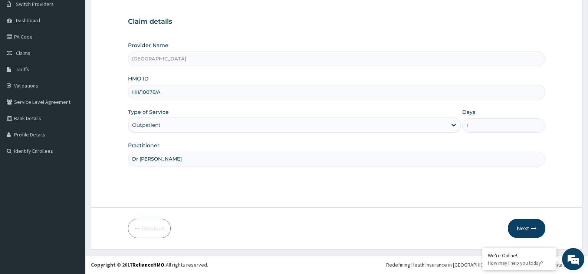
scroll to position [60, 0]
click at [537, 230] on button "Next" at bounding box center [525, 228] width 37 height 19
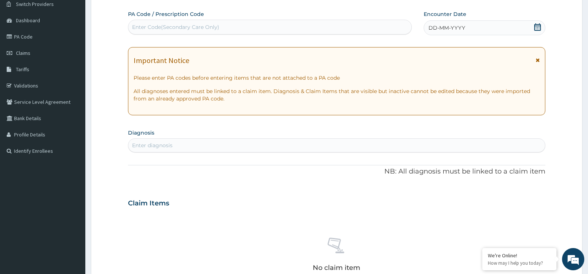
scroll to position [0, 0]
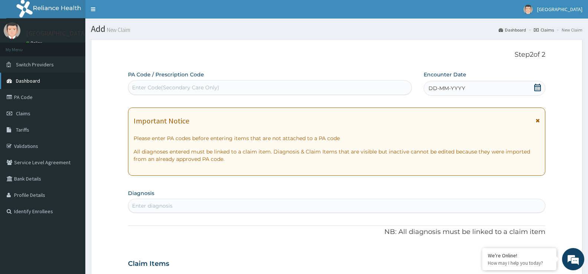
click at [27, 83] on span "Dashboard" at bounding box center [28, 80] width 24 height 7
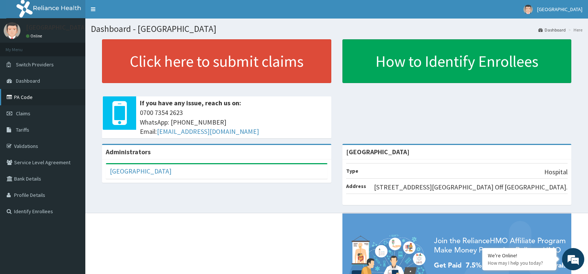
click at [29, 96] on link "PA Code" at bounding box center [42, 97] width 85 height 16
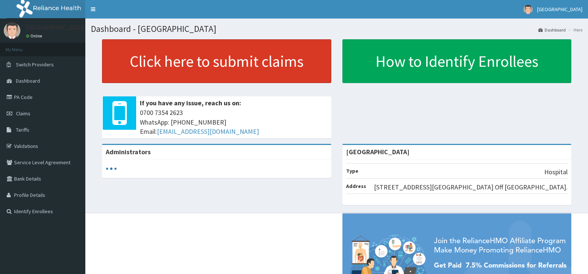
click at [199, 71] on link "Click here to submit claims" at bounding box center [216, 61] width 229 height 44
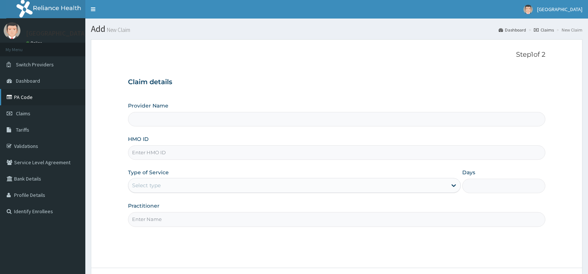
click at [47, 98] on link "PA Code" at bounding box center [42, 97] width 85 height 16
type input "[GEOGRAPHIC_DATA]"
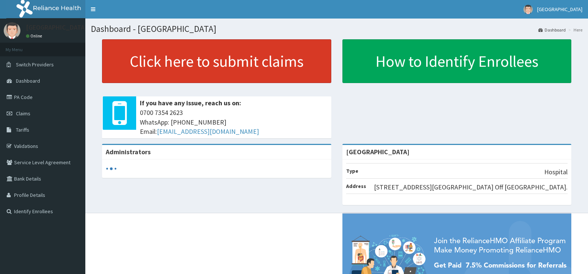
click at [259, 60] on link "Click here to submit claims" at bounding box center [216, 61] width 229 height 44
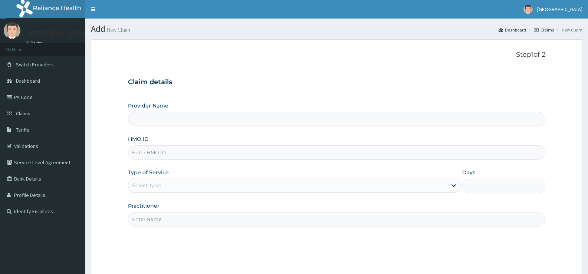
type input "[GEOGRAPHIC_DATA]"
click at [139, 153] on input "HMO ID" at bounding box center [336, 152] width 417 height 14
type input "NBC/10600/A"
click at [165, 185] on div "Select type" at bounding box center [287, 185] width 318 height 12
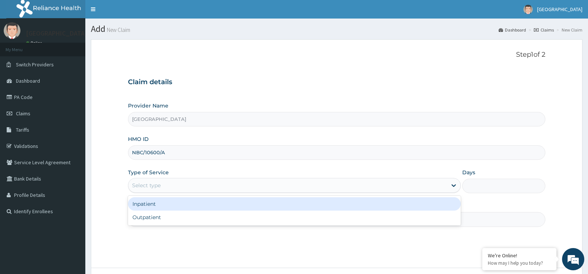
click at [165, 185] on div "Select type" at bounding box center [287, 185] width 318 height 12
click at [163, 188] on div "Select type" at bounding box center [287, 185] width 318 height 12
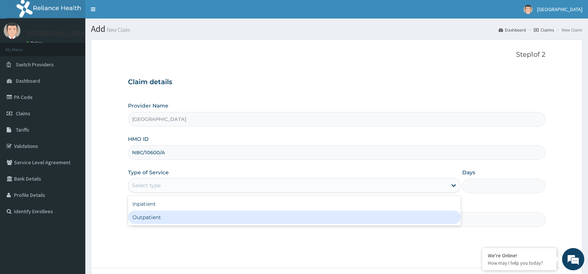
click at [148, 220] on div "Outpatient" at bounding box center [294, 217] width 332 height 13
type input "1"
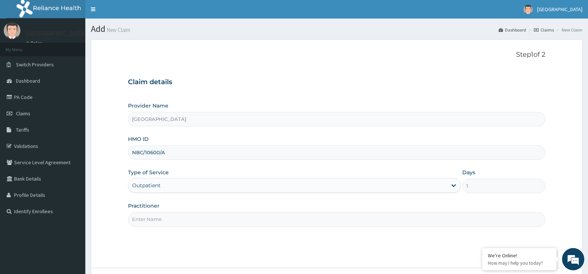
click at [148, 215] on input "Practitioner" at bounding box center [336, 219] width 417 height 14
type input "Dr [PERSON_NAME]"
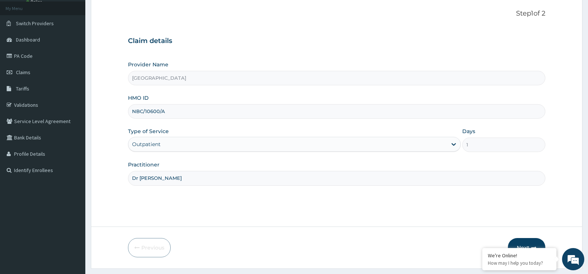
scroll to position [60, 0]
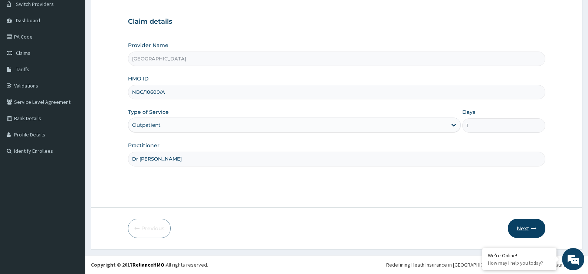
click at [527, 232] on button "Next" at bounding box center [525, 228] width 37 height 19
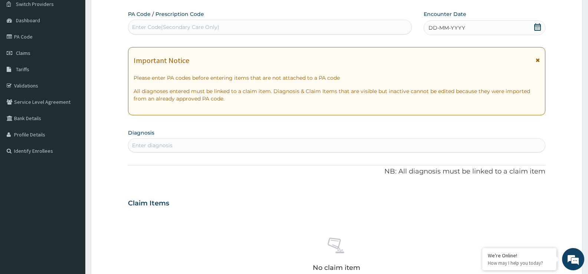
click at [536, 30] on icon at bounding box center [537, 26] width 7 height 7
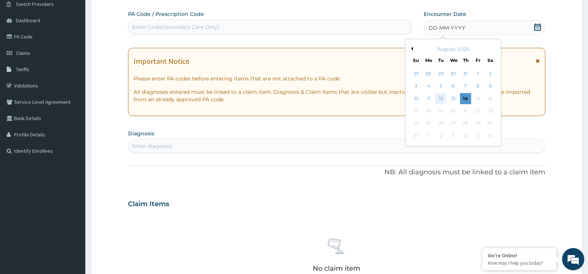
click at [442, 97] on div "12" at bounding box center [440, 98] width 11 height 11
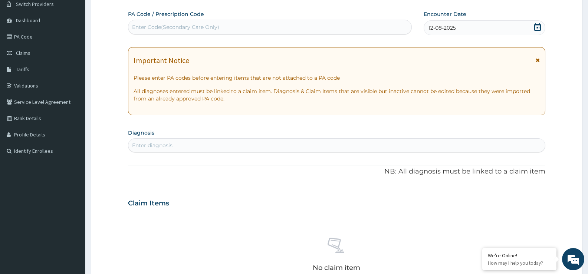
click at [136, 143] on div "Enter diagnosis" at bounding box center [152, 145] width 40 height 7
type input "HEADACHE"
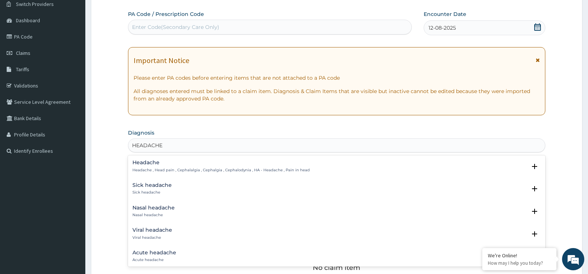
click at [153, 166] on div "Headache Headache , Head pain , Cephalalgia , Cephalgia , Cephalodynia , HA - H…" at bounding box center [220, 166] width 177 height 13
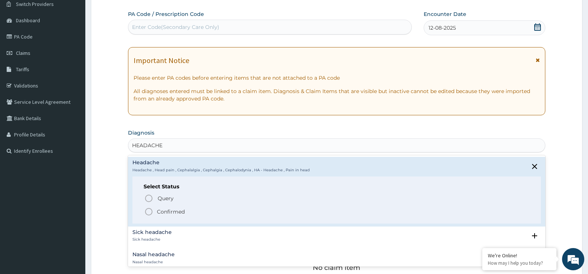
click at [153, 212] on icon "status option filled" at bounding box center [148, 211] width 9 height 9
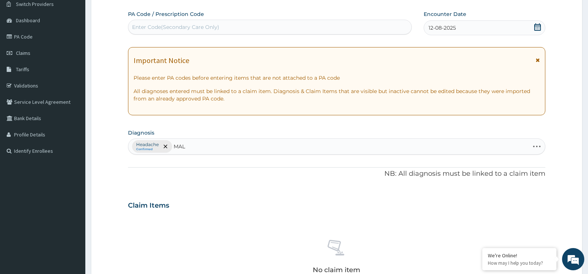
type input "MALA"
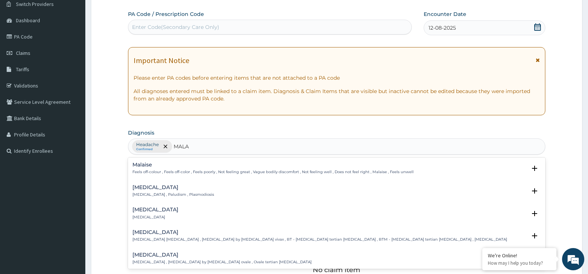
click at [153, 193] on p "Malaria , Paludism , Plasmodiosis" at bounding box center [173, 194] width 82 height 5
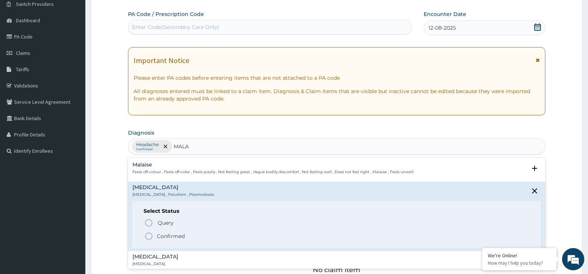
click at [148, 235] on icon "status option filled" at bounding box center [148, 236] width 9 height 9
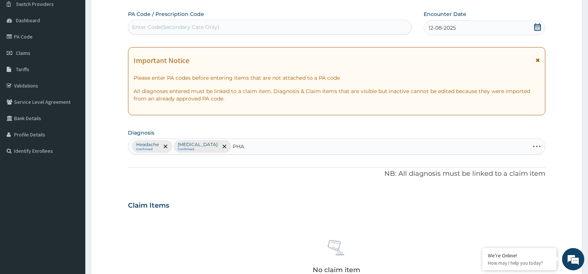
type input "PHAR"
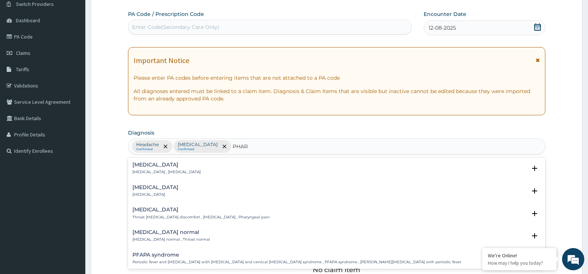
click at [145, 192] on div "Pharyngitis Pharyngitis" at bounding box center [155, 191] width 46 height 13
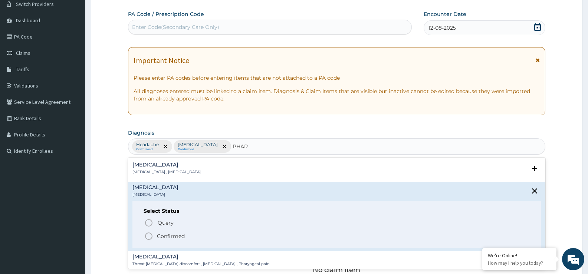
click at [150, 236] on icon "status option filled" at bounding box center [148, 236] width 9 height 9
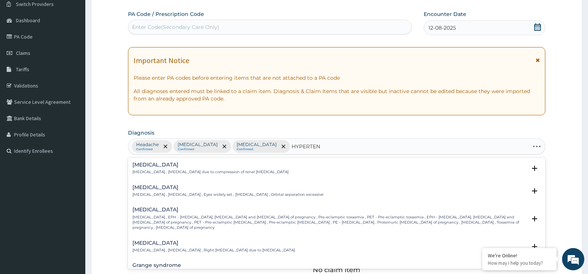
type input "HYPERTENS"
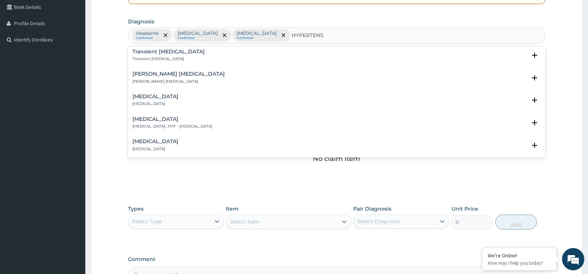
scroll to position [618, 0]
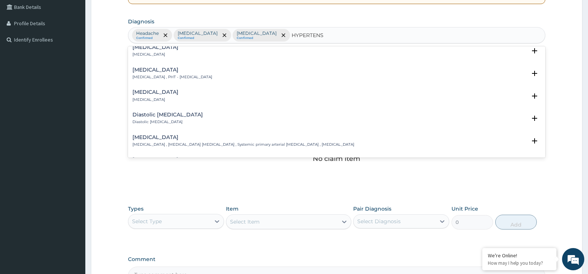
click at [165, 132] on div "Essential hypertension Essential hypertension , Idiopathic hypertension , Syste…" at bounding box center [336, 143] width 417 height 23
click at [166, 135] on h4 "Essential hypertension" at bounding box center [243, 138] width 222 height 6
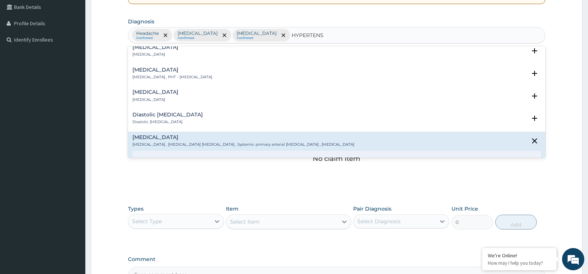
scroll to position [632, 0]
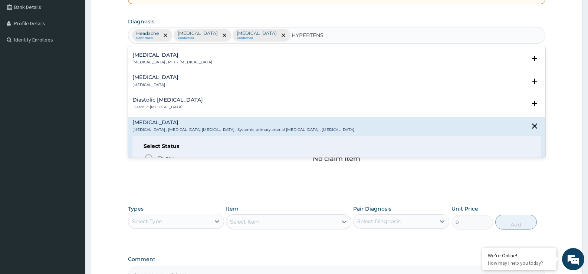
click at [153, 167] on span "Confirmed" at bounding box center [336, 171] width 385 height 9
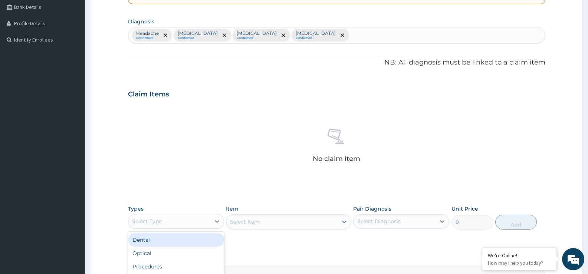
click at [161, 222] on div "Select Type" at bounding box center [147, 221] width 30 height 7
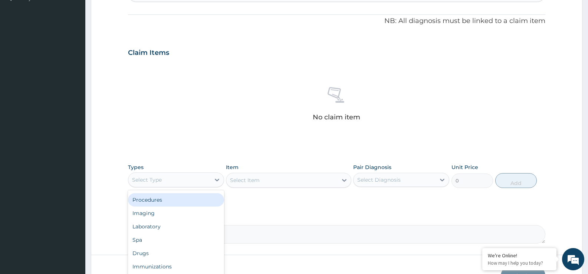
scroll to position [261, 0]
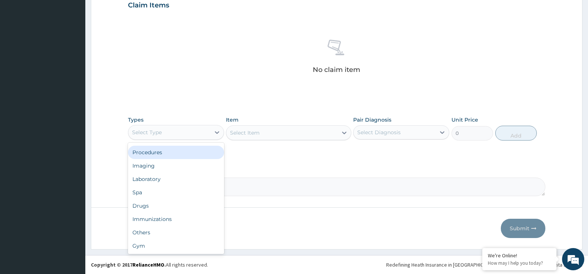
click at [159, 154] on div "Procedures" at bounding box center [176, 152] width 96 height 13
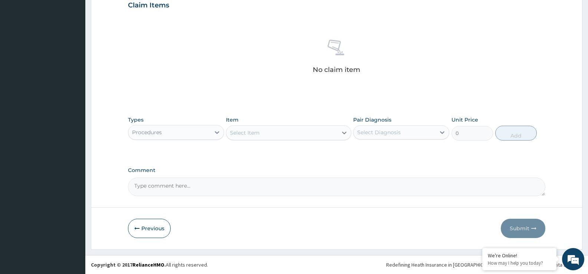
click at [236, 135] on div "Select Item" at bounding box center [245, 132] width 30 height 7
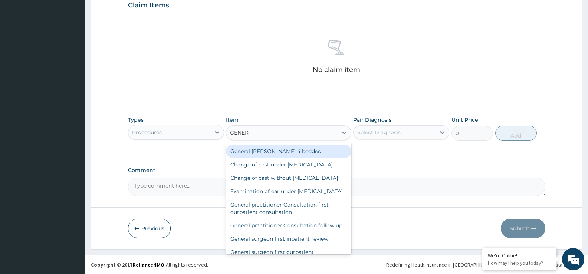
type input "GENERA"
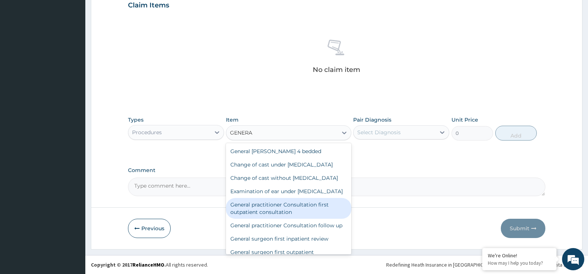
click at [273, 219] on div "General practitioner Consultation first outpatient consultation" at bounding box center [288, 208] width 125 height 21
type input "3547.5"
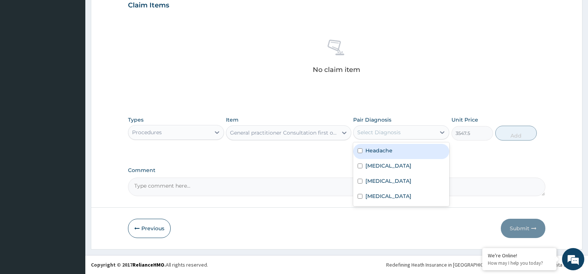
click at [387, 138] on div "Select Diagnosis" at bounding box center [401, 132] width 96 height 14
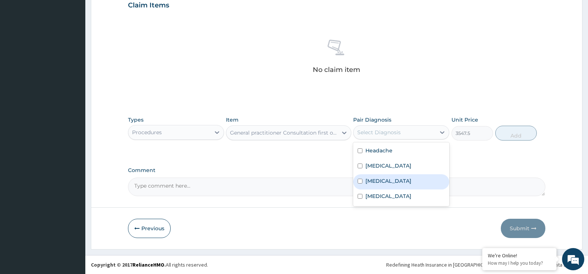
click at [398, 183] on div "Pharyngitis" at bounding box center [401, 181] width 96 height 15
checkbox input "true"
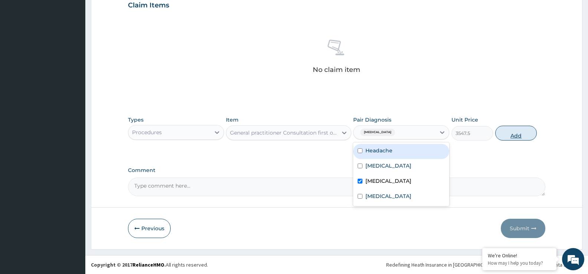
click at [512, 133] on button "Add" at bounding box center [516, 133] width 42 height 15
type input "0"
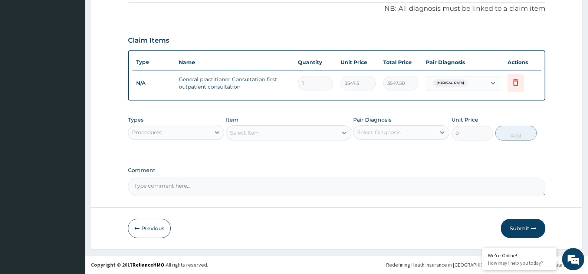
scroll to position [225, 0]
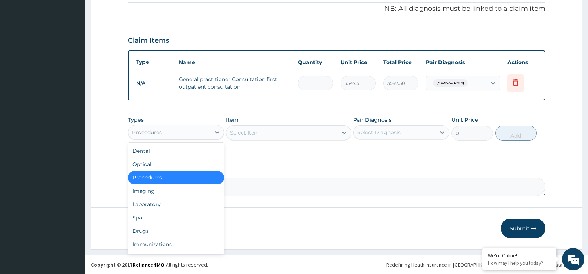
click at [204, 134] on div "Procedures" at bounding box center [169, 132] width 82 height 12
click at [187, 198] on div "Laboratory" at bounding box center [176, 204] width 96 height 13
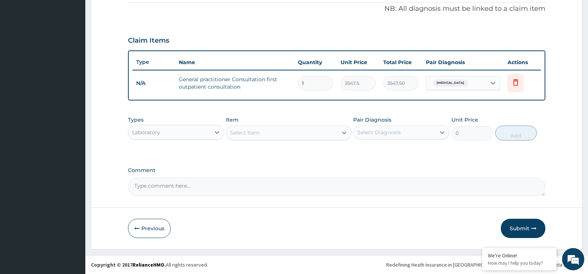
click at [240, 137] on div "Select Item" at bounding box center [281, 133] width 111 height 12
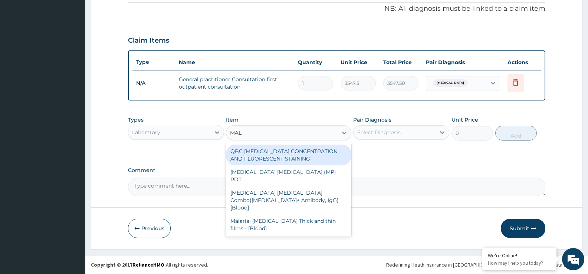
type input "MALA"
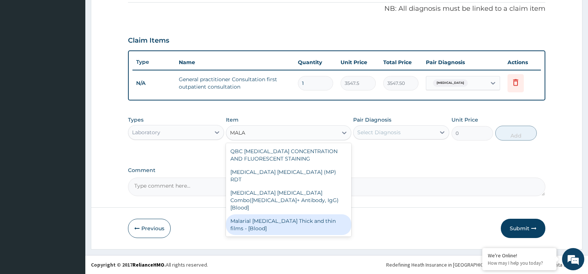
click at [320, 214] on div "Malarial Parasite Thick and thin films - [Blood]" at bounding box center [288, 224] width 125 height 21
type input "1612.5"
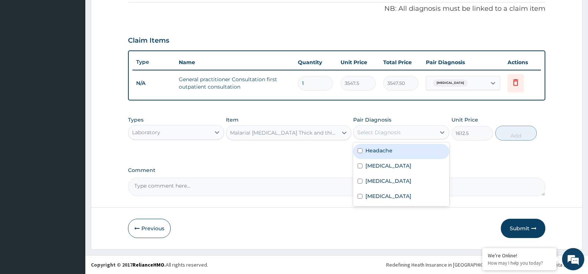
click at [397, 131] on div "Select Diagnosis" at bounding box center [378, 132] width 43 height 7
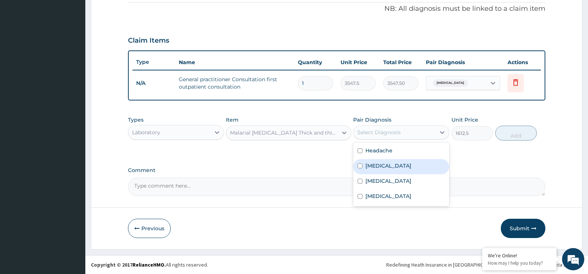
click at [387, 171] on div "Malaria" at bounding box center [401, 166] width 96 height 15
checkbox input "true"
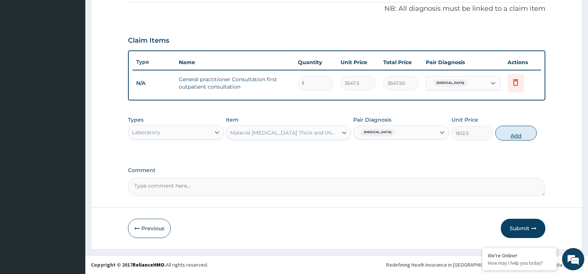
click at [515, 133] on button "Add" at bounding box center [516, 133] width 42 height 15
type input "0"
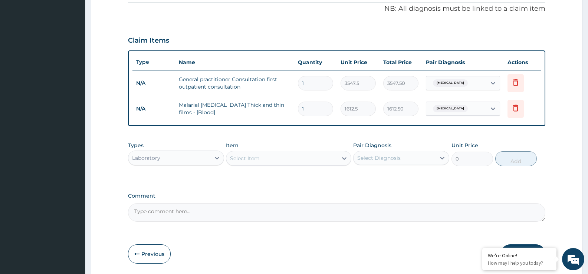
click at [274, 155] on div "Select Item" at bounding box center [281, 158] width 111 height 12
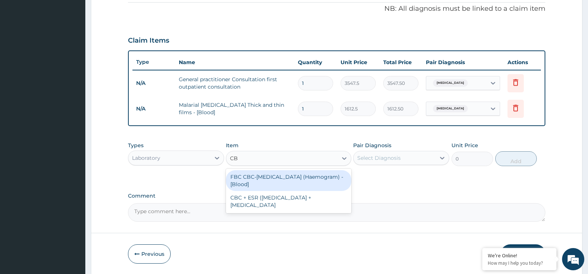
type input "CBC"
click at [304, 173] on div "FBC CBC-Complete Blood Count (Haemogram) - [Blood]" at bounding box center [288, 180] width 125 height 21
type input "4300"
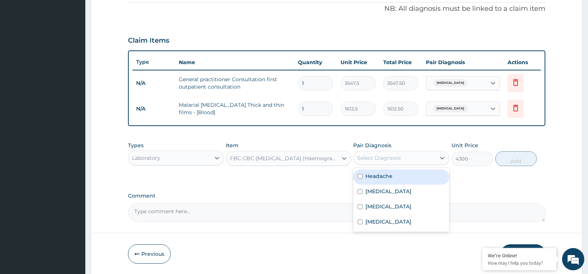
click at [430, 157] on div "Select Diagnosis" at bounding box center [394, 158] width 82 height 12
click at [406, 176] on div "Headache" at bounding box center [401, 176] width 96 height 15
checkbox input "true"
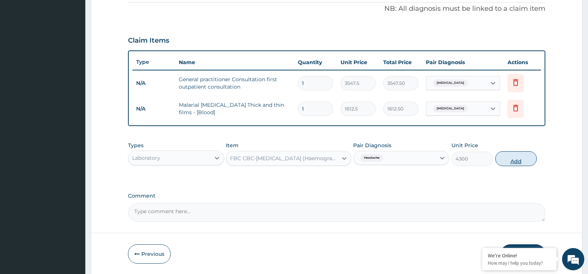
click at [516, 159] on button "Add" at bounding box center [516, 158] width 42 height 15
type input "0"
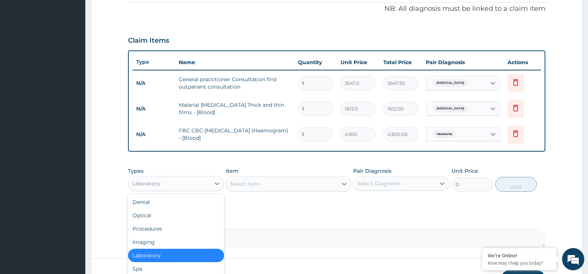
click at [183, 185] on div "Laboratory" at bounding box center [169, 184] width 82 height 12
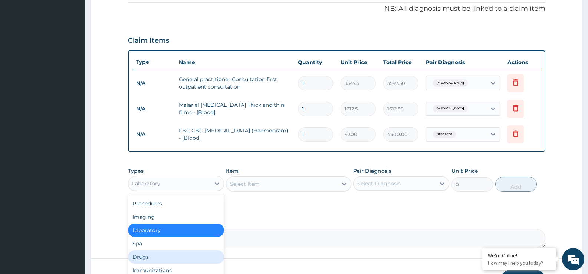
click at [175, 257] on div "Drugs" at bounding box center [176, 256] width 96 height 13
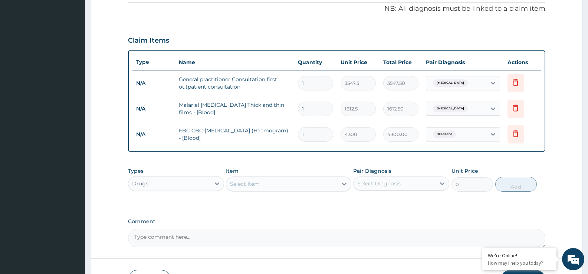
click at [241, 185] on div "Select Item" at bounding box center [245, 183] width 30 height 7
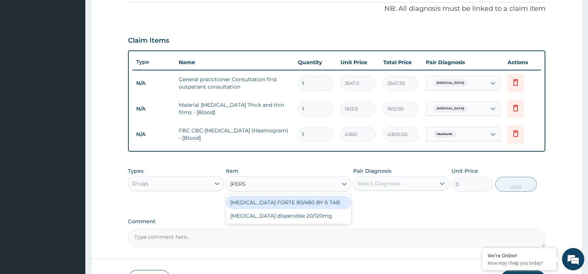
type input "COART"
click at [266, 205] on div "COARTEM FORTE 80/480 BY 6 TAB" at bounding box center [288, 202] width 125 height 13
type input "408.5"
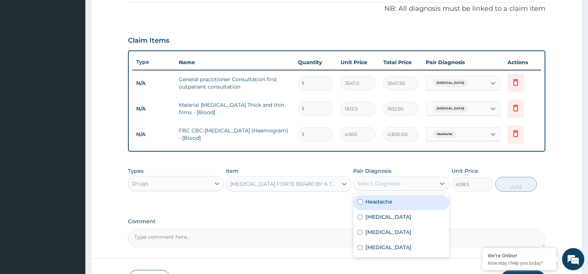
click at [397, 185] on div "Select Diagnosis" at bounding box center [378, 183] width 43 height 7
click at [396, 216] on div "Malaria" at bounding box center [401, 217] width 96 height 15
checkbox input "true"
click at [526, 182] on button "Add" at bounding box center [516, 184] width 42 height 15
type input "0"
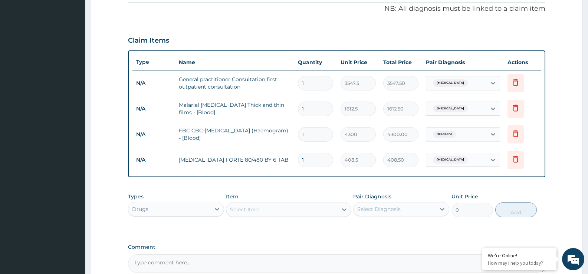
click at [289, 208] on div "Select Item" at bounding box center [281, 210] width 111 height 12
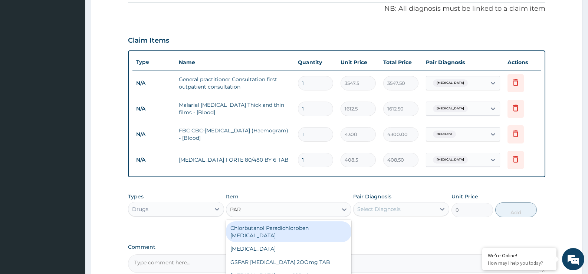
type input "PARA"
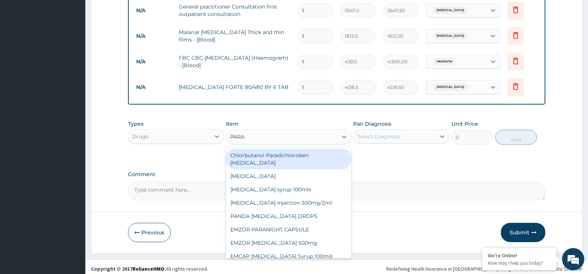
scroll to position [302, 0]
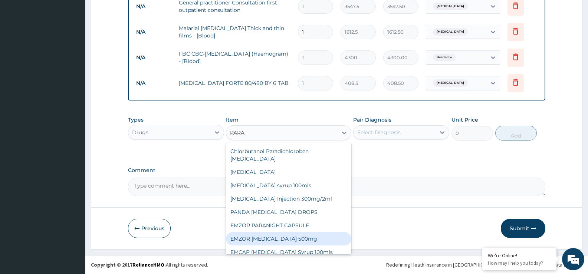
click at [285, 232] on div "EMZOR PARACETAMOL 500mg" at bounding box center [288, 238] width 125 height 13
type input "21.5"
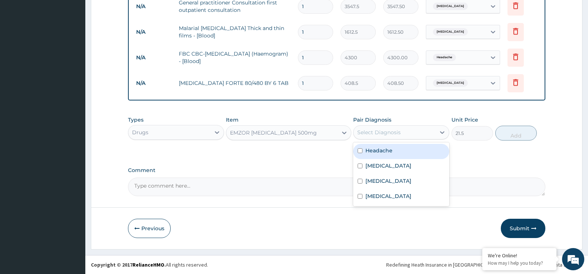
click at [424, 131] on div "Select Diagnosis" at bounding box center [394, 132] width 82 height 12
click at [409, 148] on div "Headache" at bounding box center [401, 151] width 96 height 15
checkbox input "true"
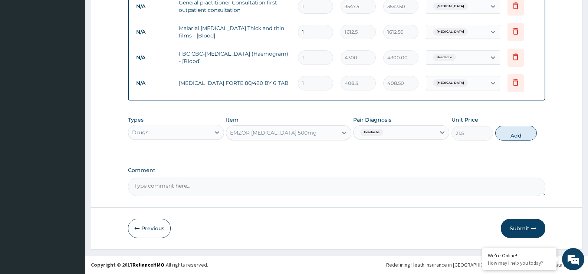
click at [500, 134] on button "Add" at bounding box center [516, 133] width 42 height 15
type input "0"
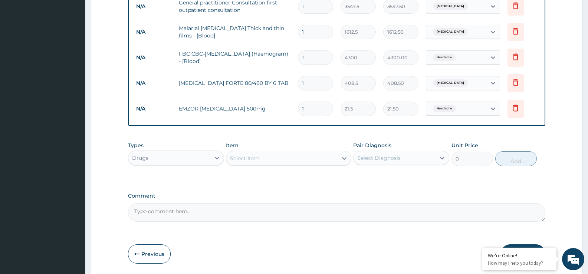
click at [252, 152] on div "Select Item" at bounding box center [281, 158] width 111 height 12
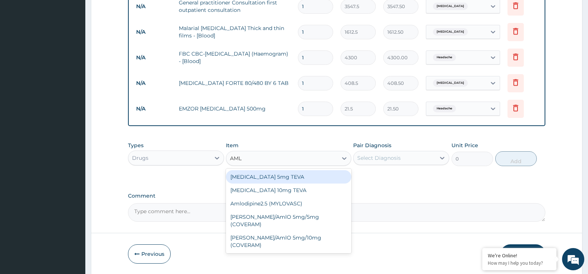
type input "AMLO"
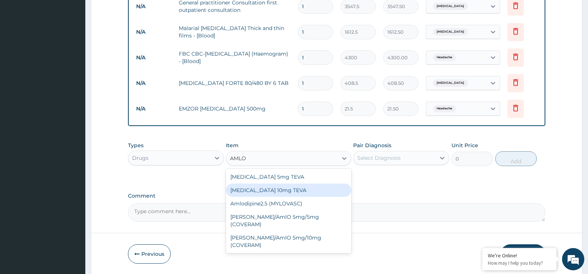
click at [252, 190] on div "Amlodipine 10mg TEVA" at bounding box center [288, 189] width 125 height 13
type input "91.375"
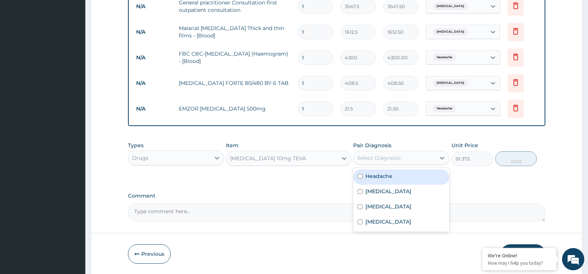
click at [380, 159] on div "Select Diagnosis" at bounding box center [378, 157] width 43 height 7
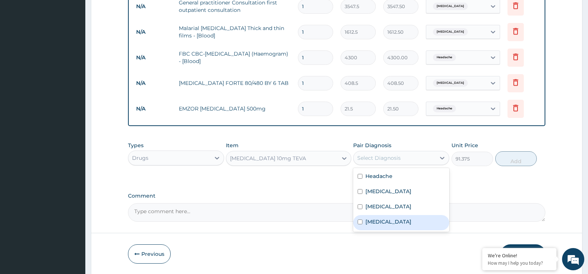
click at [384, 225] on div "Essential hypertension" at bounding box center [401, 222] width 96 height 15
checkbox input "true"
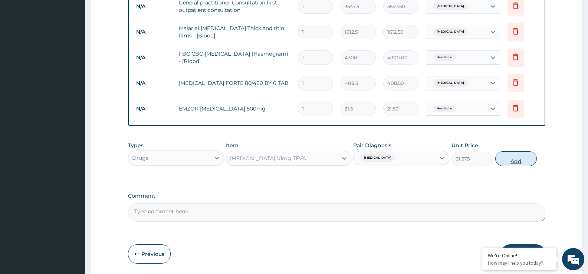
click at [509, 161] on button "Add" at bounding box center [516, 158] width 42 height 15
type input "0"
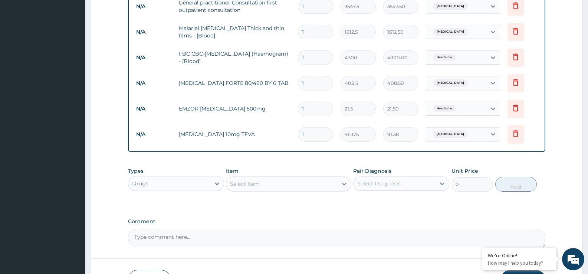
click at [319, 188] on div "Select Item" at bounding box center [281, 184] width 111 height 12
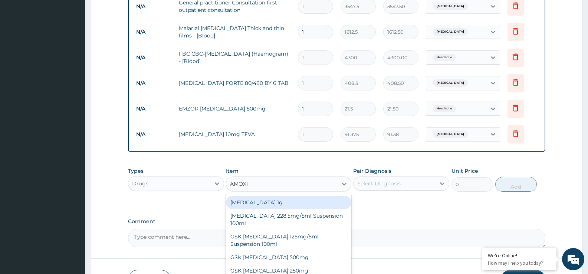
type input "AMOXIC"
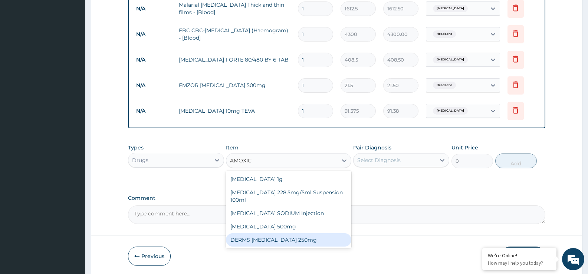
scroll to position [353, 0]
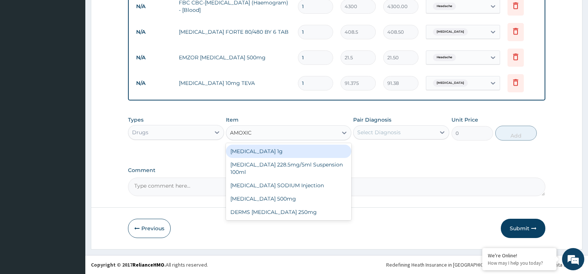
click at [249, 153] on div "Co-amoxiclav 1g" at bounding box center [288, 151] width 125 height 13
type input "645"
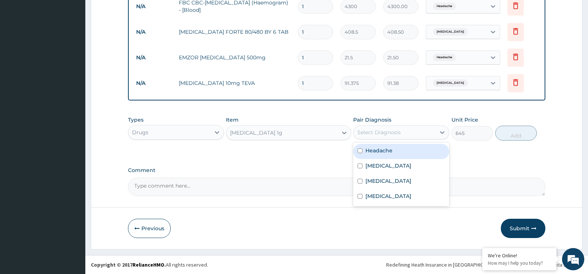
click at [371, 133] on div "Select Diagnosis" at bounding box center [378, 132] width 43 height 7
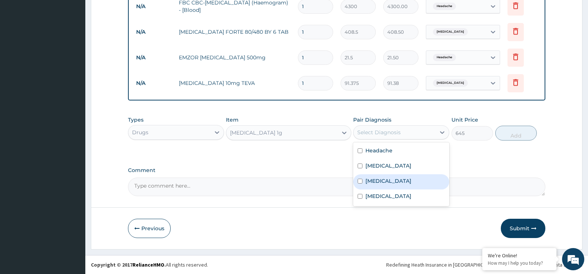
click at [381, 181] on label "Pharyngitis" at bounding box center [388, 180] width 46 height 7
checkbox input "true"
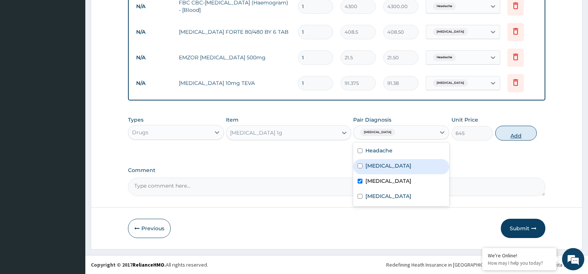
click at [523, 132] on button "Add" at bounding box center [516, 133] width 42 height 15
type input "0"
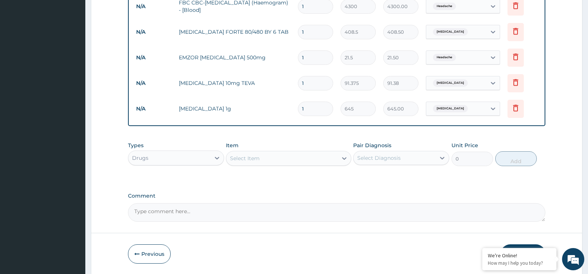
click at [245, 159] on div "Select Item" at bounding box center [245, 158] width 30 height 7
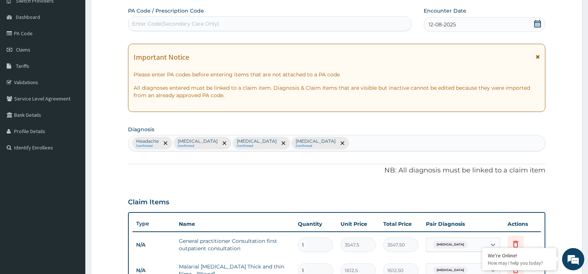
scroll to position [57, 0]
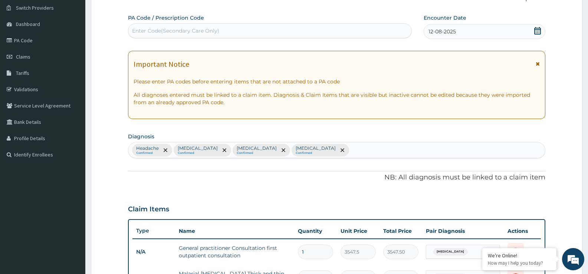
type input "DICLO"
click at [330, 154] on div "Headache Confirmed Malaria Confirmed Pharyngitis Confirmed Essential hypertensi…" at bounding box center [336, 150] width 416 height 16
type input "FEV"
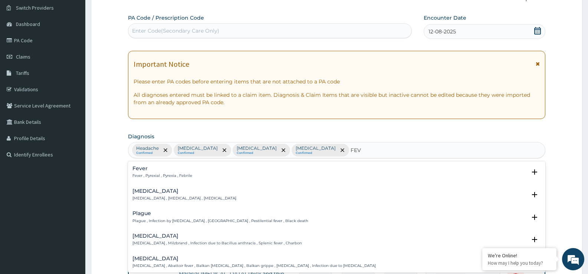
click at [146, 171] on h4 "Fever" at bounding box center [162, 169] width 60 height 6
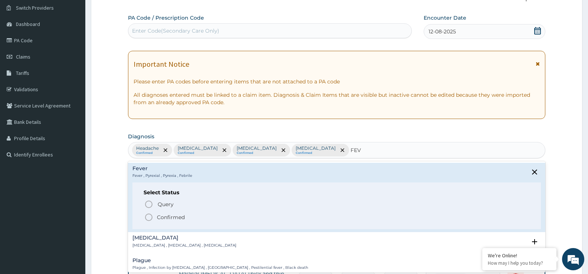
click at [151, 216] on icon "status option filled" at bounding box center [148, 217] width 9 height 9
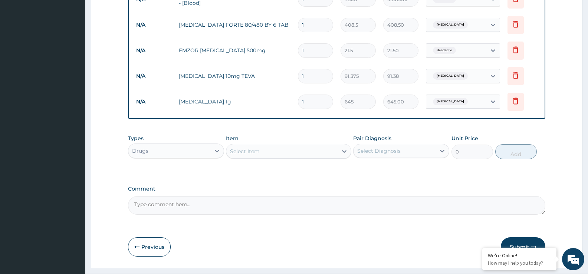
scroll to position [379, 0]
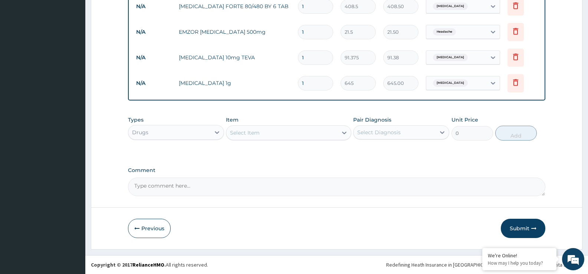
click at [313, 137] on div "Select Item" at bounding box center [281, 133] width 111 height 12
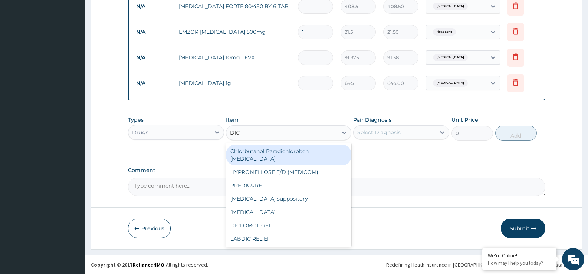
type input "DICL"
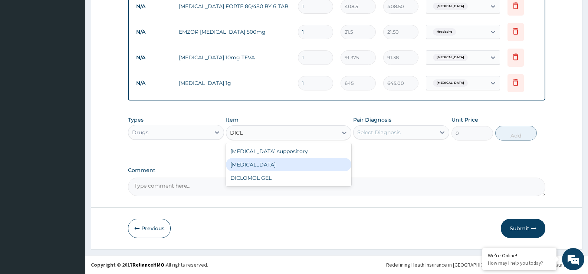
click at [298, 168] on div "Diclofenac" at bounding box center [288, 164] width 125 height 13
type input "322.5"
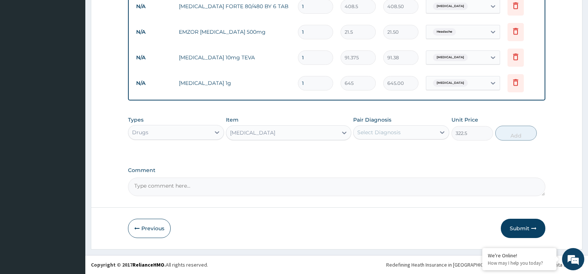
click at [387, 133] on div "Select Diagnosis" at bounding box center [378, 132] width 43 height 7
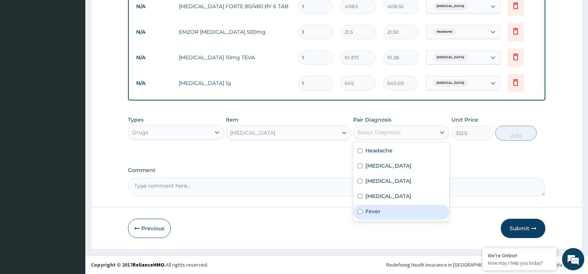
click at [386, 214] on div "Fever" at bounding box center [401, 212] width 96 height 15
checkbox input "true"
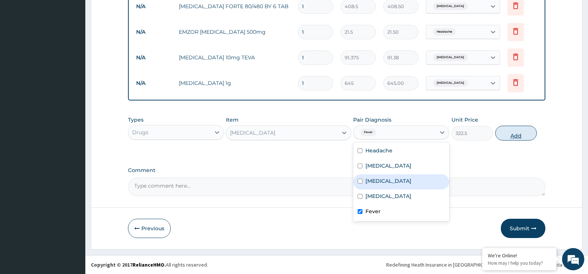
click at [513, 132] on button "Add" at bounding box center [516, 133] width 42 height 15
type input "0"
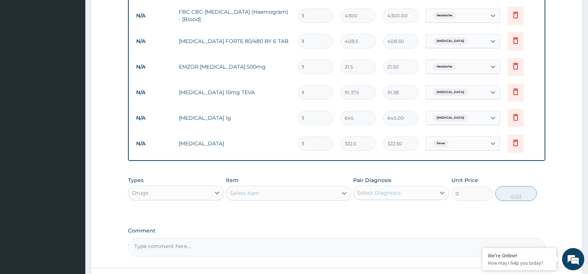
scroll to position [305, 0]
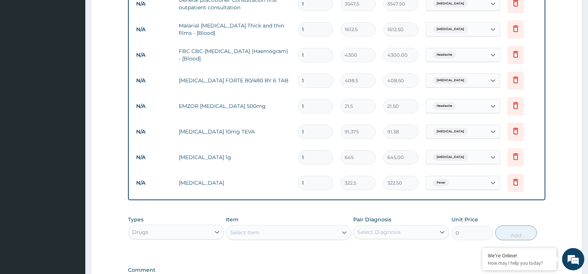
click at [304, 157] on input "1" at bounding box center [315, 157] width 35 height 14
type input "14"
type input "9030.00"
type input "14"
click at [305, 130] on input "1" at bounding box center [315, 132] width 35 height 14
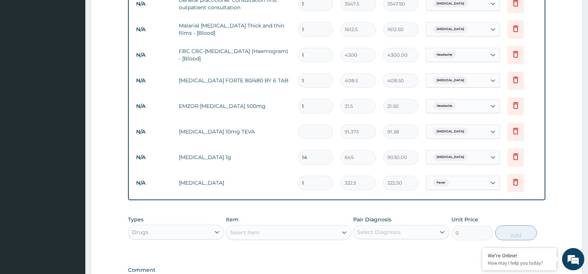
type input "0.00"
type input "3"
type input "274.13"
type input "30"
type input "2741.25"
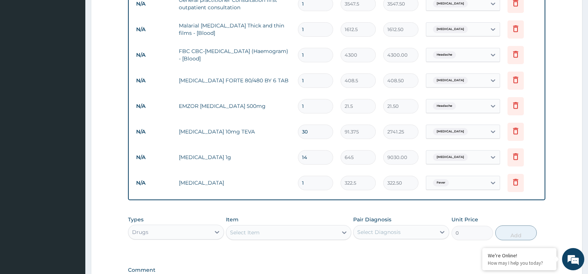
type input "30"
click at [308, 109] on input "1" at bounding box center [315, 106] width 35 height 14
type input "12"
type input "258.00"
type input "12"
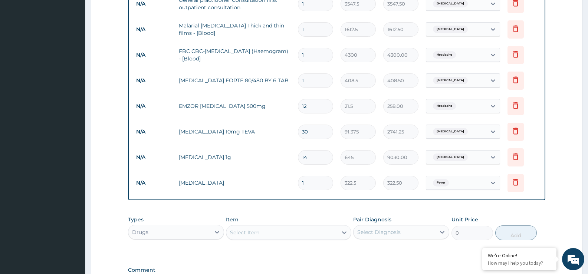
click at [304, 80] on input "1" at bounding box center [315, 80] width 35 height 14
type input "0.00"
type input "6"
type input "2451.00"
type input "7"
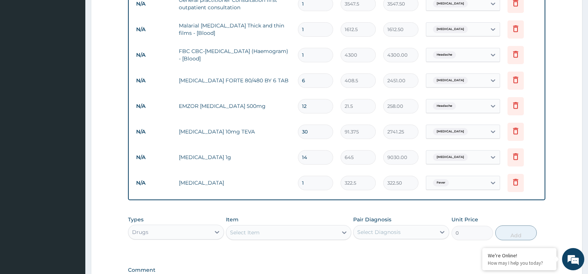
type input "2859.50"
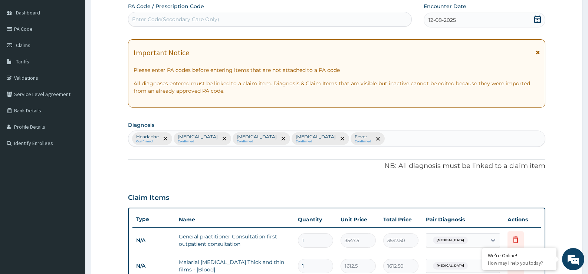
scroll to position [0, 0]
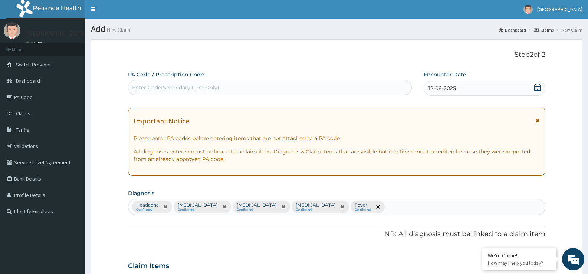
type input "7"
click at [143, 82] on div "Enter Code(Secondary Care Only)" at bounding box center [269, 88] width 283 height 12
type input "PA/86C6C7"
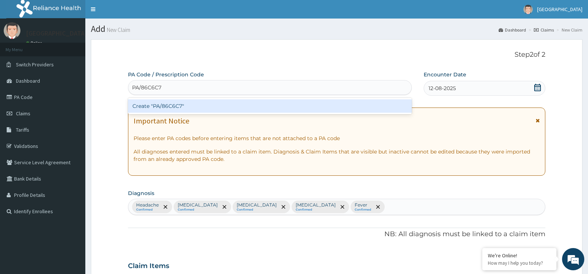
click at [148, 102] on div "Create "PA/86C6C7"" at bounding box center [270, 105] width 284 height 13
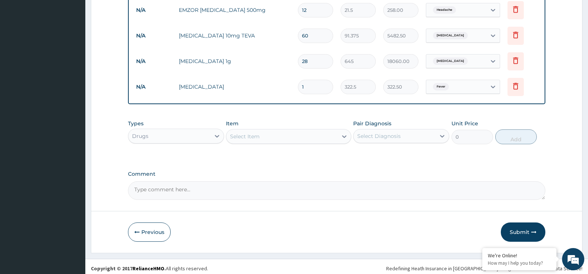
scroll to position [404, 0]
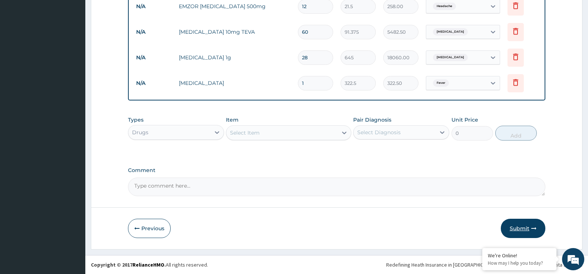
click at [534, 227] on icon "button" at bounding box center [533, 228] width 5 height 5
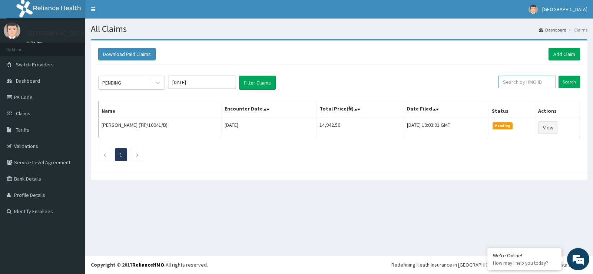
click at [513, 80] on input "text" at bounding box center [527, 82] width 58 height 13
type input "NBC/10600/A"
click at [573, 83] on input "Search" at bounding box center [569, 82] width 21 height 13
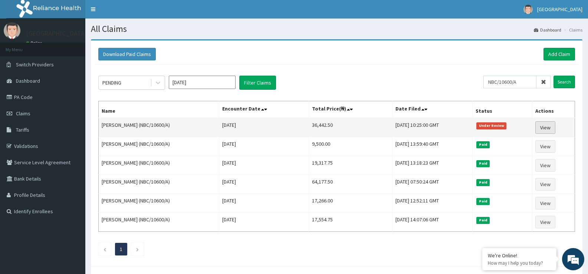
click at [539, 128] on link "View" at bounding box center [545, 127] width 20 height 13
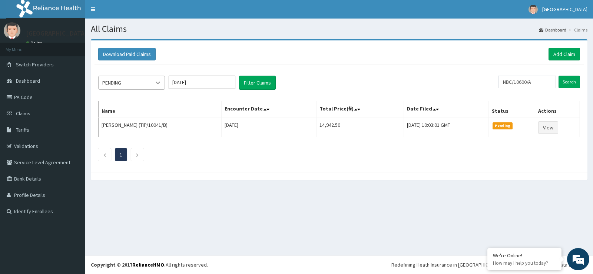
click at [161, 80] on div at bounding box center [157, 82] width 13 height 13
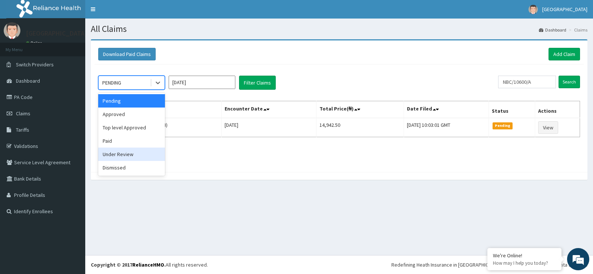
click at [134, 152] on div "Under Review" at bounding box center [131, 154] width 67 height 13
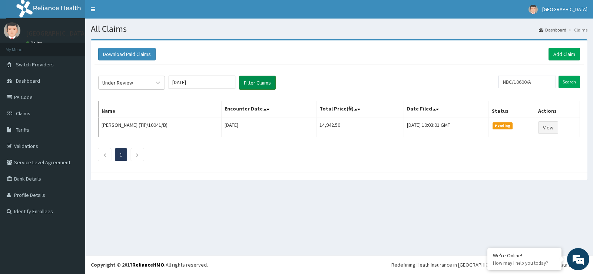
click at [263, 82] on button "Filter Claims" at bounding box center [257, 83] width 37 height 14
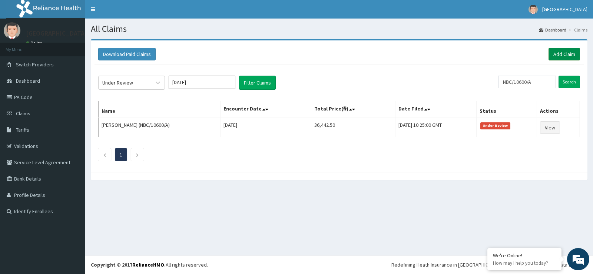
click at [571, 53] on link "Add Claim" at bounding box center [565, 54] width 32 height 13
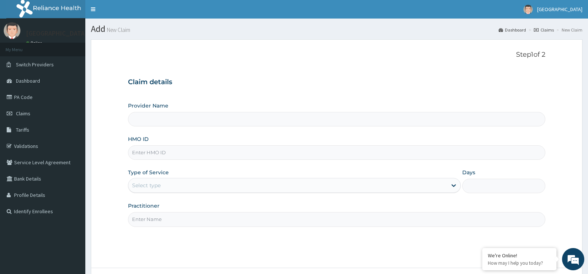
click at [147, 154] on input "HMO ID" at bounding box center [336, 152] width 417 height 14
drag, startPoint x: 145, startPoint y: 153, endPoint x: 330, endPoint y: 72, distance: 201.7
click at [331, 68] on div "Step 1 of 2 Claim details Provider Name HMO ID Type of Service Select type Days…" at bounding box center [336, 153] width 417 height 205
click at [168, 120] on input "Provider Name" at bounding box center [336, 119] width 417 height 14
click at [152, 150] on input "HMO ID" at bounding box center [336, 152] width 417 height 14
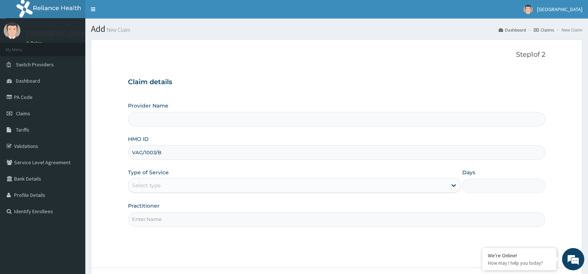
type input "VAG/1003/B"
click at [139, 119] on input "Provider Name" at bounding box center [336, 119] width 417 height 14
click at [156, 182] on div "Select type" at bounding box center [146, 185] width 29 height 7
click at [146, 121] on input "Provider Name" at bounding box center [336, 119] width 417 height 14
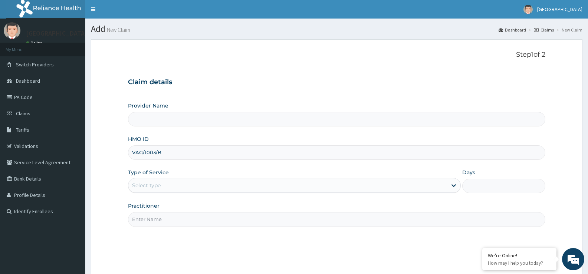
click at [146, 121] on input "Provider Name" at bounding box center [336, 119] width 417 height 14
click at [152, 183] on div "Select type" at bounding box center [146, 185] width 29 height 7
click at [148, 223] on input "Practitioner" at bounding box center [336, 219] width 417 height 14
type input "Dr [PERSON_NAME]"
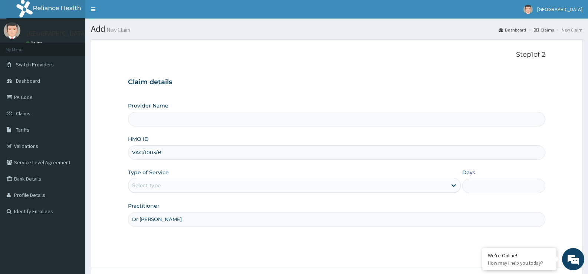
click at [181, 123] on input "Provider Name" at bounding box center [336, 119] width 417 height 14
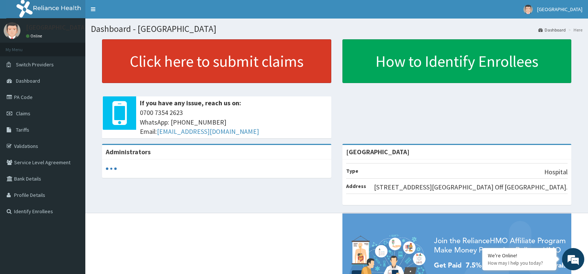
click at [308, 56] on link "Click here to submit claims" at bounding box center [216, 61] width 229 height 44
click at [196, 59] on link "Click here to submit claims" at bounding box center [216, 61] width 229 height 44
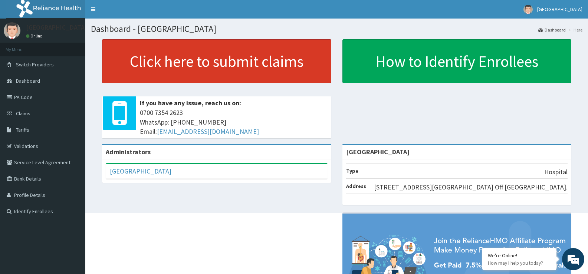
click at [259, 70] on link "Click here to submit claims" at bounding box center [216, 61] width 229 height 44
click at [242, 64] on link "Click here to submit claims" at bounding box center [216, 61] width 229 height 44
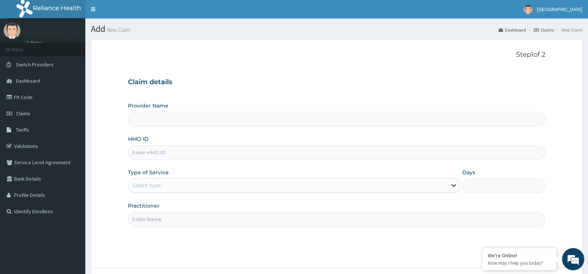
type input "[GEOGRAPHIC_DATA]"
click at [152, 159] on input "HMO ID" at bounding box center [336, 152] width 417 height 14
type input "VAG/10003/B"
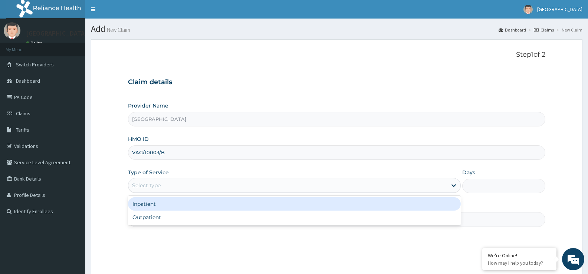
click at [172, 183] on div "Select type" at bounding box center [287, 185] width 318 height 12
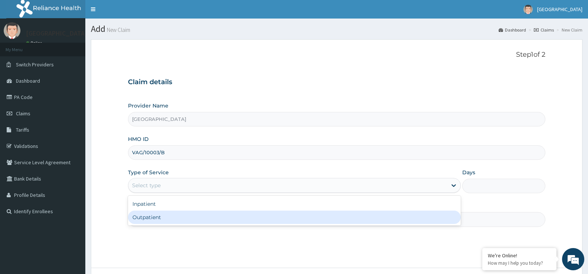
click at [142, 215] on div "Outpatient" at bounding box center [294, 217] width 332 height 13
type input "1"
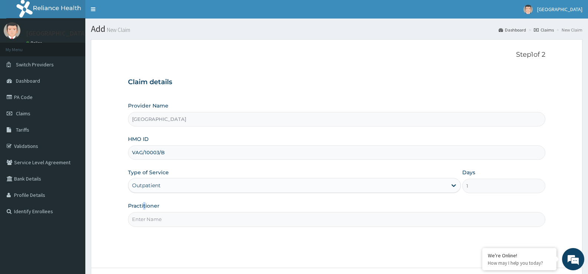
click at [145, 210] on div "Practitioner" at bounding box center [336, 214] width 417 height 24
click at [142, 217] on input "Practitioner" at bounding box center [336, 219] width 417 height 14
type input "Dr Iyke"
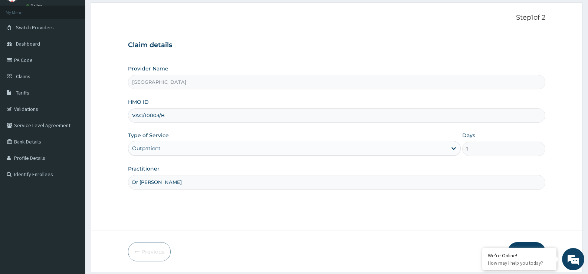
scroll to position [60, 0]
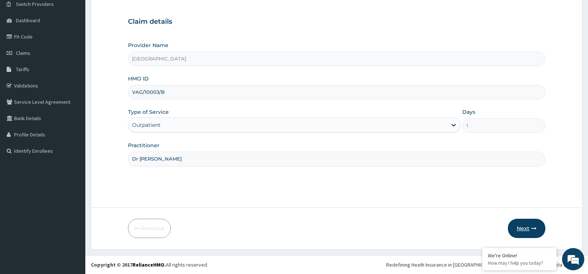
click at [521, 228] on button "Next" at bounding box center [525, 228] width 37 height 19
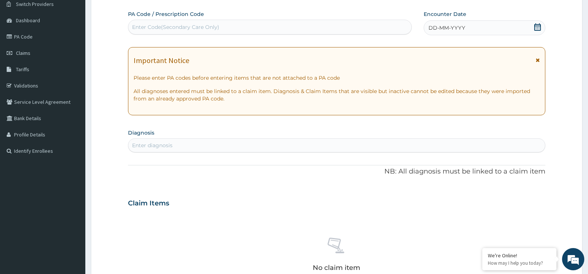
click at [148, 145] on div "Enter diagnosis" at bounding box center [152, 145] width 40 height 7
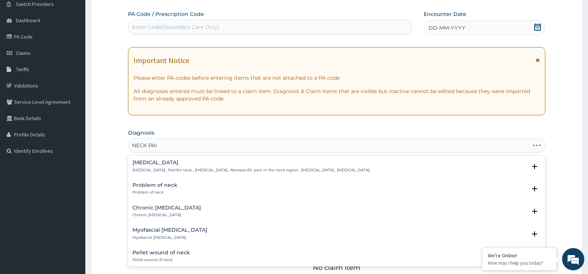
type input "NECK PAIN"
click at [192, 172] on p "Neck pain , Painful neck , Cervicalgia , Nonspecific pain in the neck region , …" at bounding box center [250, 170] width 237 height 5
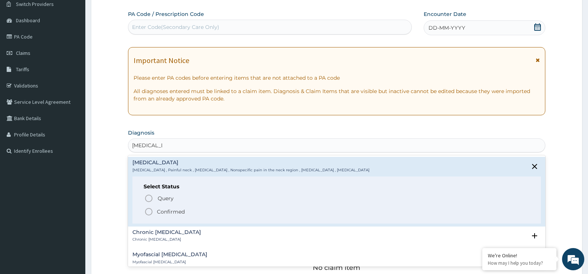
click at [150, 209] on circle "status option filled" at bounding box center [148, 211] width 7 height 7
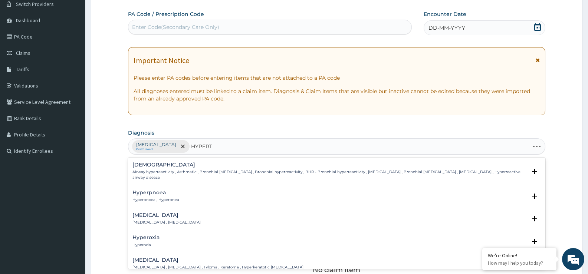
type input "HYPERTE"
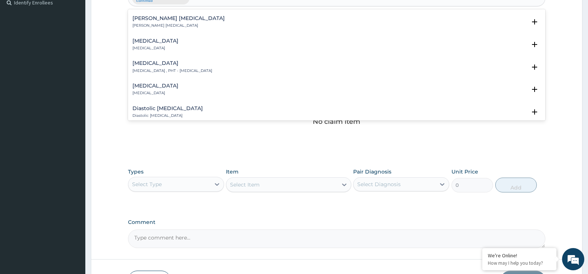
scroll to position [677, 0]
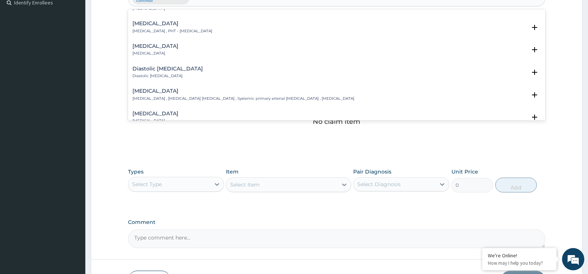
click at [178, 88] on h4 "Essential hypertension" at bounding box center [243, 91] width 222 height 6
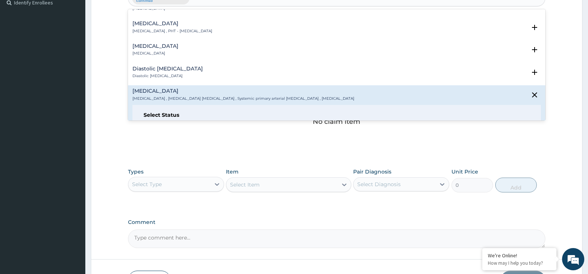
click at [160, 136] on p "Confirmed" at bounding box center [171, 139] width 28 height 7
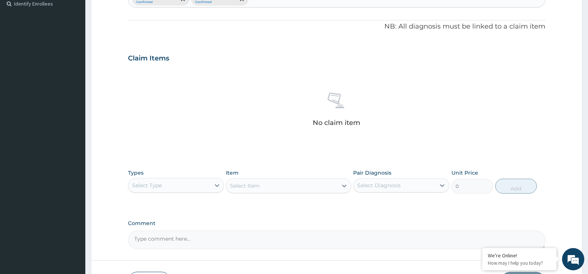
scroll to position [209, 0]
click at [179, 187] on div "Select Type" at bounding box center [169, 184] width 82 height 12
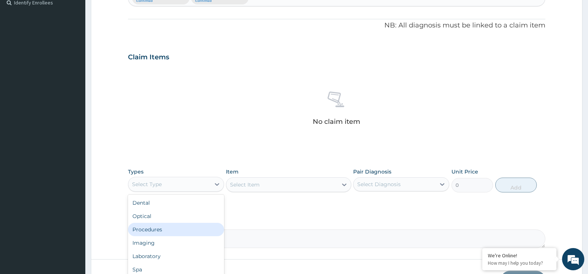
click at [171, 231] on div "Procedures" at bounding box center [176, 229] width 96 height 13
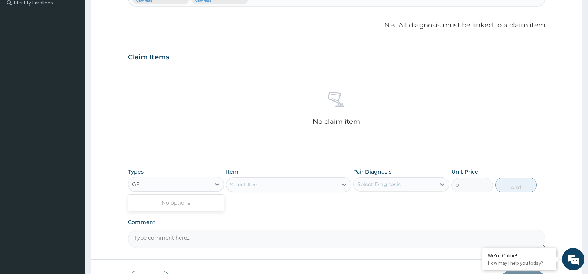
type input "G"
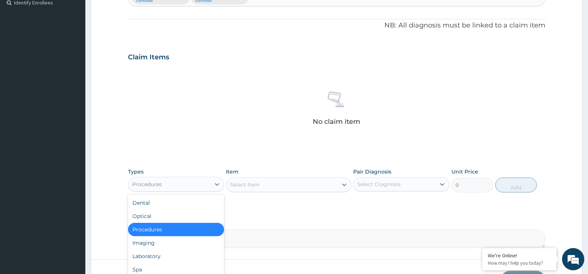
drag, startPoint x: 166, startPoint y: 232, endPoint x: 158, endPoint y: 238, distance: 10.2
click at [164, 234] on div "Procedures" at bounding box center [176, 229] width 96 height 13
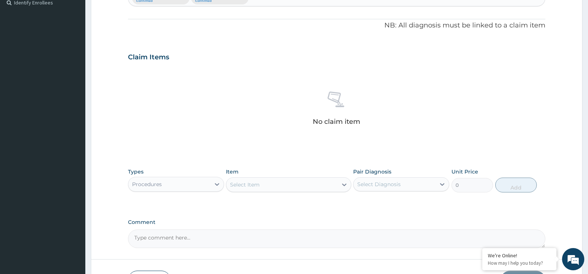
click at [237, 188] on div "Select Item" at bounding box center [245, 184] width 30 height 7
click at [237, 187] on div "Select Item" at bounding box center [245, 184] width 30 height 7
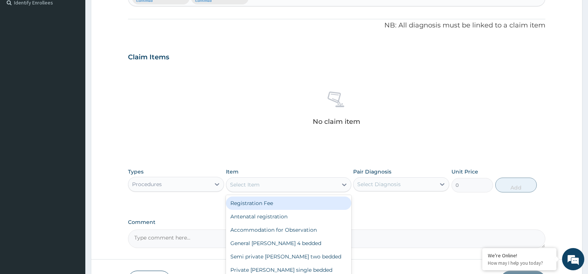
click at [237, 187] on div "Select Item" at bounding box center [245, 184] width 30 height 7
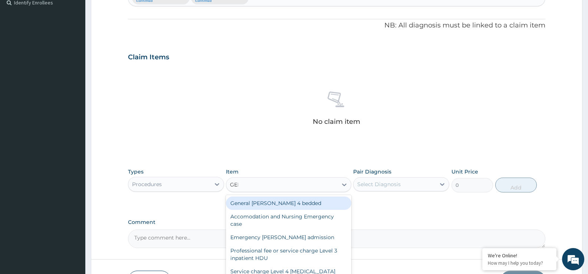
type input "GENE"
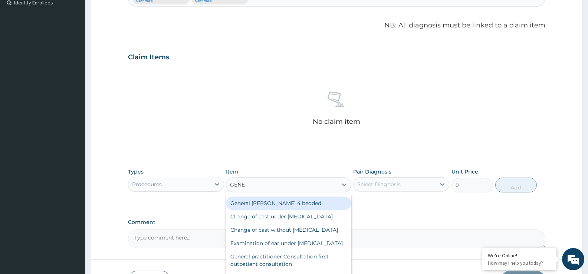
scroll to position [246, 0]
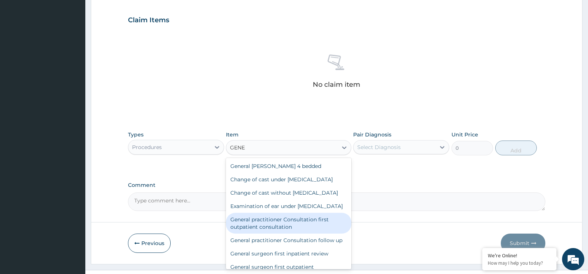
click at [261, 234] on div "General practitioner Consultation first outpatient consultation" at bounding box center [288, 223] width 125 height 21
type input "3547.5"
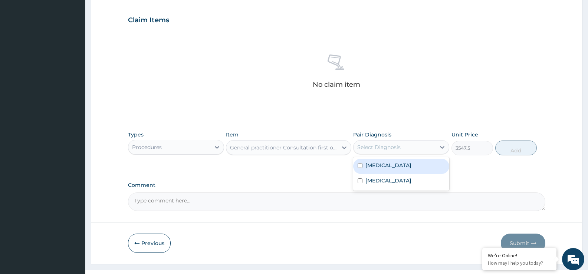
click at [384, 148] on div "Select Diagnosis" at bounding box center [378, 146] width 43 height 7
click at [388, 163] on label "Neck pain" at bounding box center [388, 165] width 46 height 7
checkbox input "true"
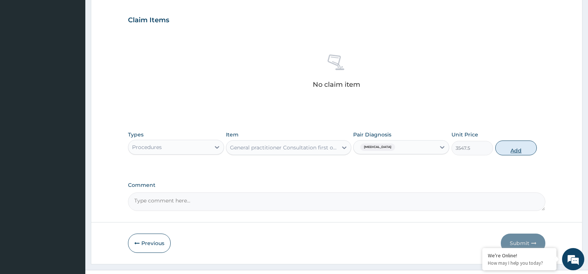
click at [525, 149] on button "Add" at bounding box center [516, 147] width 42 height 15
type input "0"
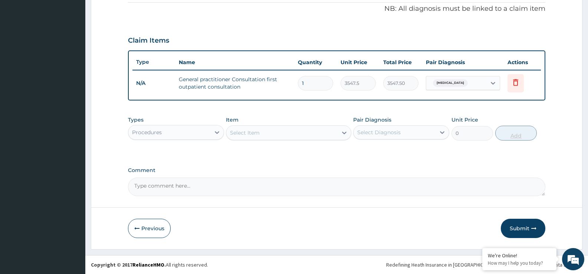
scroll to position [225, 0]
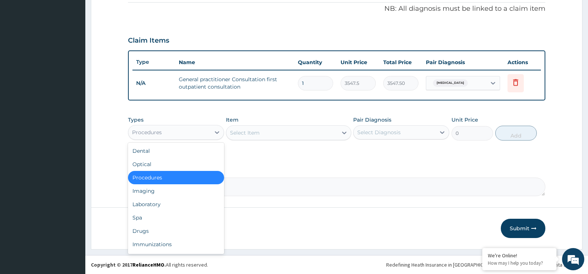
click at [199, 132] on div "Procedures" at bounding box center [169, 132] width 82 height 12
click at [188, 200] on div "Laboratory" at bounding box center [176, 204] width 96 height 13
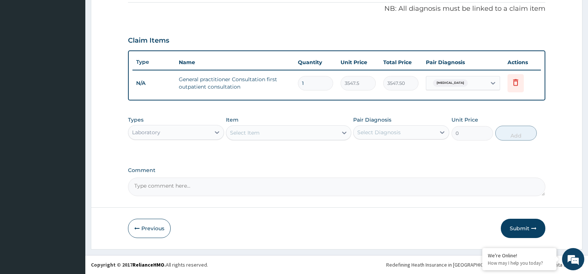
type input "F"
type input "C"
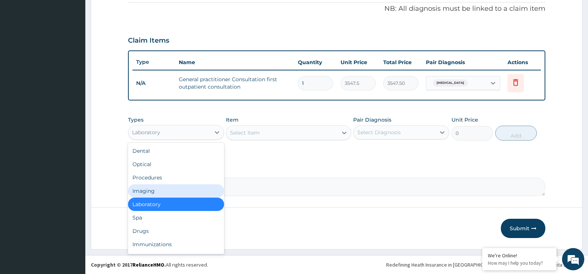
click at [272, 132] on div "Select Item" at bounding box center [281, 133] width 111 height 12
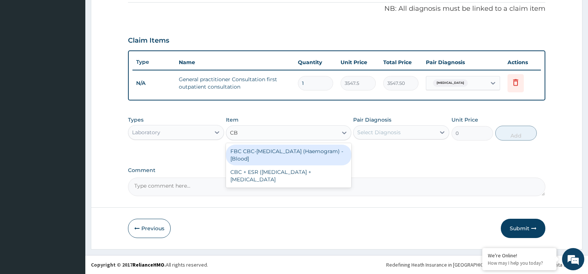
type input "CBC"
click at [282, 156] on div "FBC CBC-Complete Blood Count (Haemogram) - [Blood]" at bounding box center [288, 155] width 125 height 21
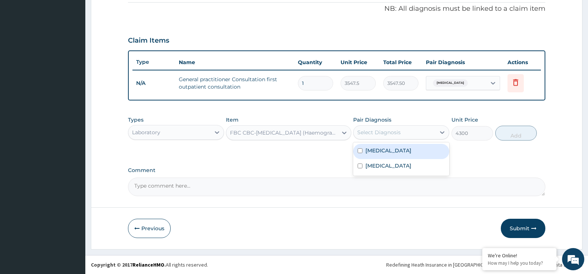
click at [407, 133] on div "Select Diagnosis" at bounding box center [394, 132] width 82 height 12
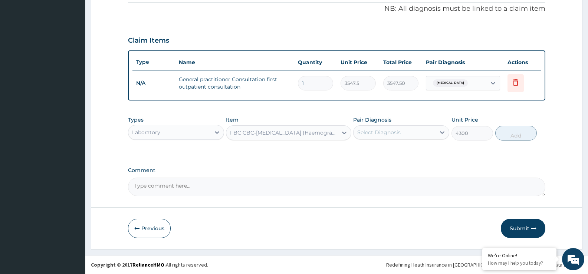
drag, startPoint x: 310, startPoint y: 150, endPoint x: 286, endPoint y: 138, distance: 27.2
click at [314, 148] on div "Types Laboratory Item FBC CBC-Complete Blood Count (Haemogram) - [Blood] Pair D…" at bounding box center [336, 133] width 417 height 43
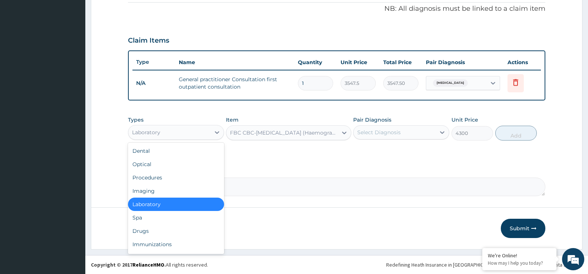
click at [176, 130] on div "Laboratory" at bounding box center [169, 132] width 82 height 12
click at [161, 233] on div "Drugs" at bounding box center [176, 230] width 96 height 13
type input "0"
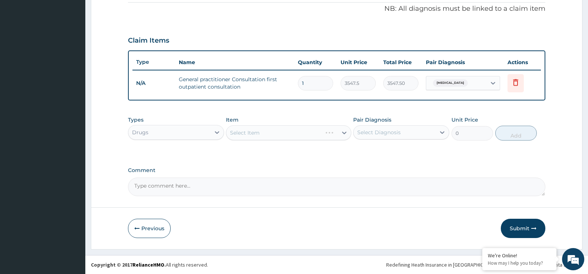
click at [236, 136] on div "Select Item" at bounding box center [288, 132] width 125 height 15
click at [236, 134] on div "Select Item" at bounding box center [245, 132] width 30 height 7
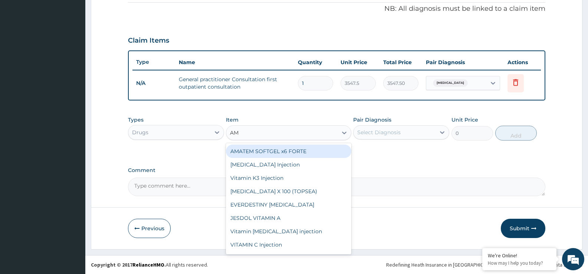
type input "AML"
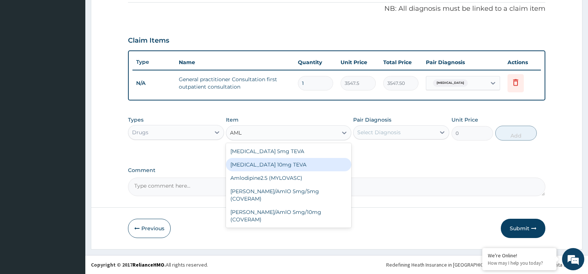
click at [253, 167] on div "Amlodipine 10mg TEVA" at bounding box center [288, 164] width 125 height 13
type input "91.375"
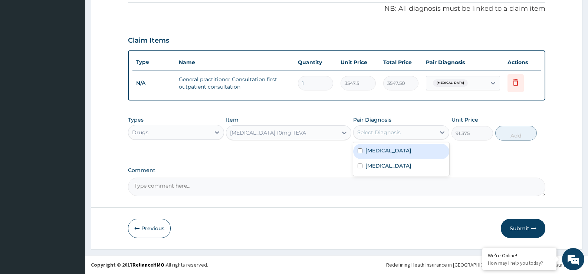
click at [423, 136] on div "Select Diagnosis" at bounding box center [394, 132] width 82 height 12
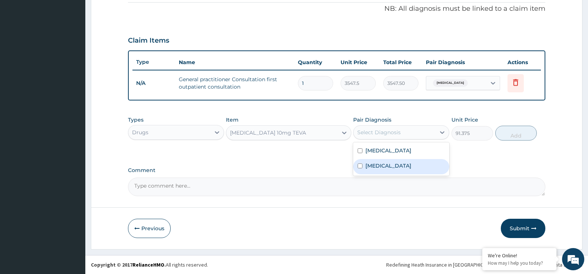
click at [406, 168] on label "Essential hypertension" at bounding box center [388, 165] width 46 height 7
checkbox input "true"
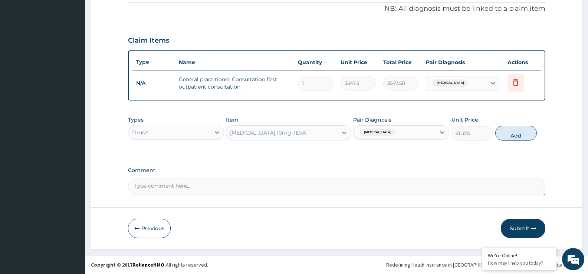
click at [514, 136] on button "Add" at bounding box center [516, 133] width 42 height 15
type input "0"
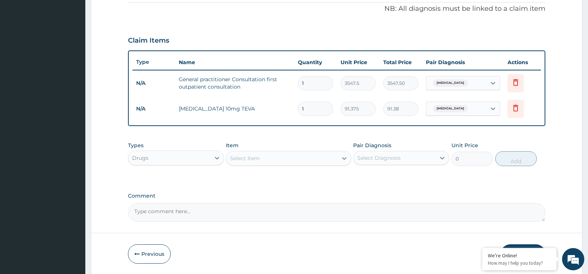
click at [254, 155] on div "Select Item" at bounding box center [245, 158] width 30 height 7
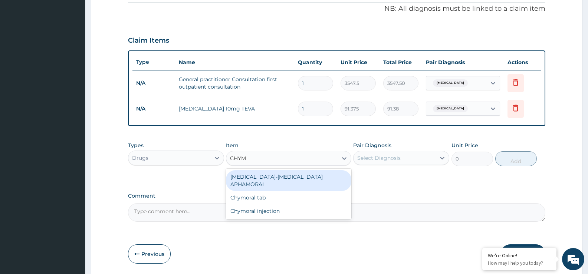
type input "CHYMO"
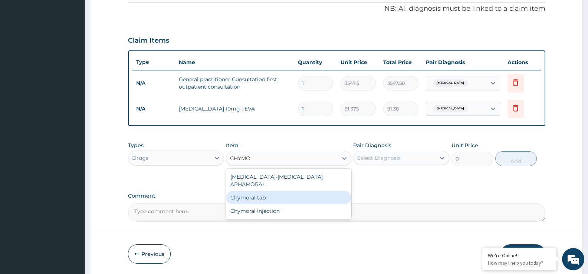
click at [250, 192] on div "Chymoral tab" at bounding box center [288, 197] width 125 height 13
type input "59.125"
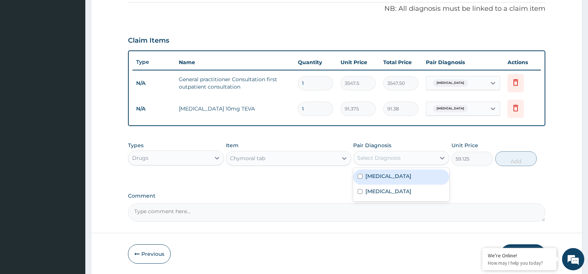
click at [430, 160] on div "Select Diagnosis" at bounding box center [394, 158] width 82 height 12
click at [419, 175] on div "Neck pain" at bounding box center [401, 176] width 96 height 15
checkbox input "true"
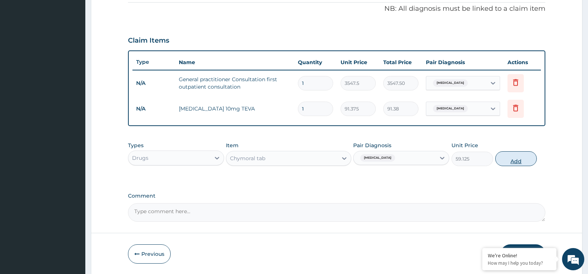
click at [520, 163] on button "Add" at bounding box center [516, 158] width 42 height 15
type input "0"
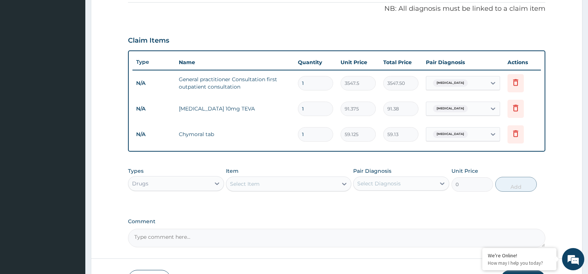
click at [265, 183] on div "Select Item" at bounding box center [281, 184] width 111 height 12
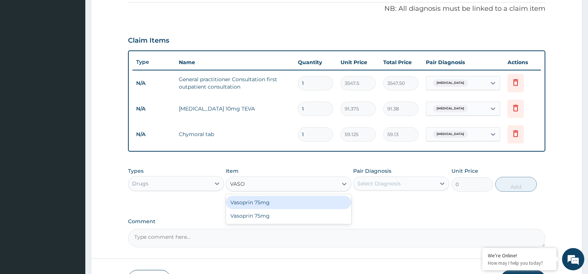
type input "VASOP"
click at [273, 205] on div "Vasoprin 75mg" at bounding box center [288, 202] width 125 height 13
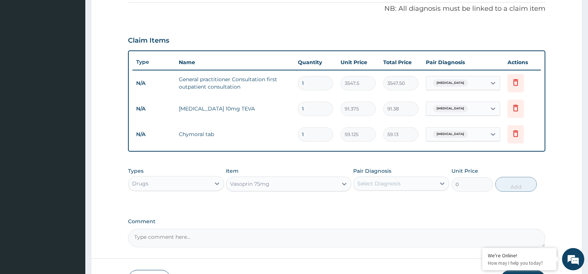
type input "30"
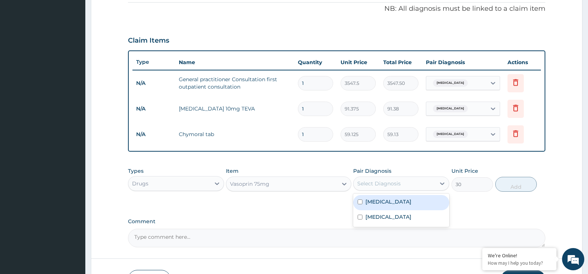
click at [386, 182] on div "Select Diagnosis" at bounding box center [378, 183] width 43 height 7
click at [382, 216] on label "Essential hypertension" at bounding box center [388, 216] width 46 height 7
checkbox input "true"
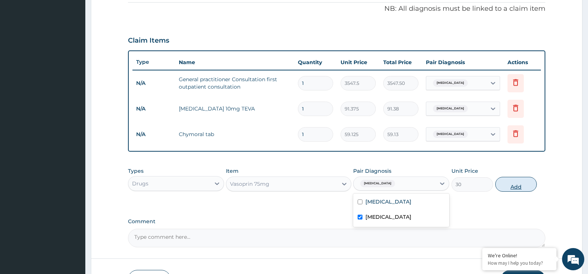
click at [520, 188] on button "Add" at bounding box center [516, 184] width 42 height 15
type input "0"
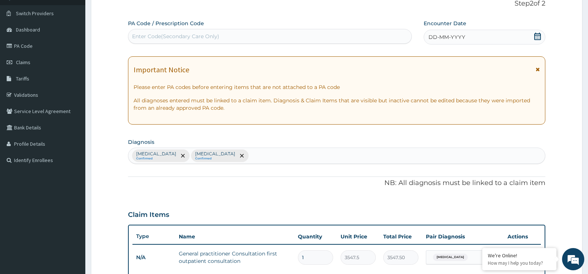
scroll to position [40, 0]
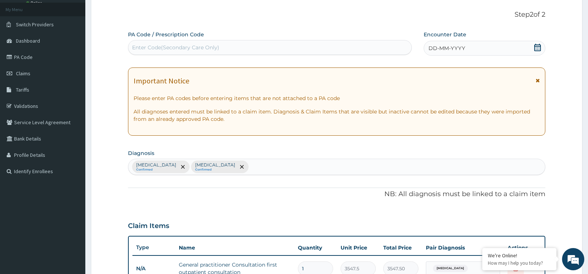
click at [537, 44] on icon at bounding box center [536, 47] width 7 height 7
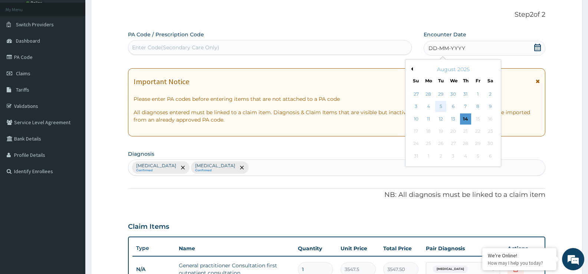
click at [444, 110] on div "5" at bounding box center [440, 106] width 11 height 11
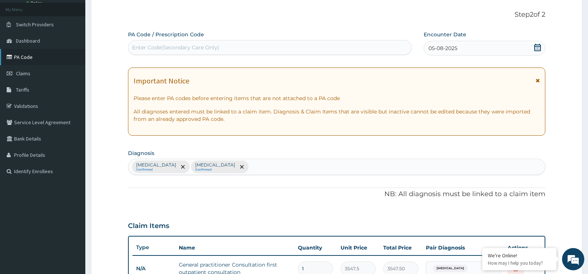
click at [22, 55] on link "PA Code" at bounding box center [42, 57] width 85 height 16
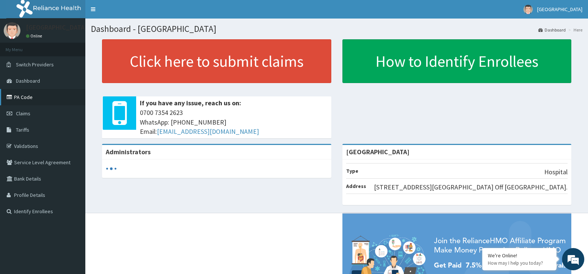
click at [31, 92] on link "PA Code" at bounding box center [42, 97] width 85 height 16
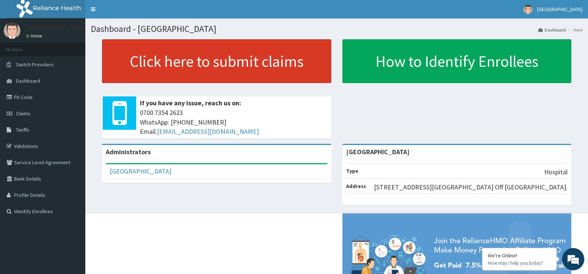
click at [254, 72] on link "Click here to submit claims" at bounding box center [216, 61] width 229 height 44
